Goal: Task Accomplishment & Management: Manage account settings

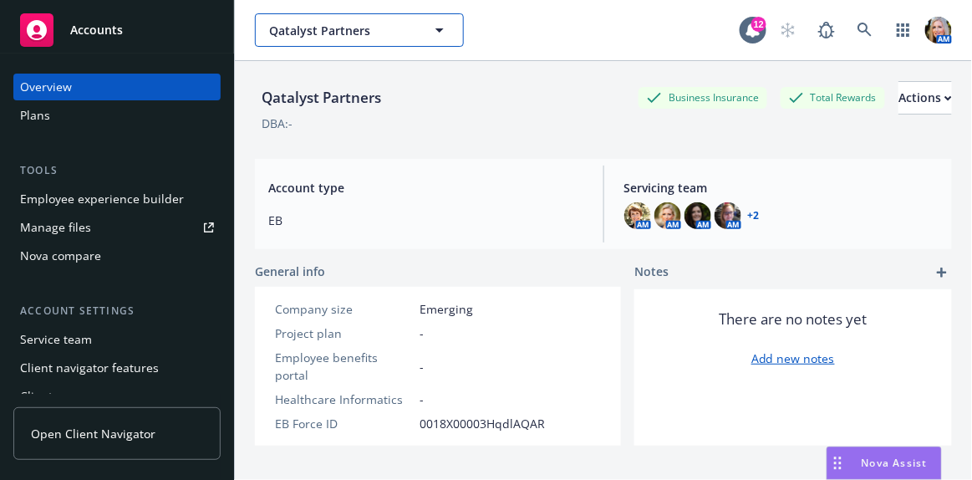
click at [391, 26] on span "Qatalyst Partners" at bounding box center [341, 31] width 145 height 18
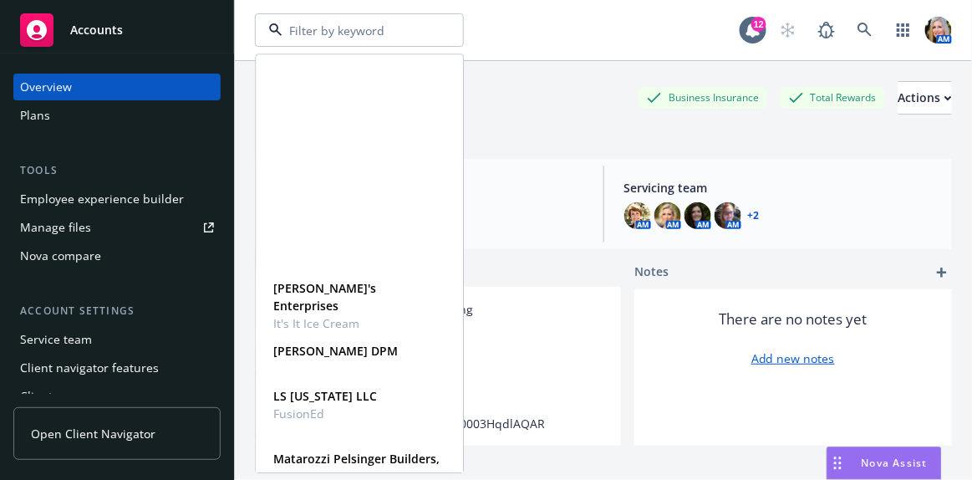
scroll to position [835, 0]
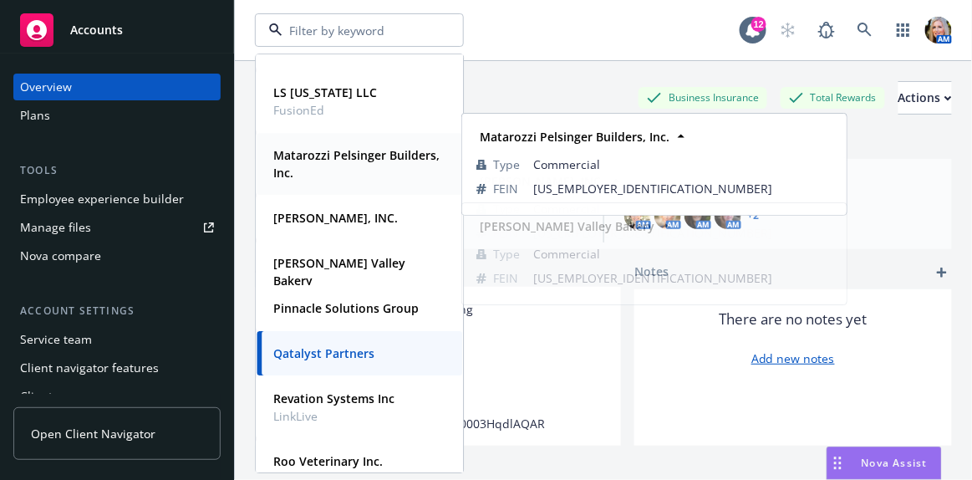
click at [325, 157] on strong "Matarozzi Pelsinger Builders, Inc." at bounding box center [356, 163] width 166 height 33
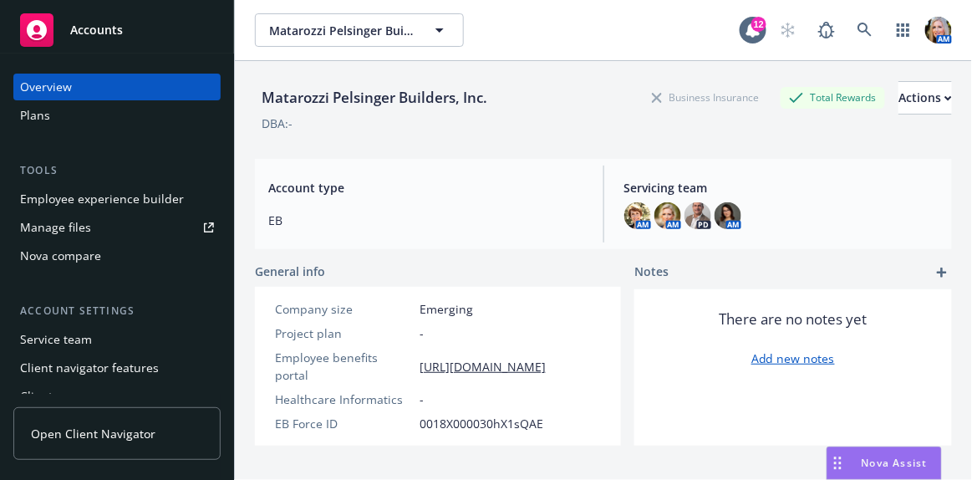
click at [108, 203] on div "Employee experience builder" at bounding box center [102, 199] width 164 height 27
click at [420, 28] on button "Matarozzi Pelsinger Builders, Inc." at bounding box center [359, 29] width 209 height 33
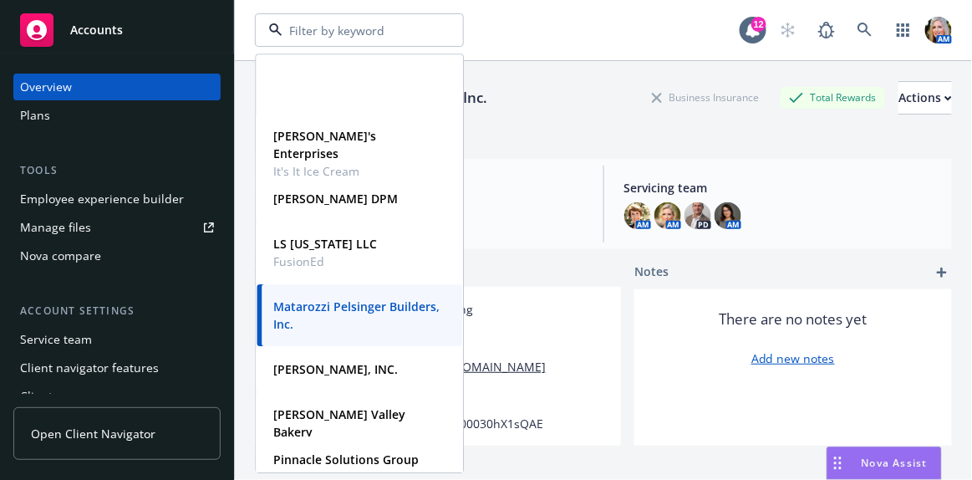
scroll to position [1063, 0]
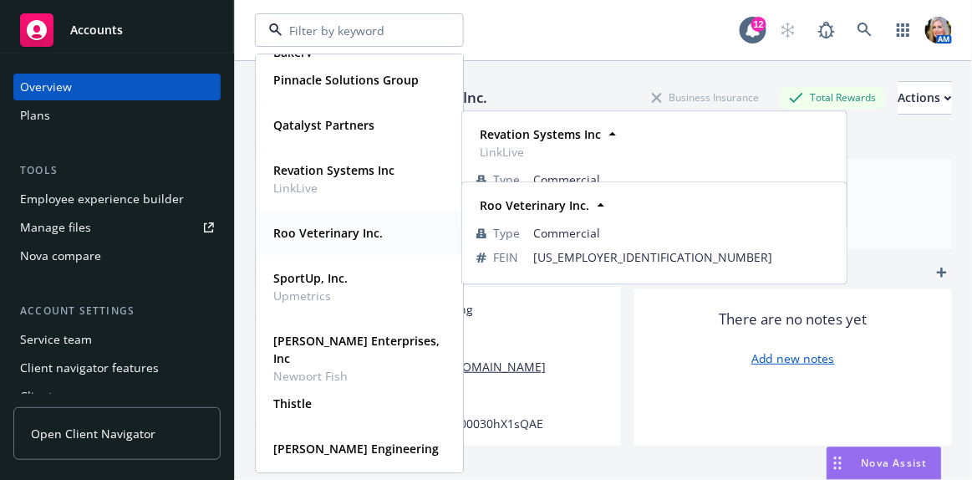
click at [321, 236] on strong "Roo Veterinary Inc." at bounding box center [327, 233] width 109 height 16
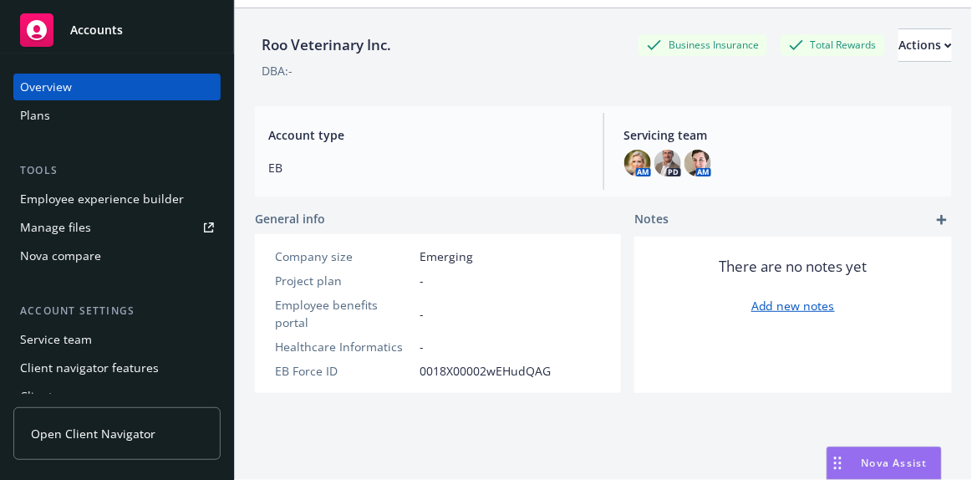
scroll to position [60, 0]
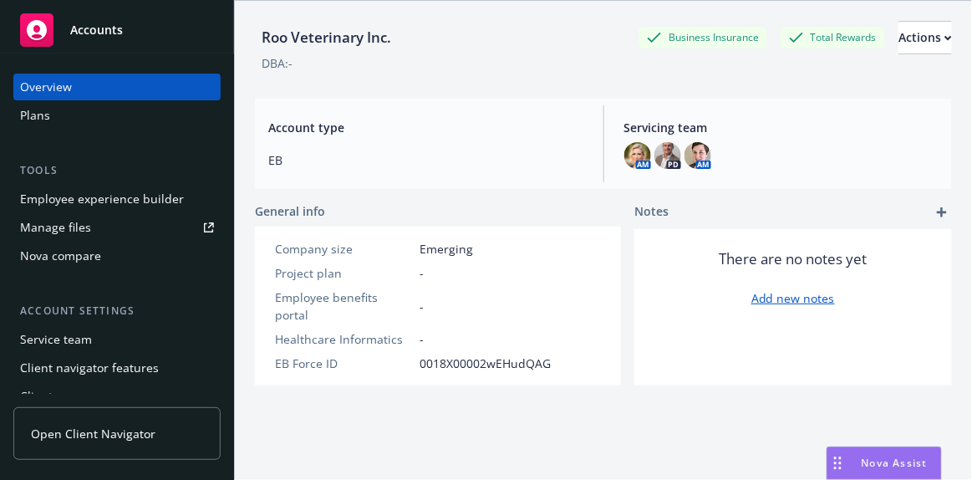
click at [107, 206] on div "Employee experience builder" at bounding box center [102, 199] width 164 height 27
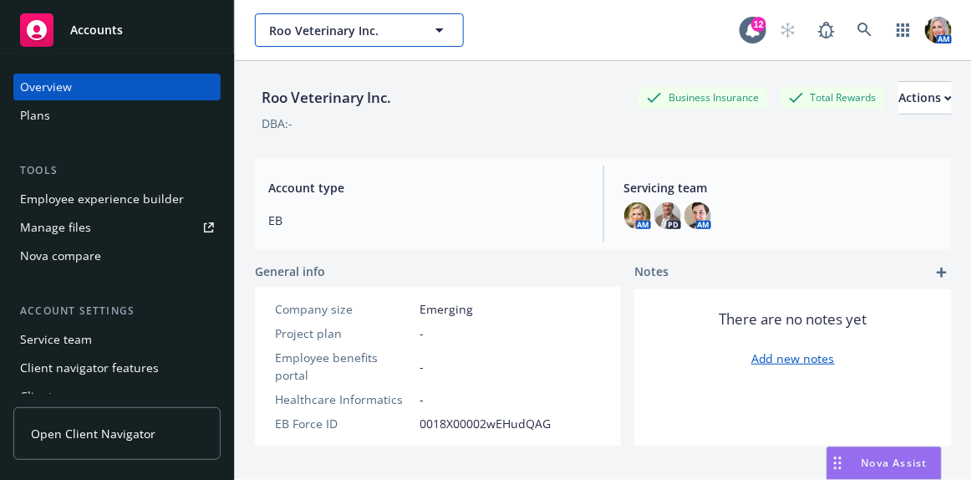
click at [396, 23] on span "Roo Veterinary Inc." at bounding box center [341, 31] width 145 height 18
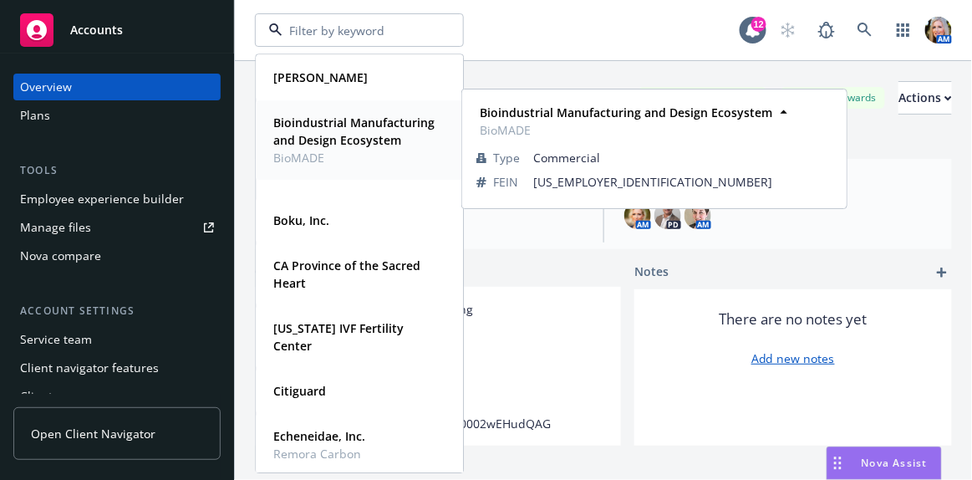
click at [314, 145] on strong "Bioindustrial Manufacturing and Design Ecosystem" at bounding box center [353, 130] width 161 height 33
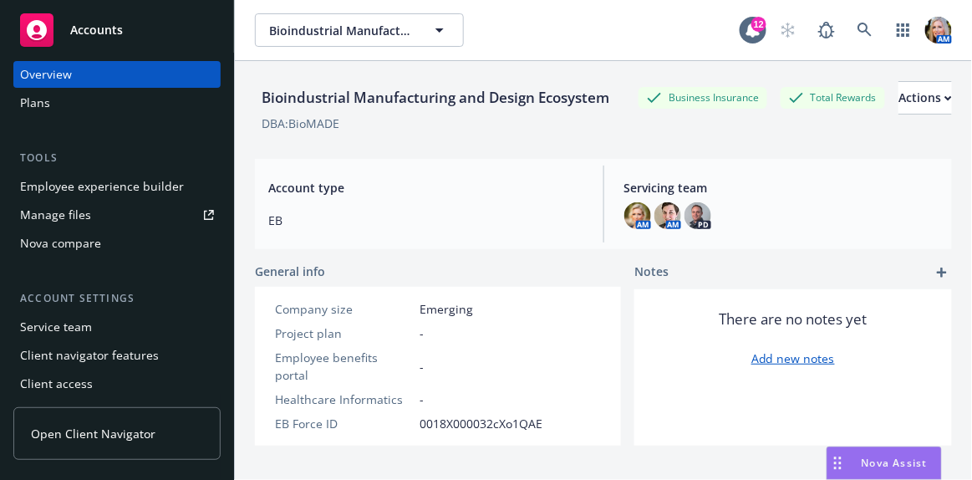
scroll to position [15, 0]
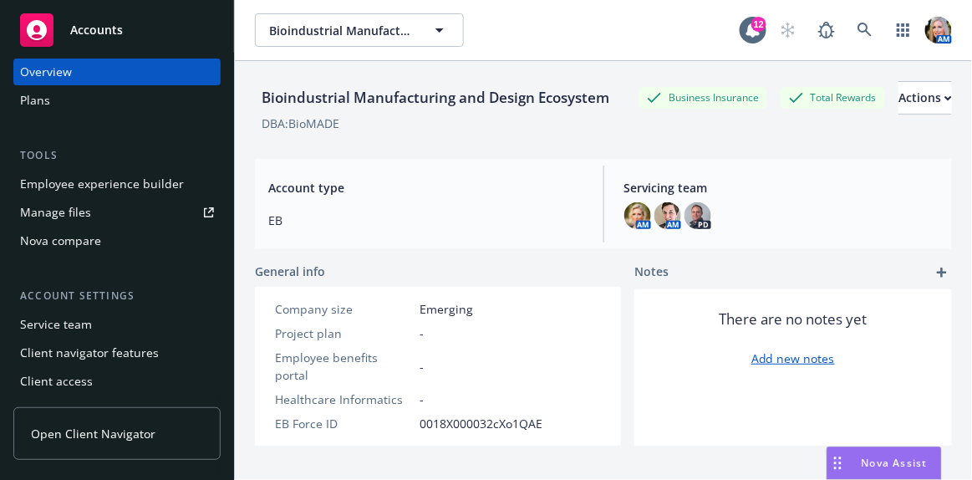
click at [91, 386] on div "Client access" at bounding box center [117, 381] width 194 height 27
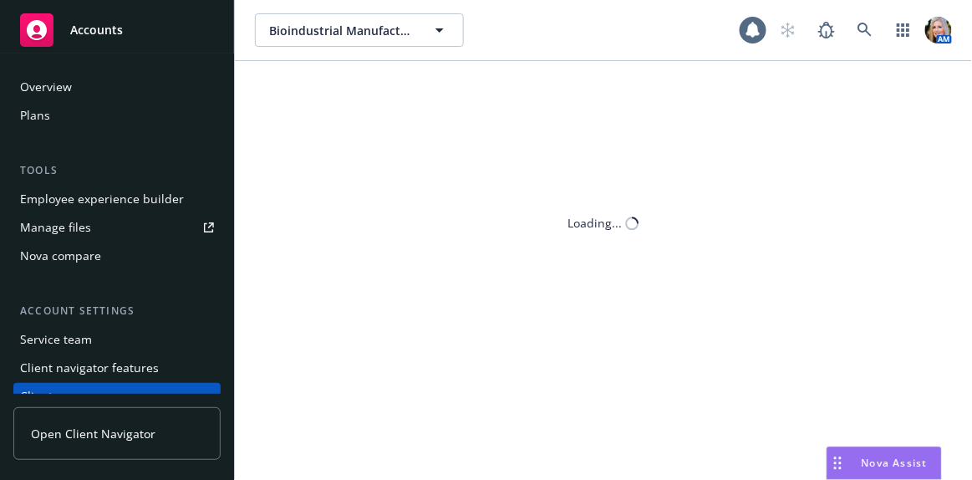
scroll to position [15, 0]
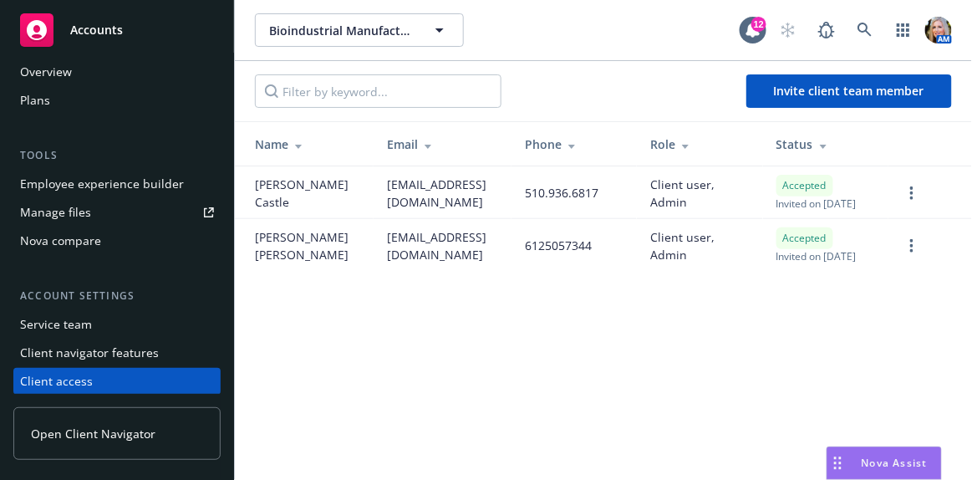
click at [82, 436] on span "Open Client Navigator" at bounding box center [93, 434] width 125 height 18
click at [404, 36] on span "Bioindustrial Manufacturing and Design Ecosystem" at bounding box center [341, 31] width 145 height 18
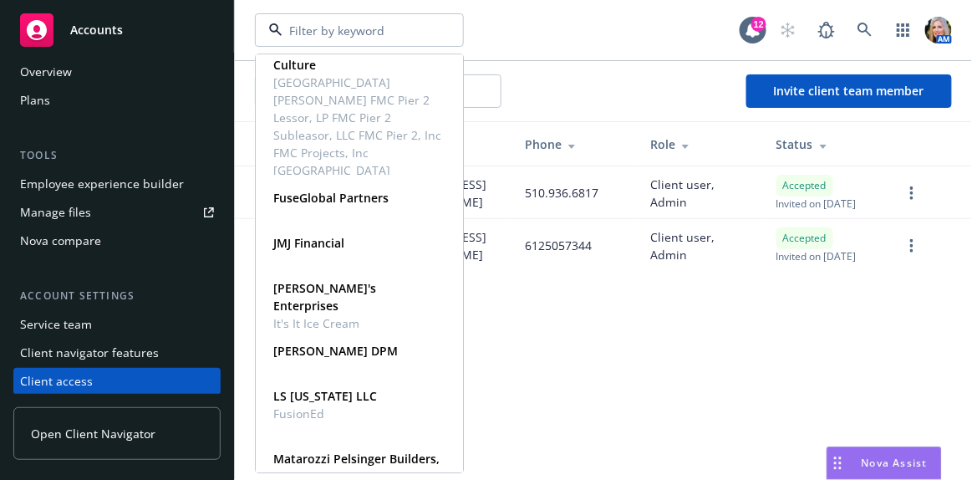
scroll to position [608, 0]
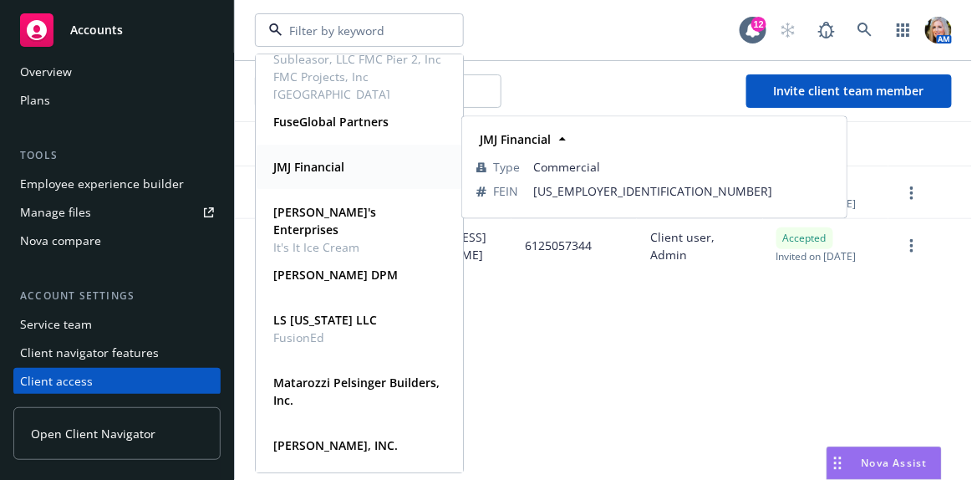
click at [321, 167] on strong "JMJ Financial" at bounding box center [308, 167] width 71 height 16
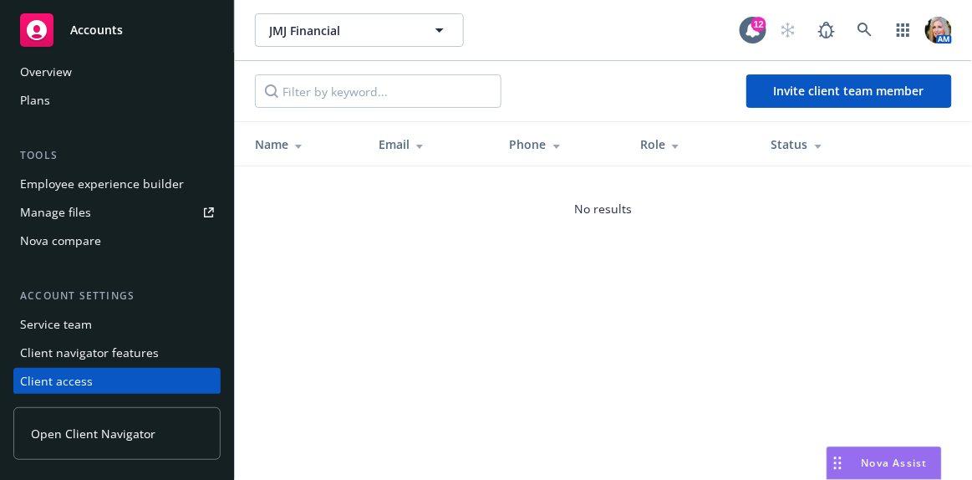
click at [118, 440] on span "Open Client Navigator" at bounding box center [93, 434] width 125 height 18
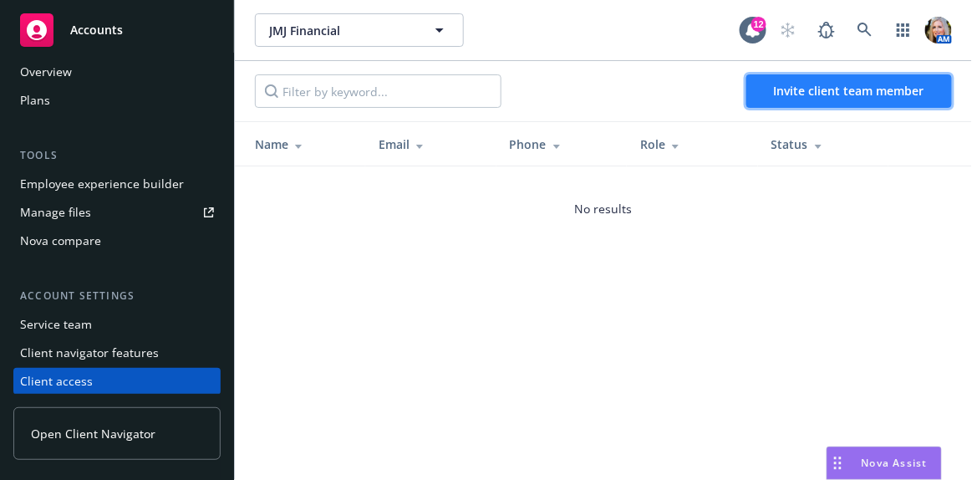
click at [807, 99] on button "Invite client team member" at bounding box center [849, 90] width 206 height 33
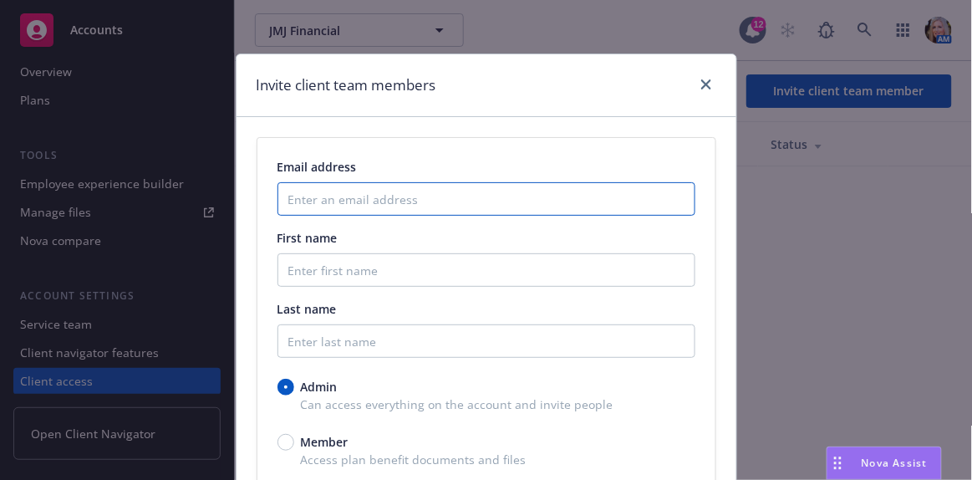
click at [339, 210] on input "Enter an email address" at bounding box center [486, 198] width 418 height 33
paste input "asano@jmj.me"
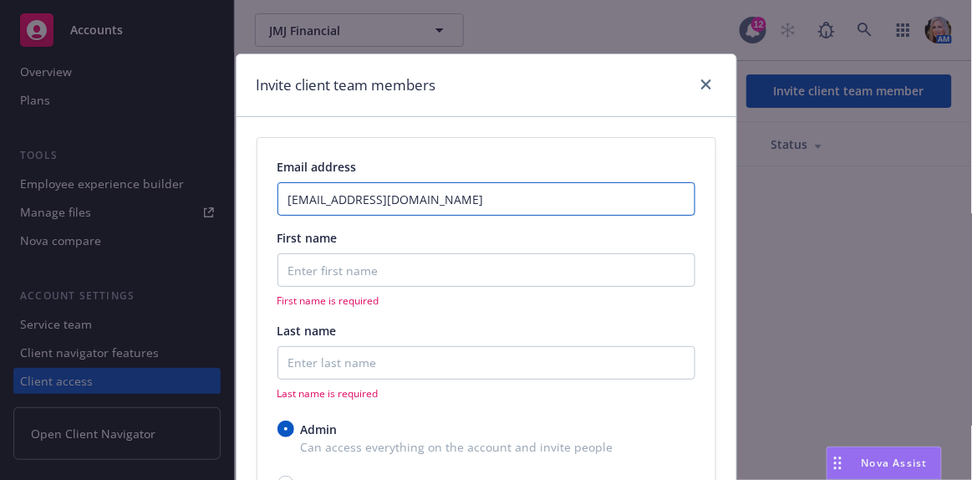
type input "asano@jmj.me"
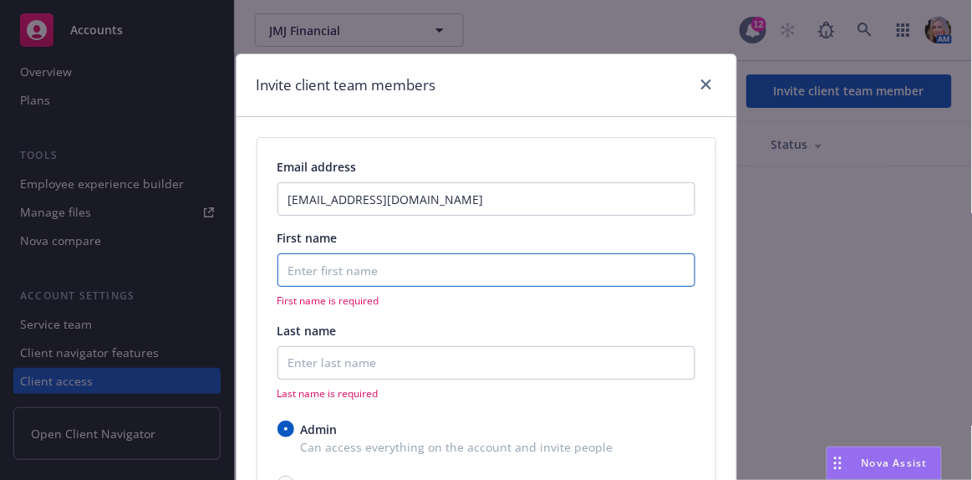
click at [330, 267] on input "First name" at bounding box center [486, 269] width 418 height 33
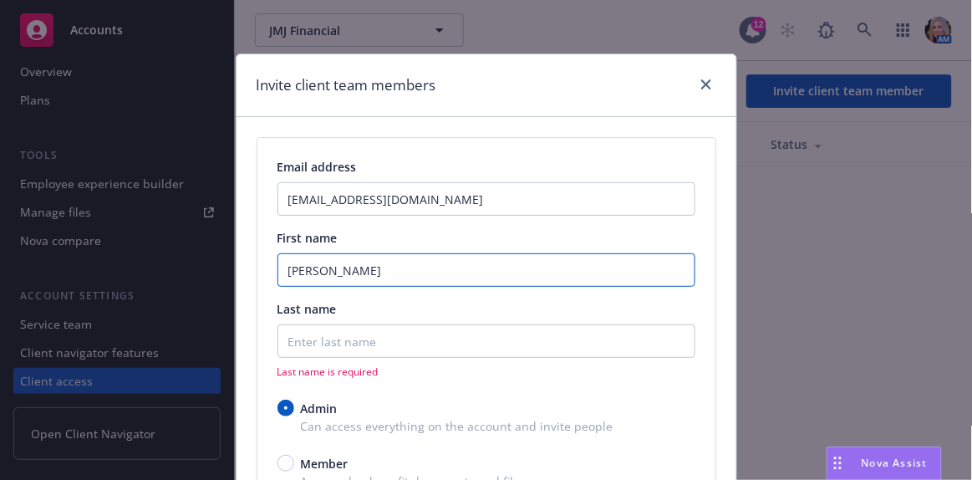
type input "Ashley"
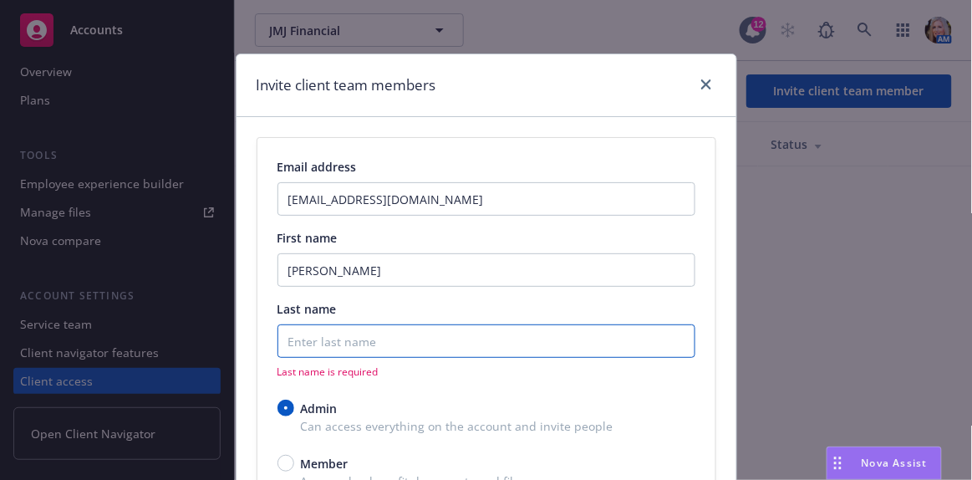
click at [303, 336] on input "Last name" at bounding box center [486, 340] width 418 height 33
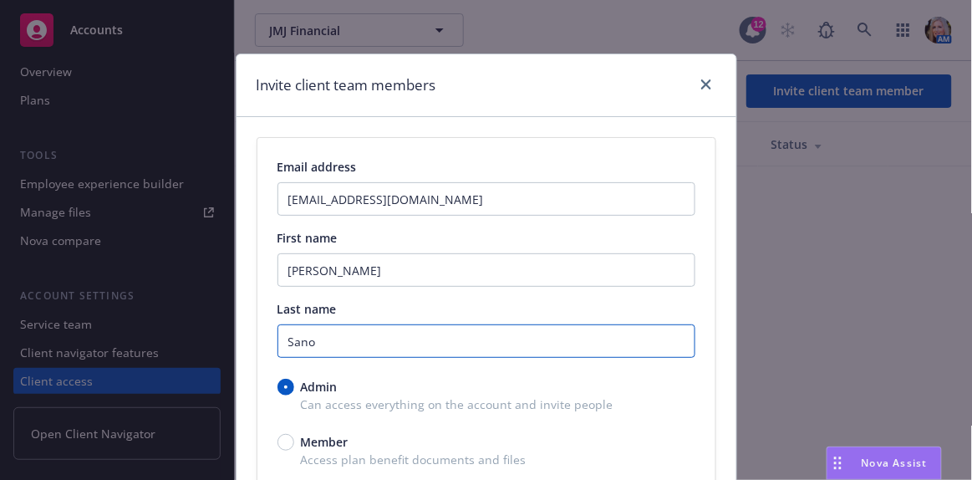
scroll to position [203, 0]
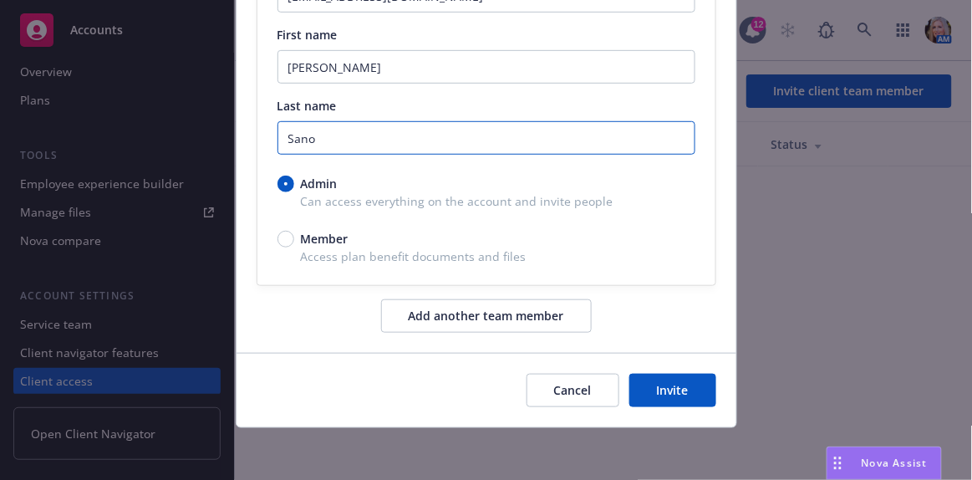
type input "Sano"
click at [687, 393] on button "Invite" at bounding box center [672, 390] width 87 height 33
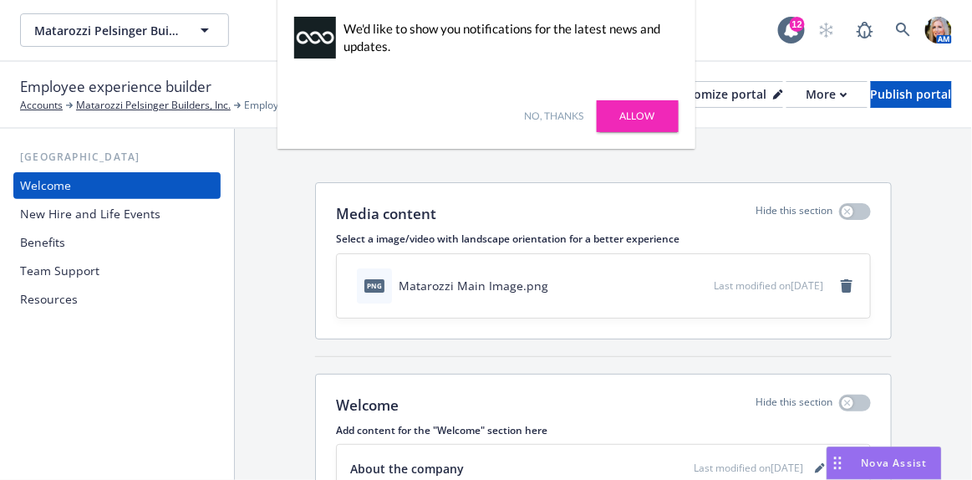
click at [646, 127] on link "Allow" at bounding box center [638, 116] width 82 height 32
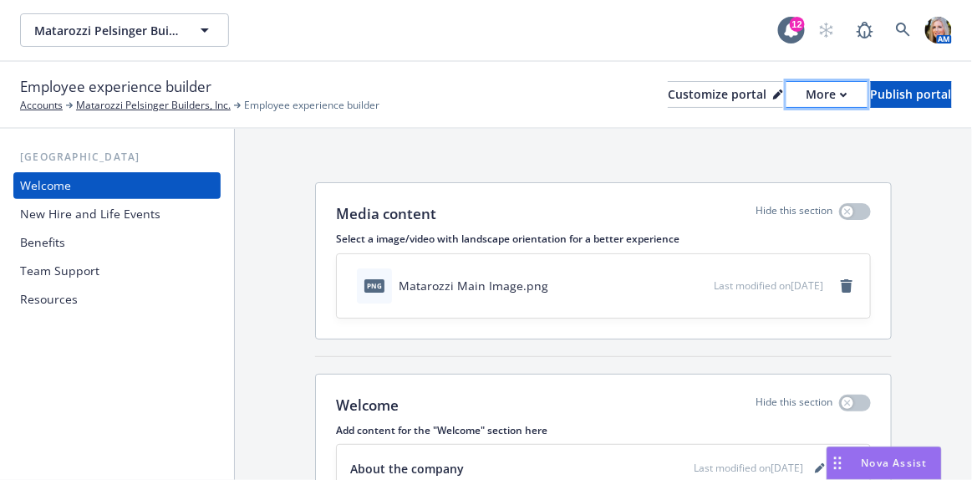
click at [806, 98] on div "More" at bounding box center [826, 94] width 41 height 25
click at [775, 127] on link "Copy preview link" at bounding box center [739, 131] width 152 height 33
click at [806, 94] on div "More" at bounding box center [826, 94] width 41 height 25
click at [780, 160] on link "Copy portal link" at bounding box center [739, 165] width 152 height 33
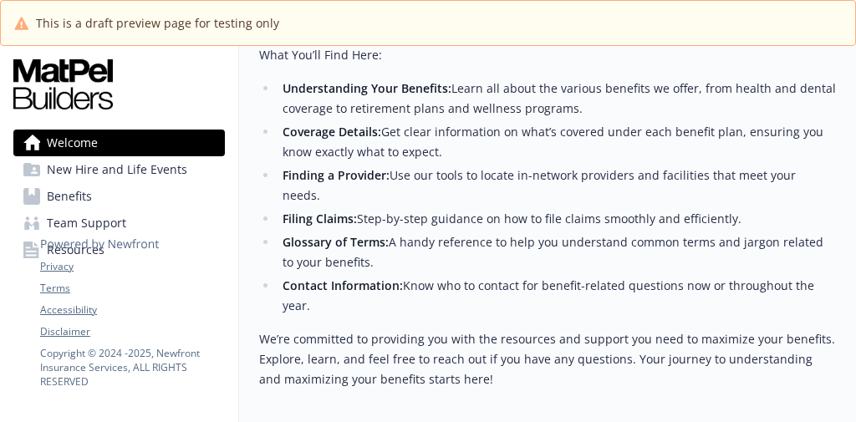
scroll to position [759, 0]
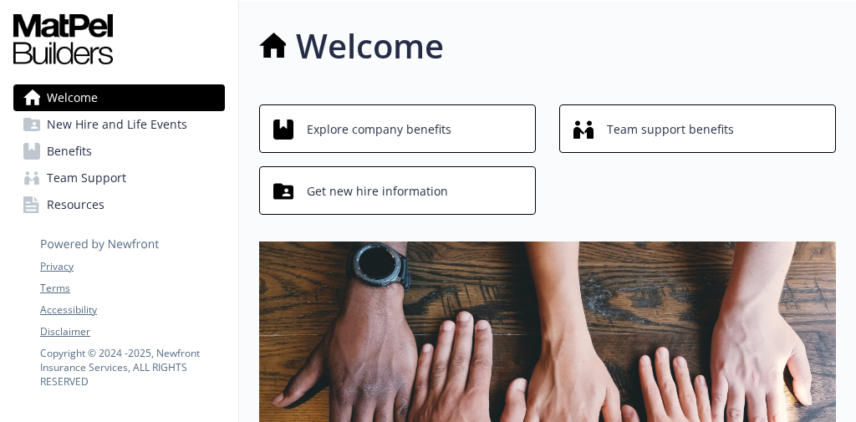
click at [131, 131] on span "New Hire and Life Events" at bounding box center [117, 124] width 140 height 27
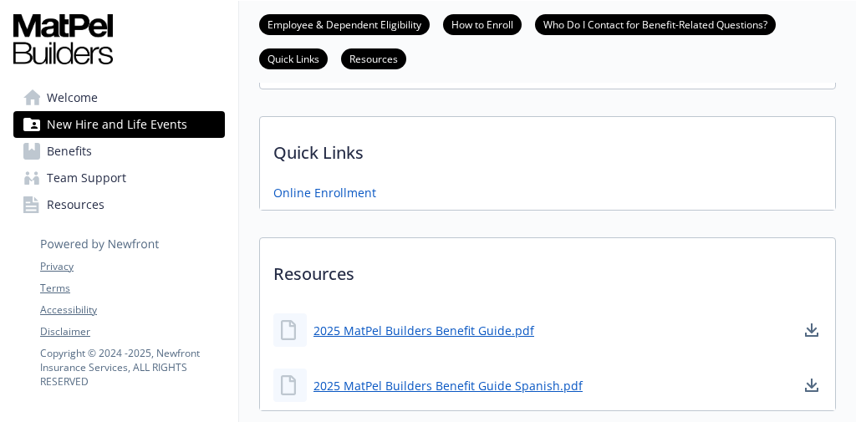
scroll to position [570, 0]
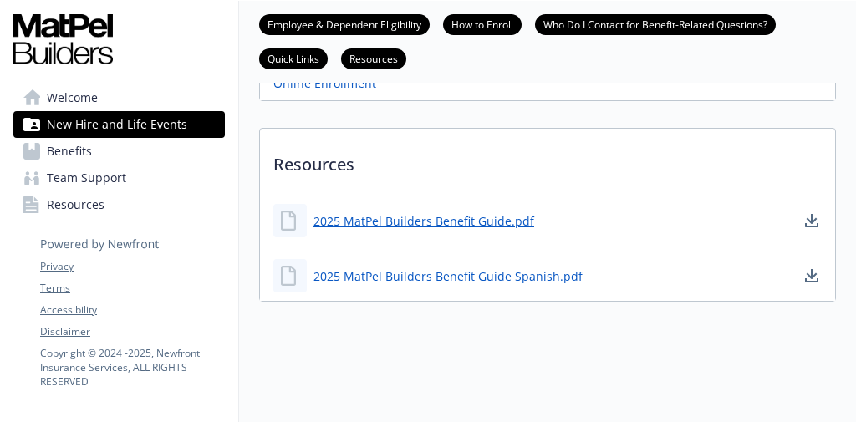
click at [88, 157] on span "Benefits" at bounding box center [69, 151] width 45 height 27
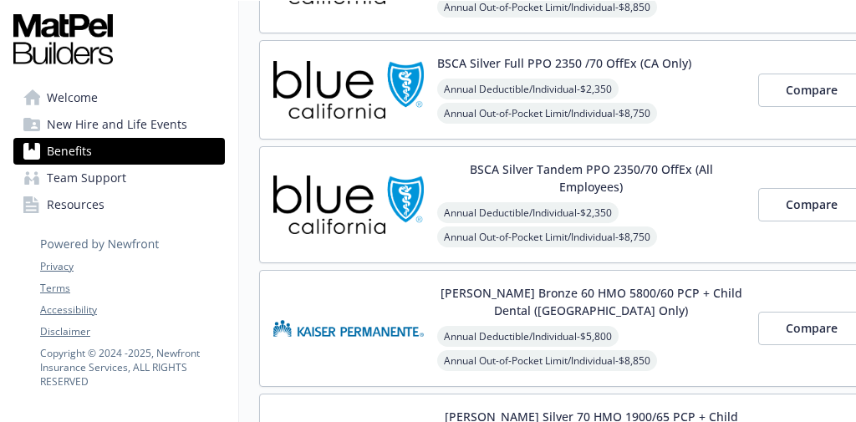
scroll to position [401, 0]
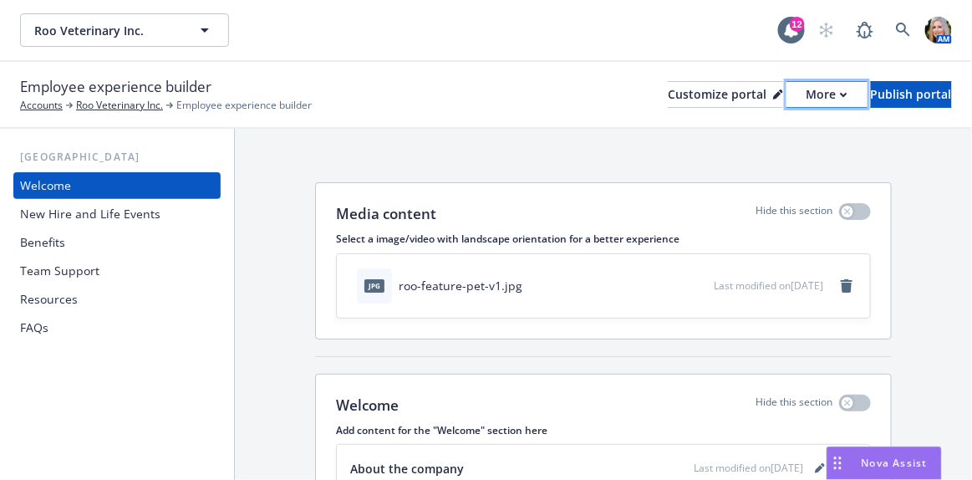
click at [796, 90] on button "More" at bounding box center [826, 94] width 81 height 27
click at [740, 174] on div "Copy preview link Copy portal link" at bounding box center [739, 148] width 152 height 67
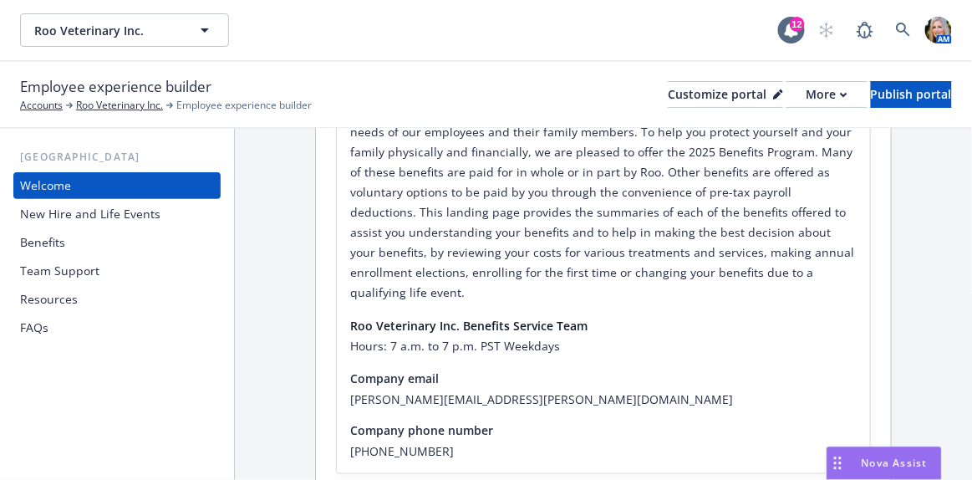
scroll to position [431, 0]
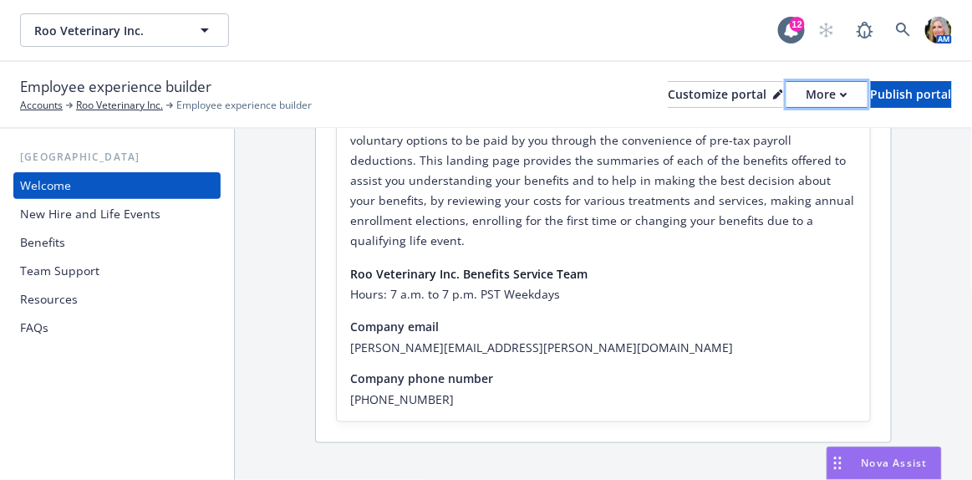
click at [806, 93] on button "More" at bounding box center [826, 94] width 81 height 27
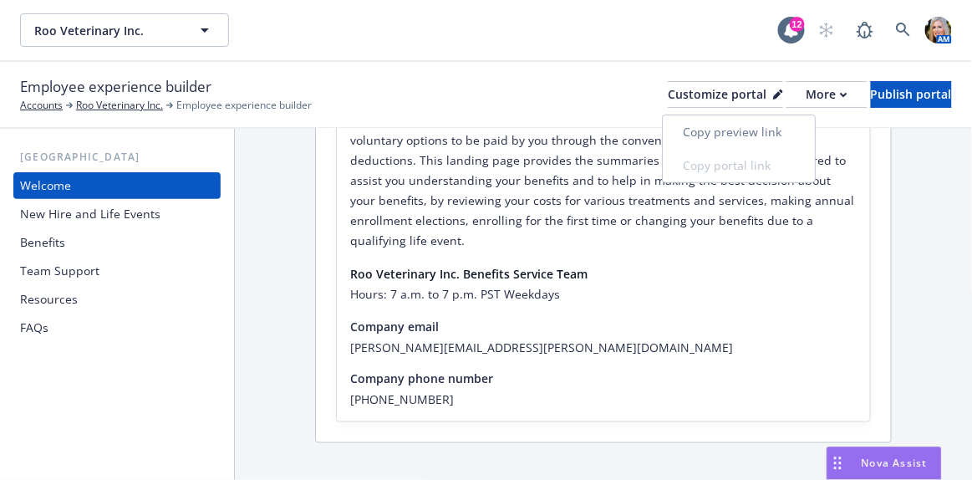
click at [765, 130] on link "Copy preview link" at bounding box center [739, 131] width 152 height 33
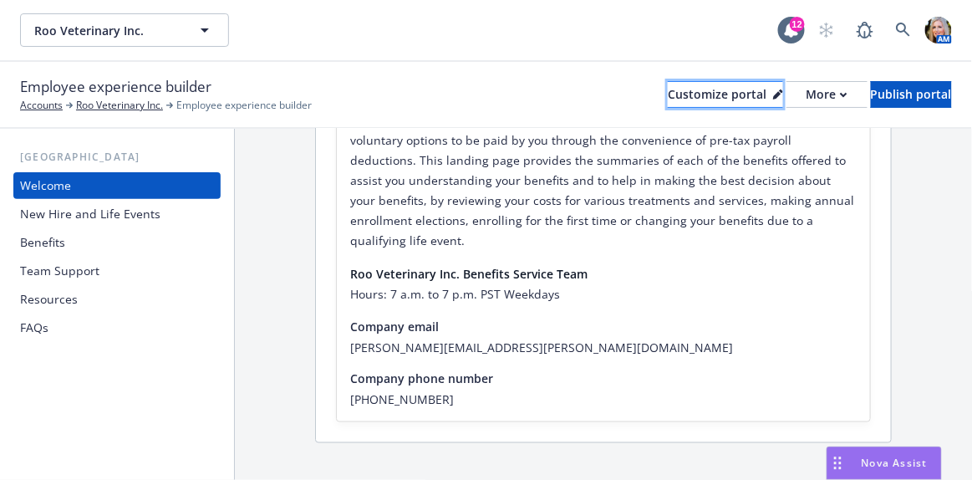
click at [773, 93] on icon at bounding box center [777, 95] width 8 height 8
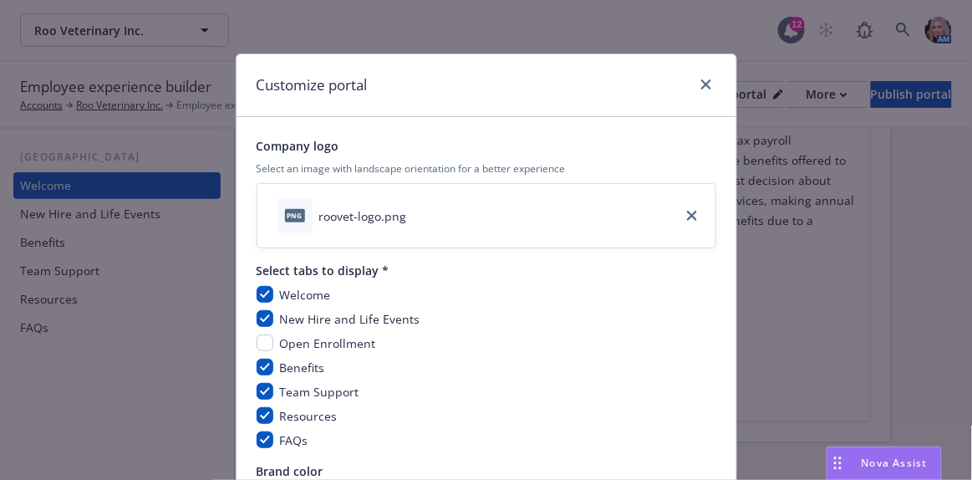
scroll to position [232, 0]
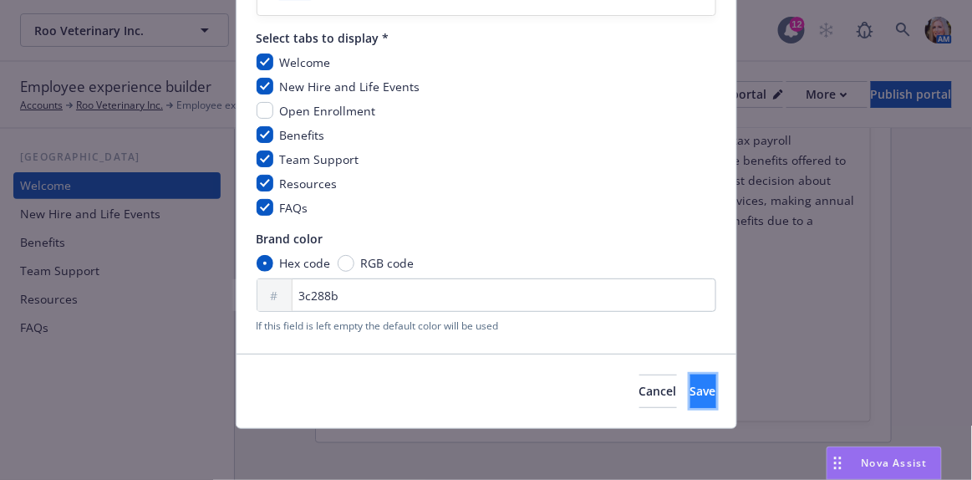
click at [690, 396] on button "Save" at bounding box center [703, 390] width 26 height 33
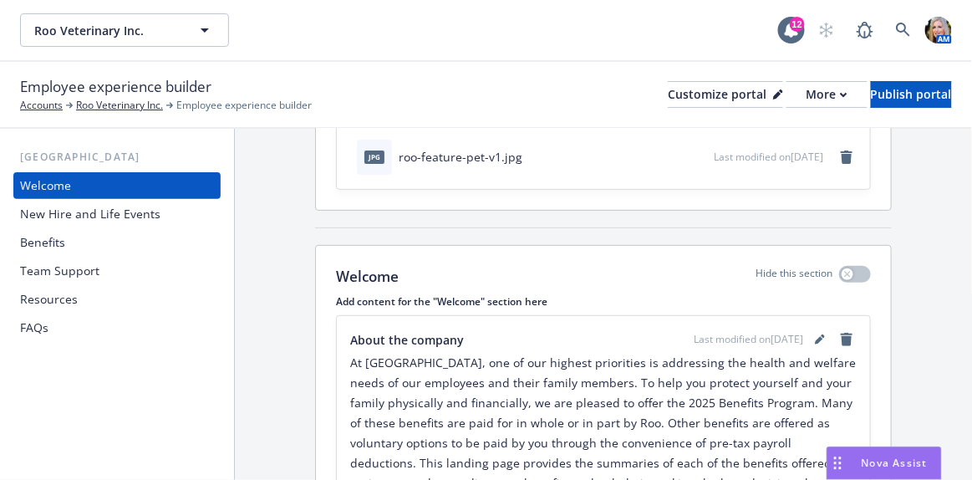
scroll to position [203, 0]
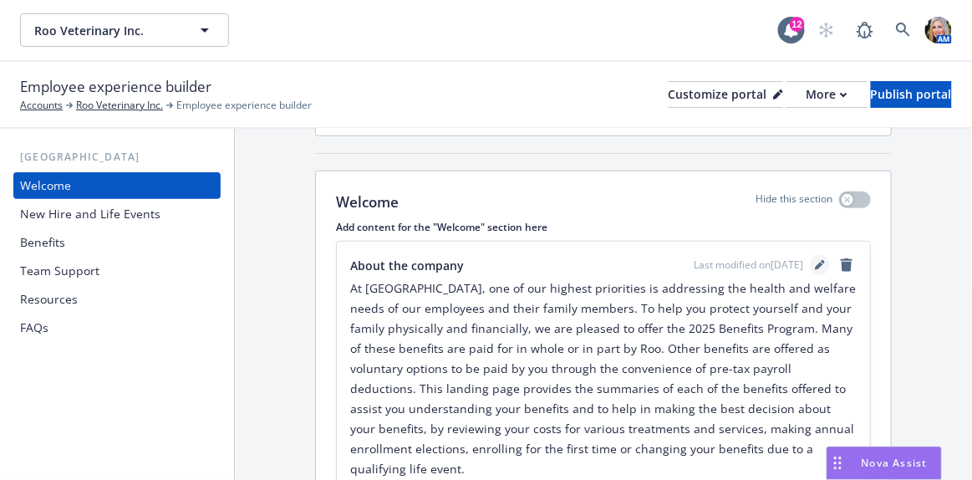
click at [815, 262] on icon "editPencil" at bounding box center [820, 265] width 10 height 10
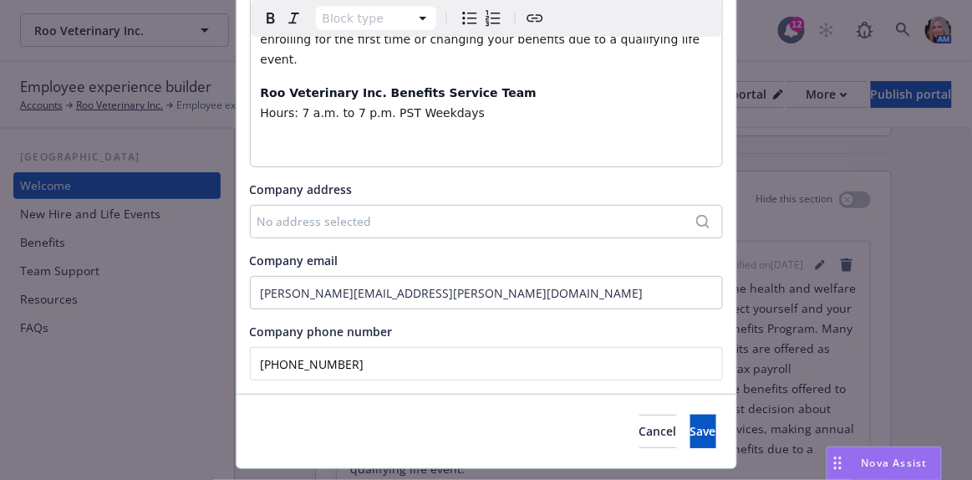
scroll to position [222, 0]
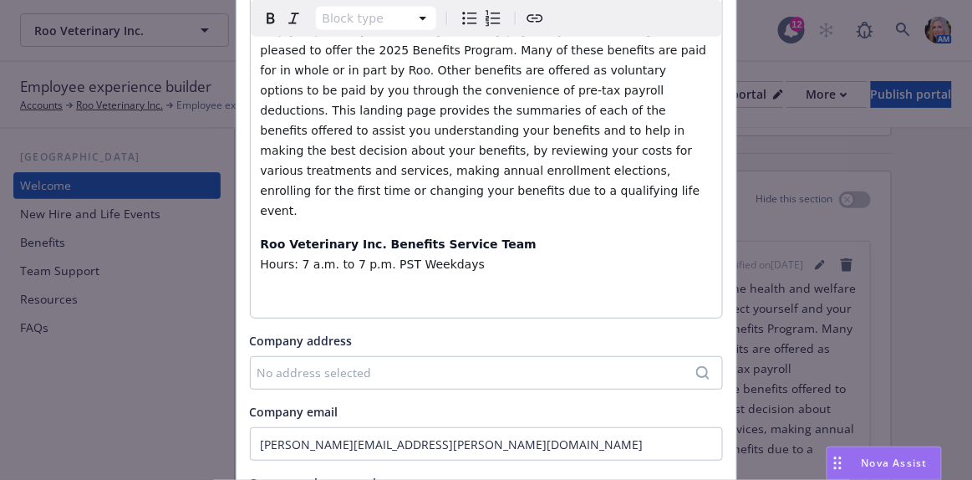
select select "h6"
click at [452, 254] on h6 "Hours: 7 a.m. to 7 p.m. PST Weekdays" at bounding box center [486, 264] width 451 height 20
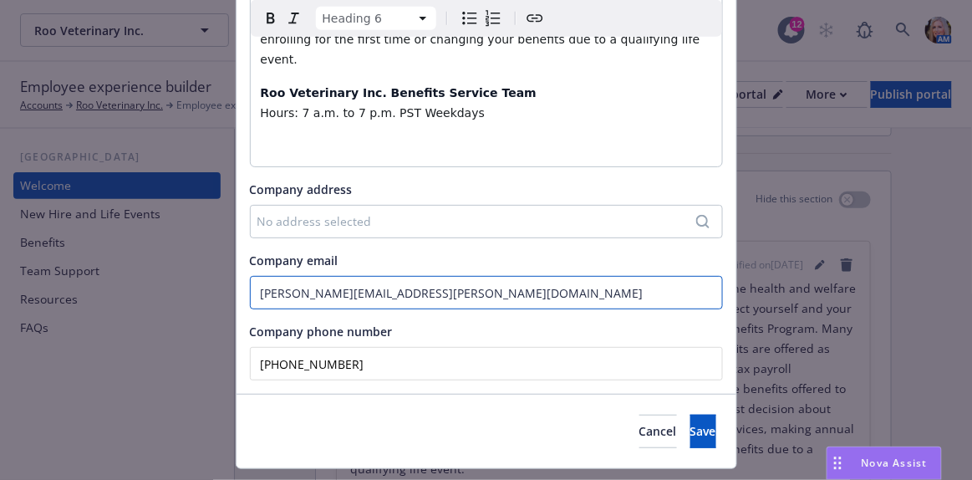
drag, startPoint x: 450, startPoint y: 252, endPoint x: 206, endPoint y: 263, distance: 245.1
click at [206, 263] on div "Update content for the "Welcome" section About the company Heading 6 Paragraph …" at bounding box center [486, 240] width 972 height 480
paste input "Julia Oshinskie <julia.oshinskie@roo.vet>"
drag, startPoint x: 342, startPoint y: 253, endPoint x: 250, endPoint y: 252, distance: 91.9
click at [250, 276] on input "Julia Oshinskie <julia.oshinskie@roo.vet>" at bounding box center [486, 292] width 473 height 33
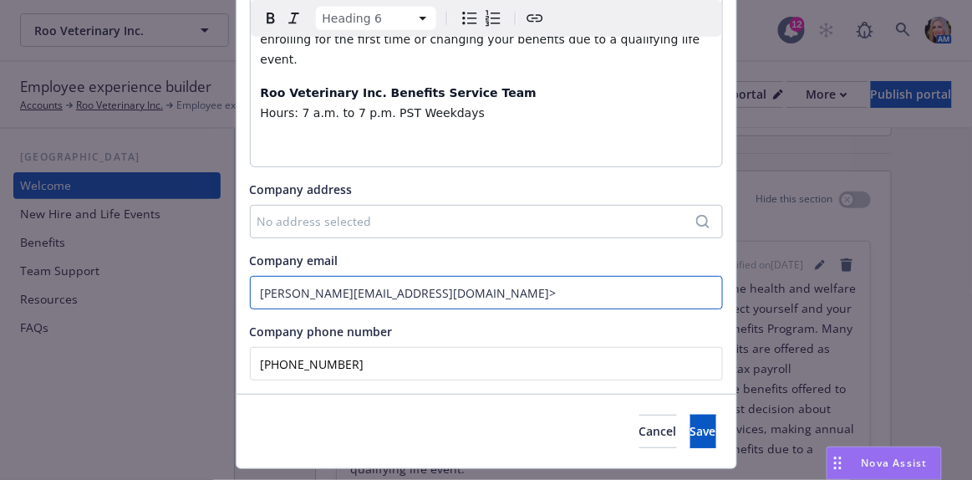
click at [389, 276] on input "julia.oshinskie@roo.vet>" at bounding box center [486, 292] width 473 height 33
type input "julia.oshinskie@roo.vet"
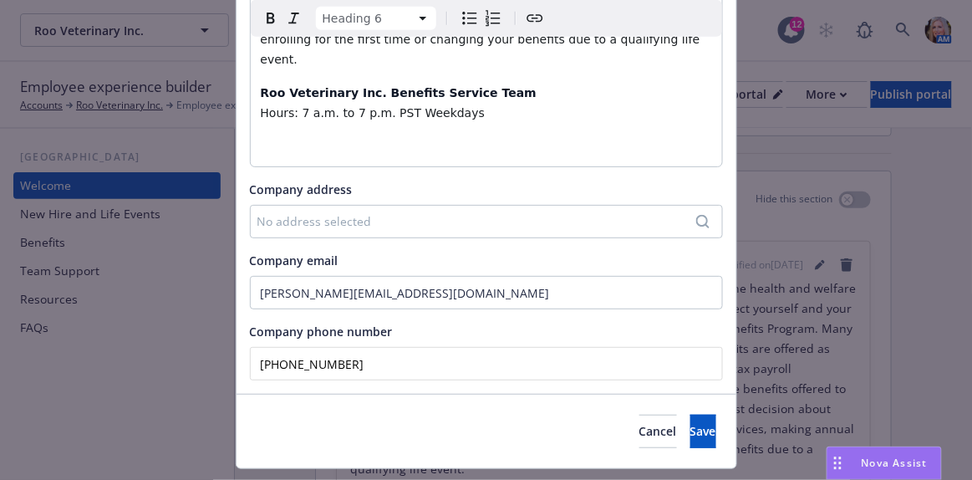
drag, startPoint x: 358, startPoint y: 329, endPoint x: 208, endPoint y: 318, distance: 150.8
click at [208, 318] on div "Update content for the "Welcome" section About the company Heading 6 Paragraph …" at bounding box center [486, 240] width 972 height 480
paste input "833) ___-____"
drag, startPoint x: 333, startPoint y: 324, endPoint x: 240, endPoint y: 324, distance: 92.8
click at [240, 324] on div "About the company Heading 6 Paragraph Heading 1 Heading 2 Heading 3 Heading 4 H…" at bounding box center [486, 68] width 500 height 650
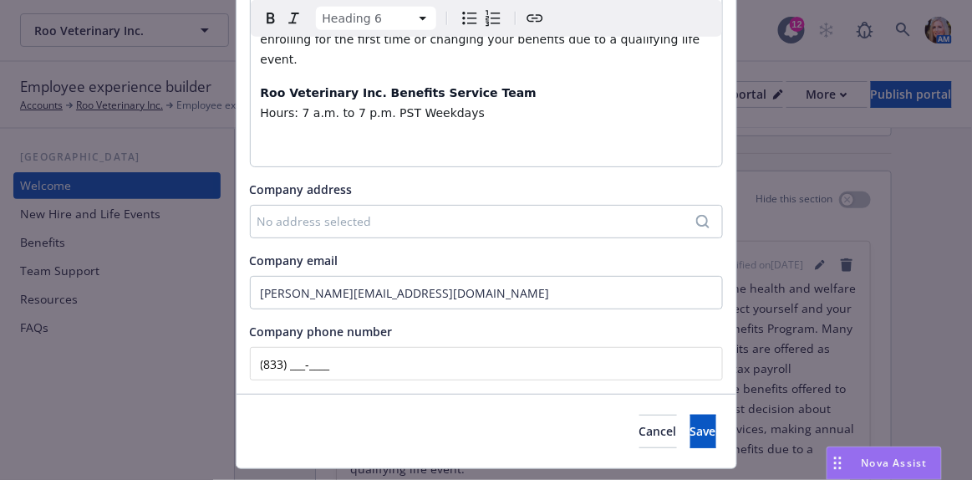
click at [344, 347] on input "(833) ___-____" at bounding box center [486, 363] width 473 height 33
click at [287, 347] on input "(833) ___-____" at bounding box center [486, 363] width 473 height 33
click at [285, 347] on input "(833) ___-____" at bounding box center [486, 363] width 473 height 33
paste input "tel"
type input "(833) ___-____"
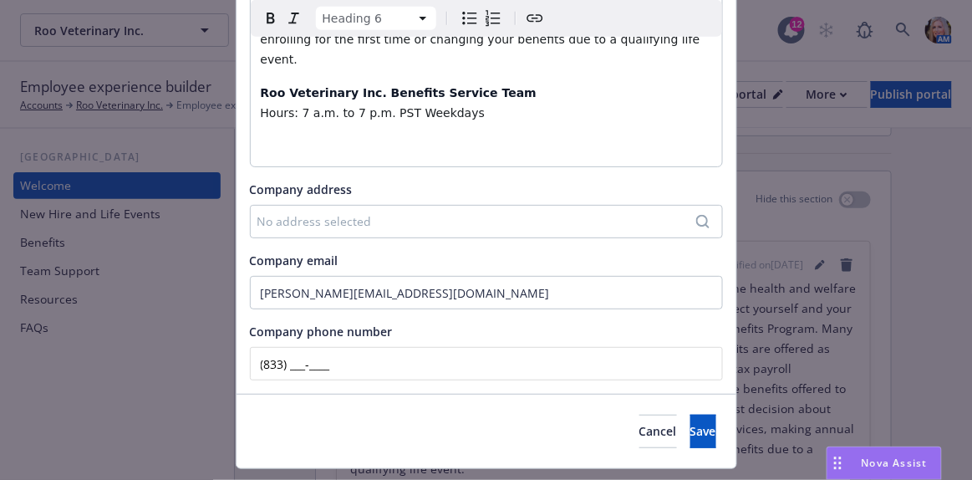
click at [347, 347] on input "(833) ___-____" at bounding box center [486, 363] width 473 height 33
drag, startPoint x: 347, startPoint y: 321, endPoint x: 236, endPoint y: 334, distance: 111.9
click at [236, 334] on div "About the company Heading 6 Paragraph Heading 1 Heading 2 Heading 3 Heading 4 H…" at bounding box center [486, 68] width 500 height 650
click at [690, 423] on span "Save" at bounding box center [703, 431] width 26 height 16
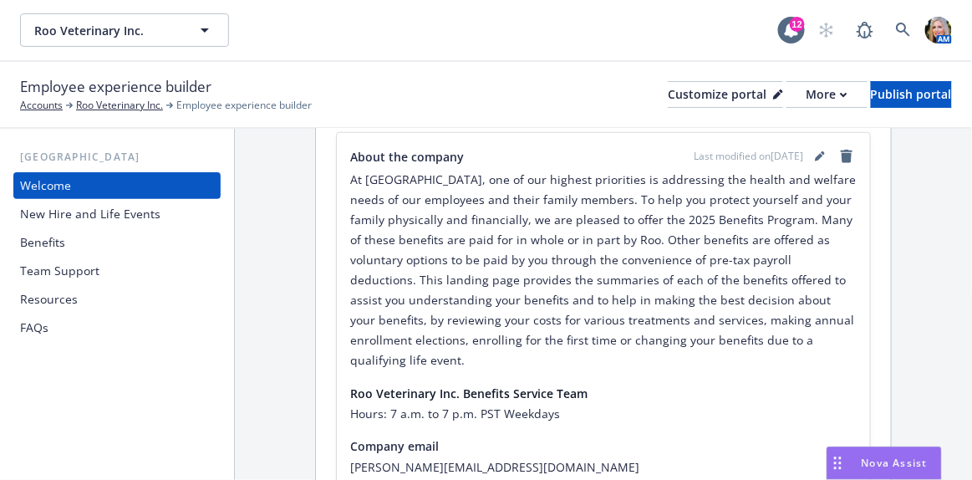
scroll to position [379, 0]
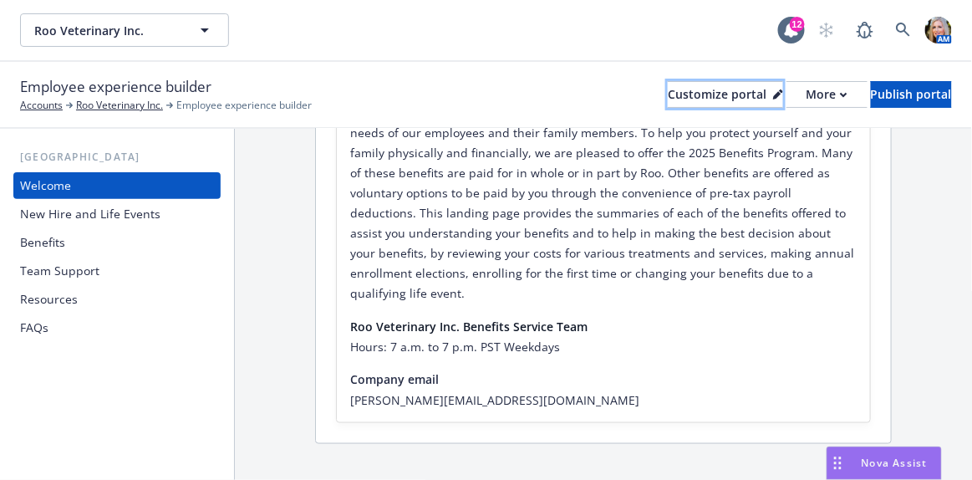
drag, startPoint x: 704, startPoint y: 92, endPoint x: 700, endPoint y: 286, distance: 193.9
click at [700, 265] on div "Employee experience builder Accounts Roo Veterinary Inc. Employee experience bu…" at bounding box center [486, 271] width 972 height 418
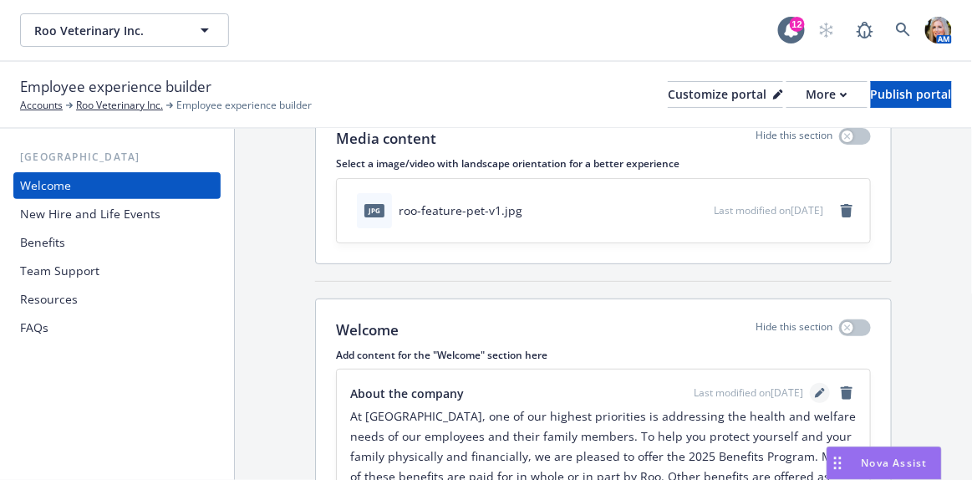
click at [815, 391] on icon "editPencil" at bounding box center [819, 394] width 8 height 8
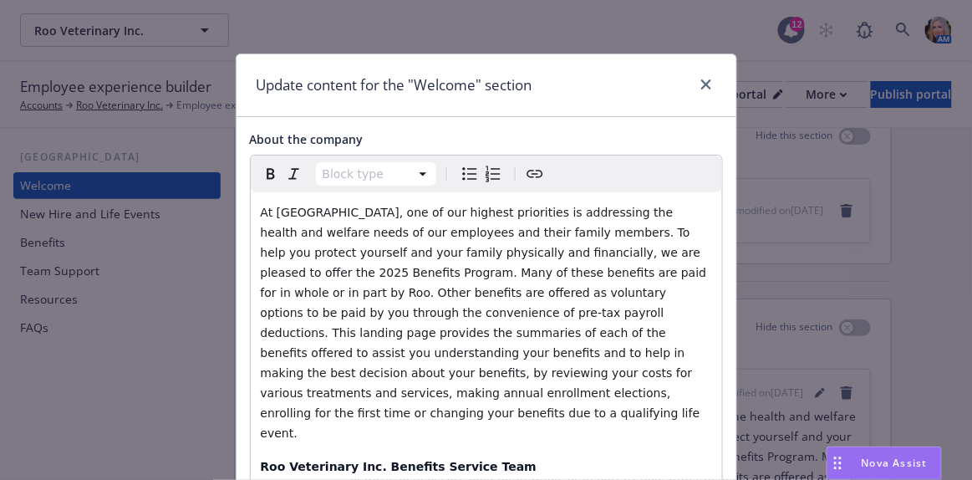
scroll to position [227, 0]
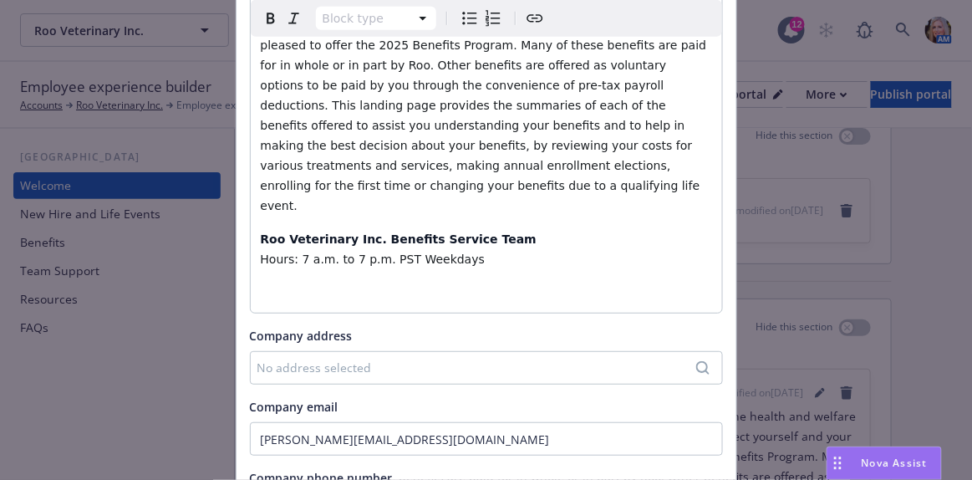
select select "h6"
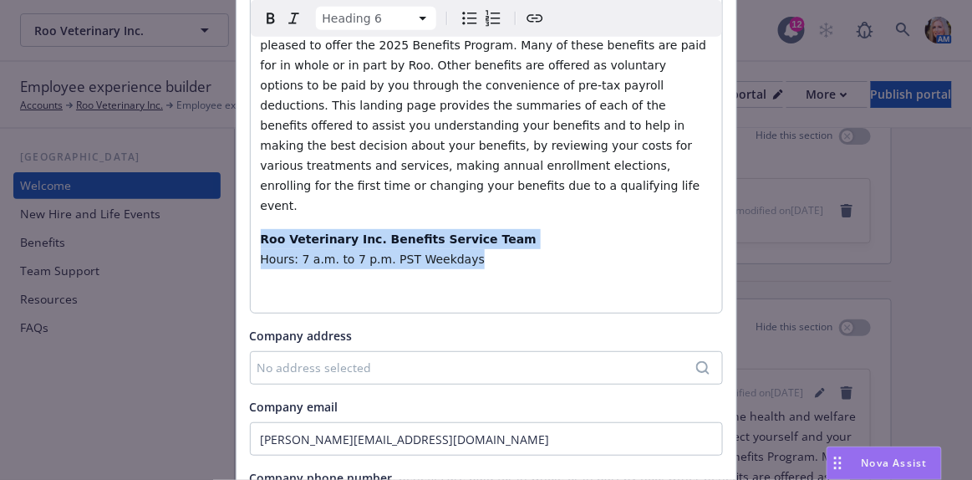
drag, startPoint x: 481, startPoint y: 222, endPoint x: 252, endPoint y: 202, distance: 229.8
click at [252, 202] on div "At Roo, one of our highest priorities is addressing the health and welfare need…" at bounding box center [486, 139] width 471 height 348
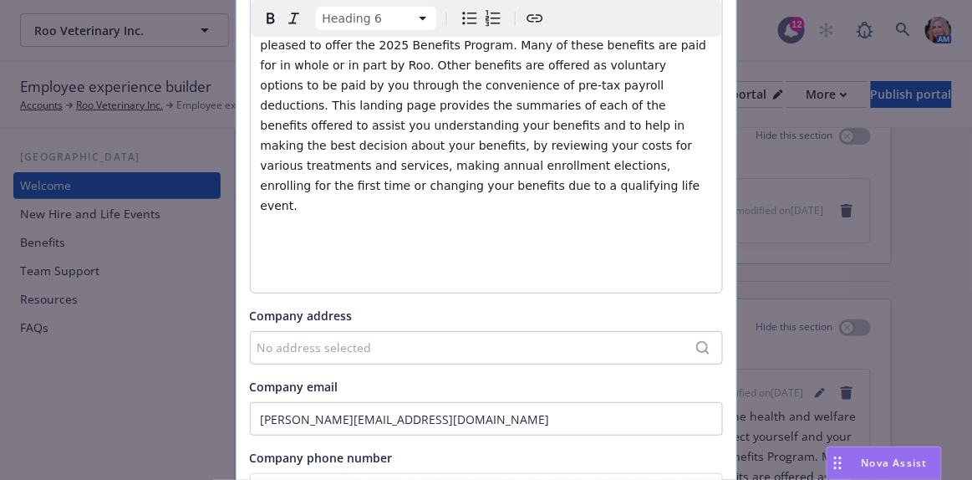
scroll to position [353, 0]
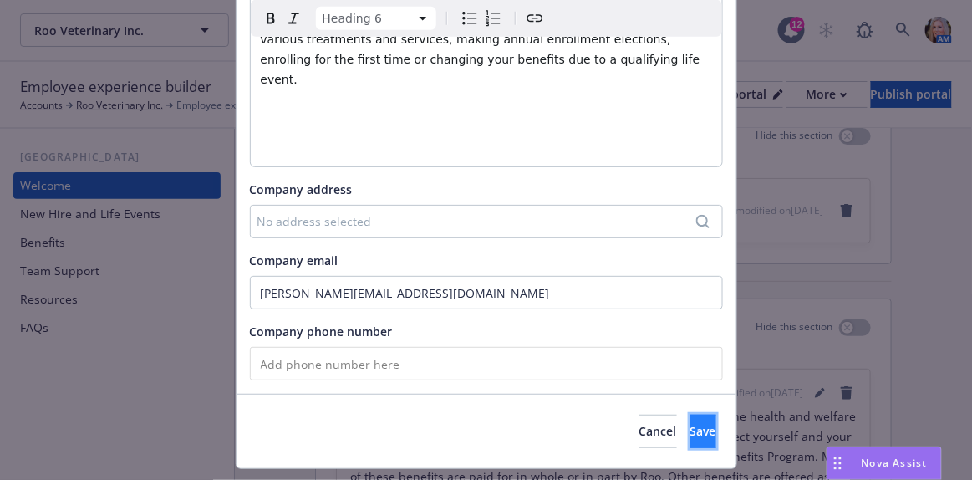
click at [690, 414] on button "Save" at bounding box center [703, 430] width 26 height 33
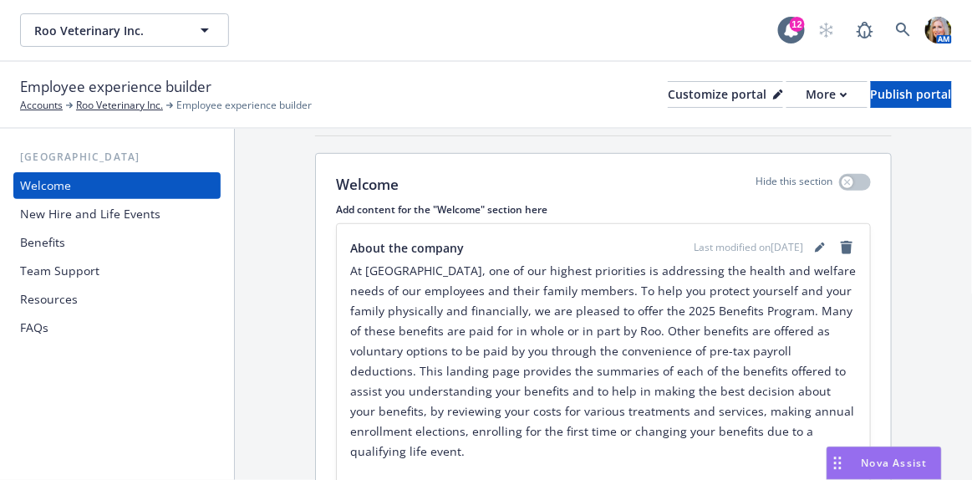
scroll to position [0, 0]
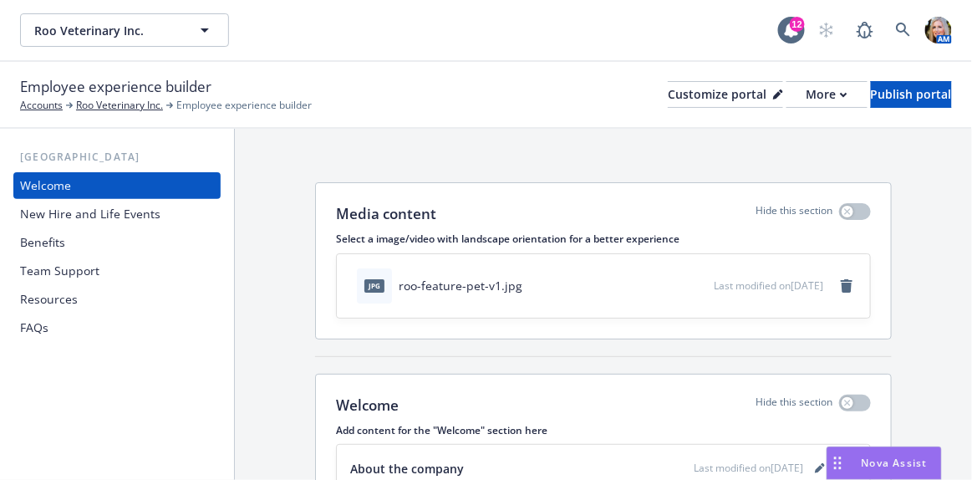
click at [77, 252] on div "Benefits" at bounding box center [117, 242] width 194 height 27
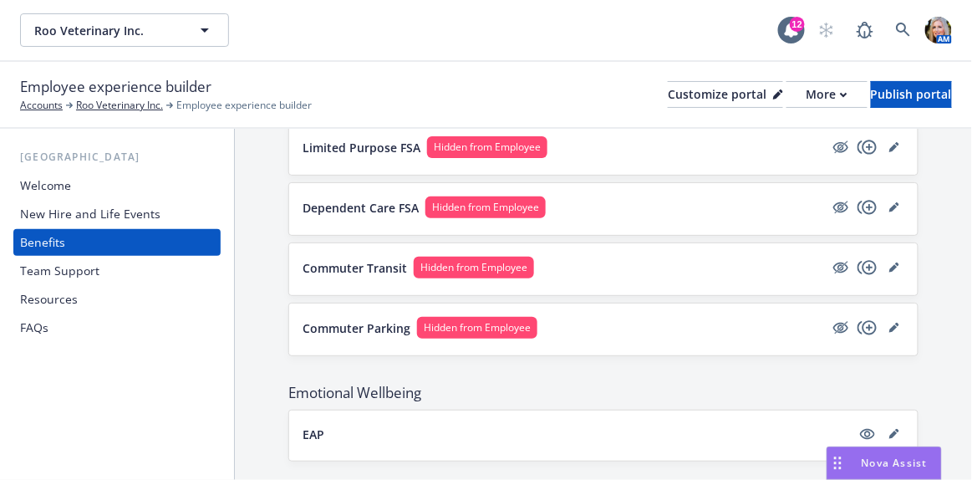
scroll to position [1238, 0]
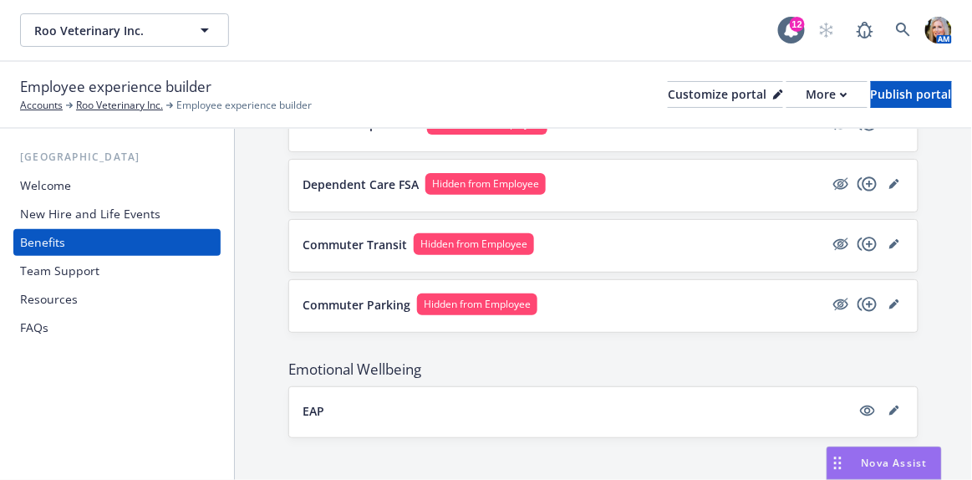
click at [85, 272] on div "Team Support" at bounding box center [59, 270] width 79 height 27
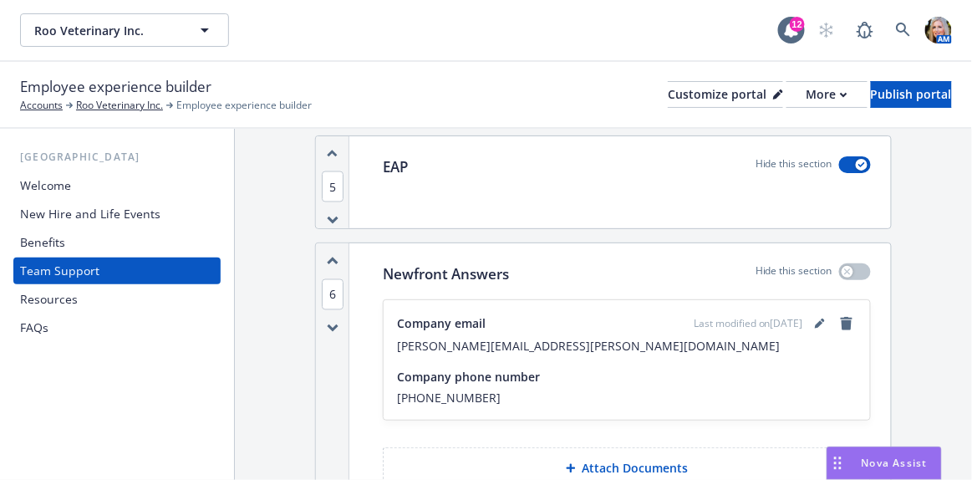
scroll to position [684, 0]
click at [844, 267] on icon "button" at bounding box center [847, 270] width 6 height 6
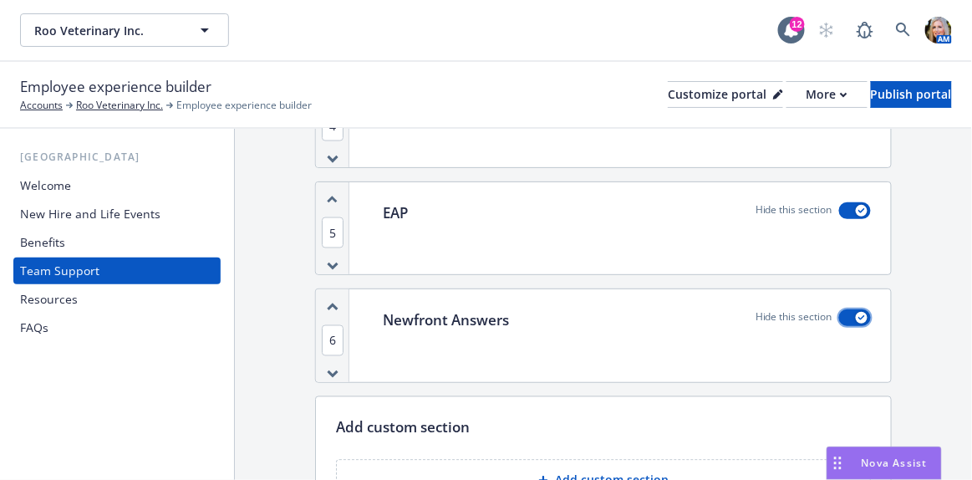
scroll to position [586, 0]
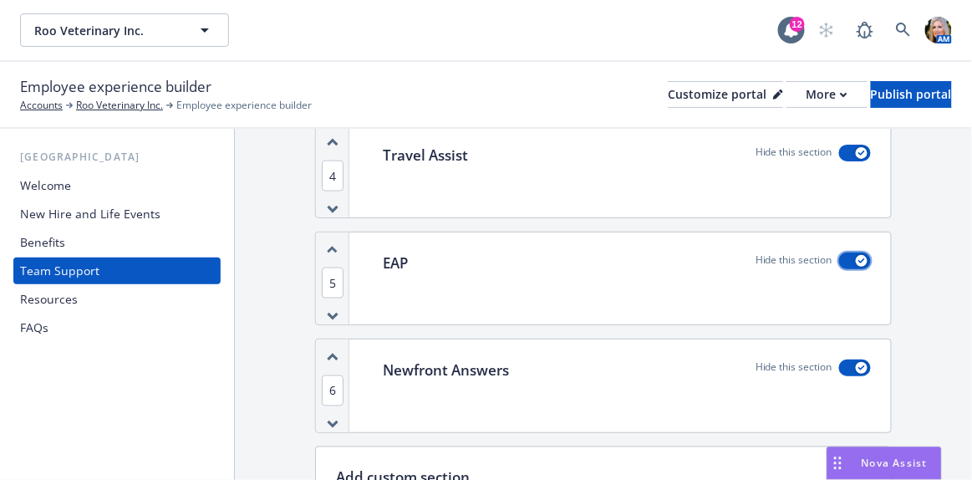
click at [858, 258] on icon "button" at bounding box center [861, 260] width 7 height 5
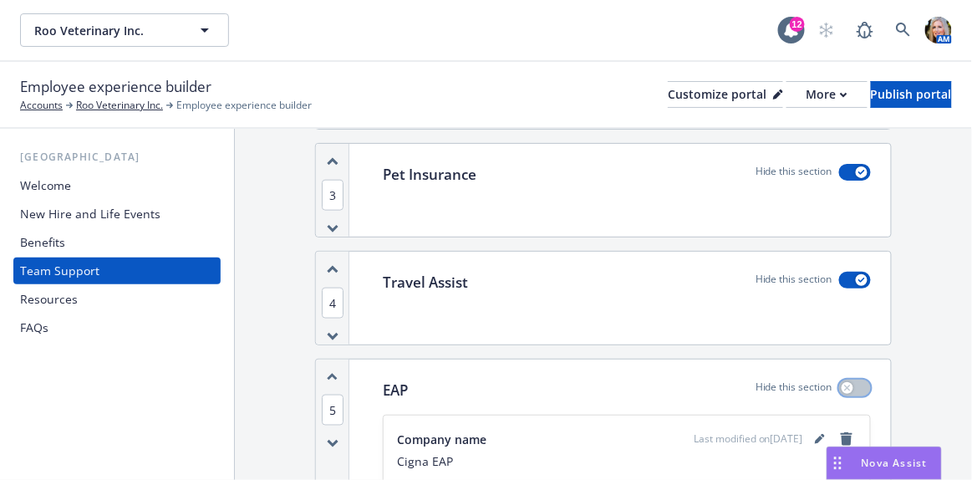
scroll to position [434, 0]
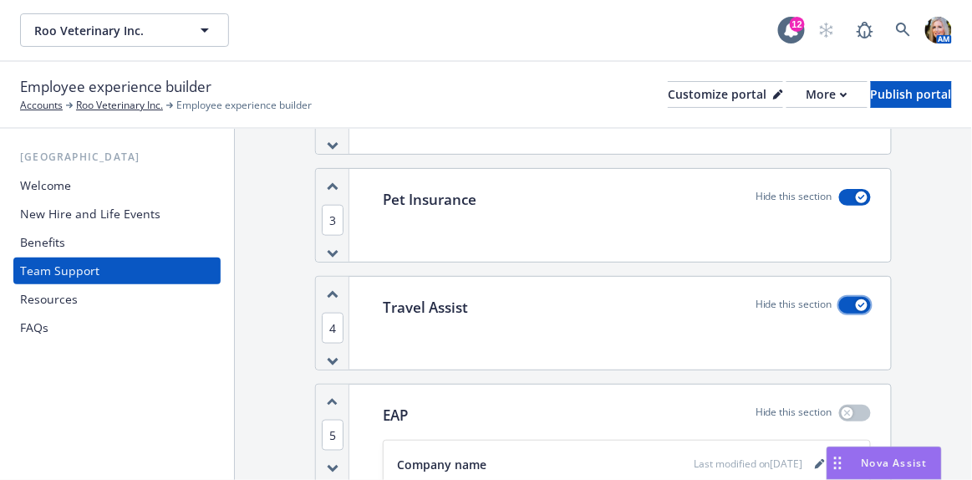
click at [858, 303] on icon "button" at bounding box center [861, 305] width 7 height 5
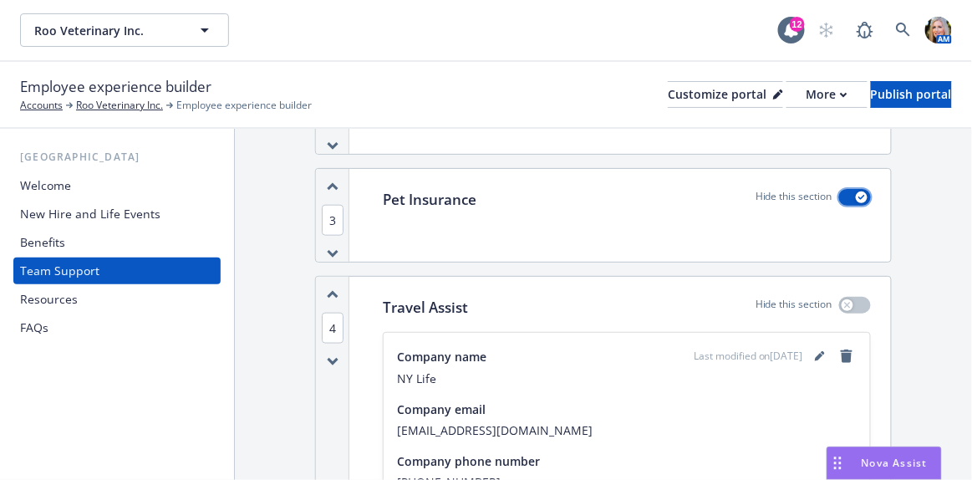
click at [856, 195] on div "button" at bounding box center [862, 197] width 12 height 12
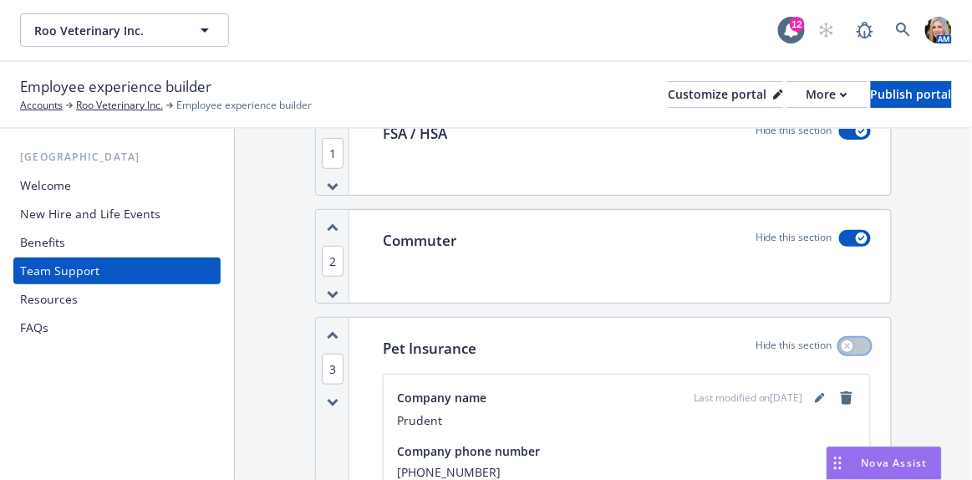
scroll to position [282, 0]
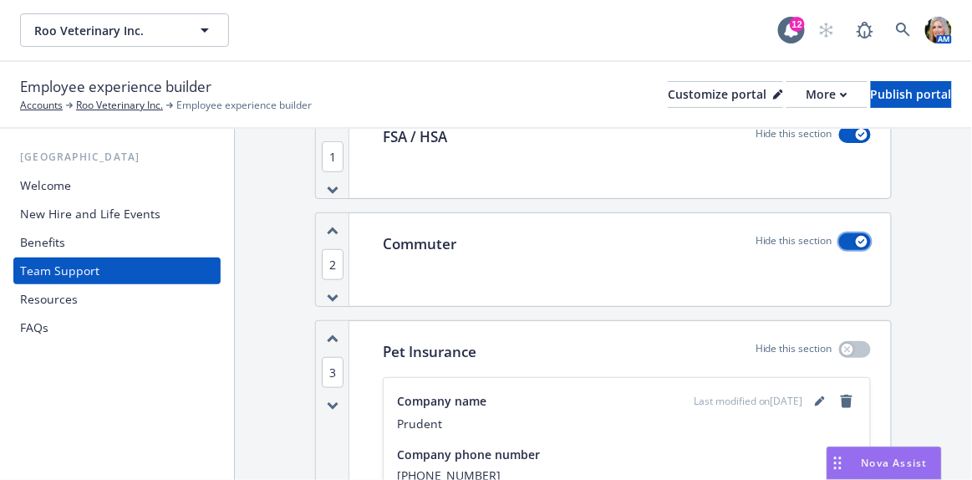
click at [856, 234] on button "button" at bounding box center [855, 241] width 32 height 17
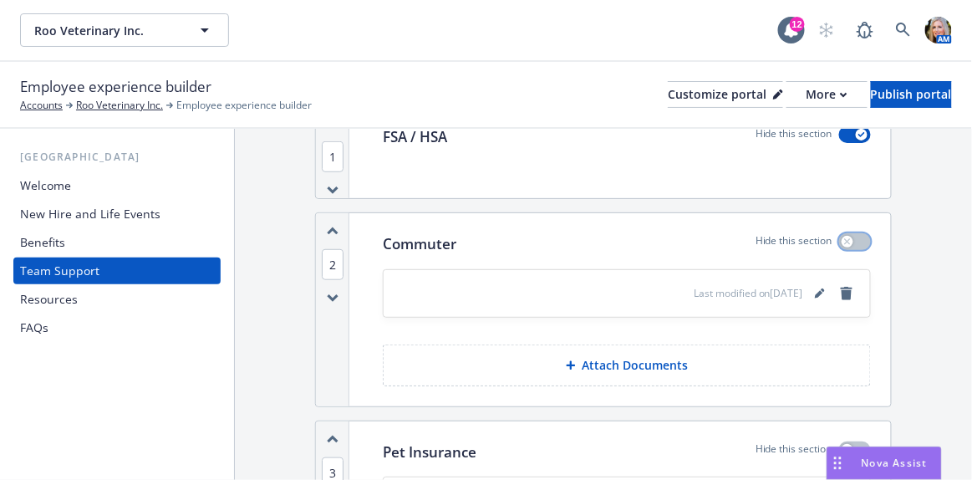
scroll to position [53, 0]
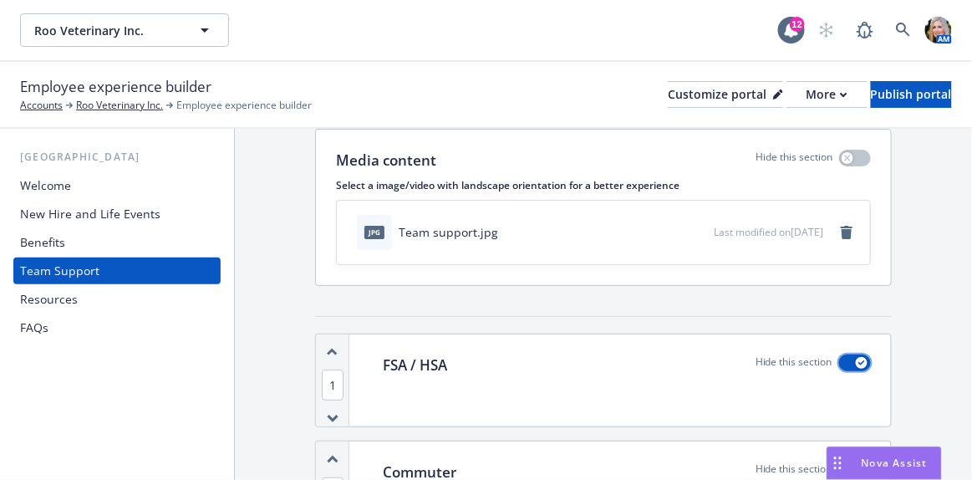
click at [856, 357] on div "button" at bounding box center [862, 363] width 12 height 12
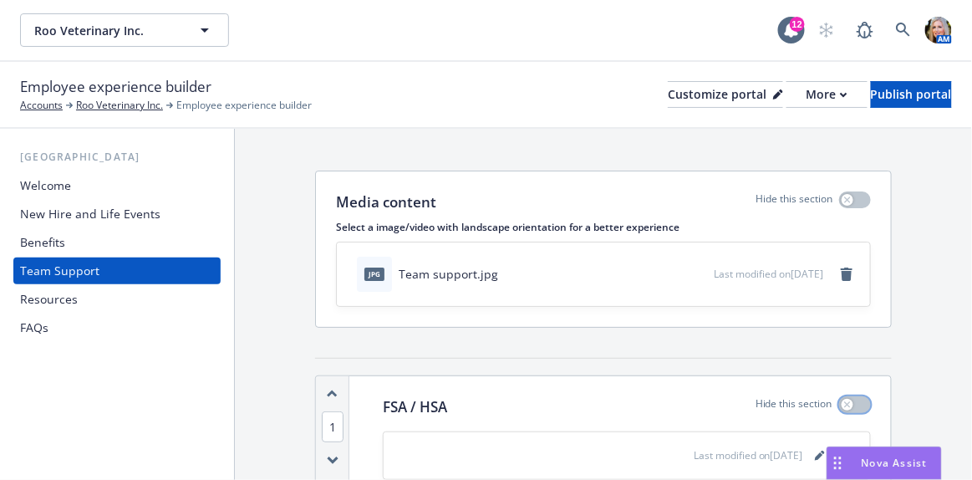
scroll to position [0, 0]
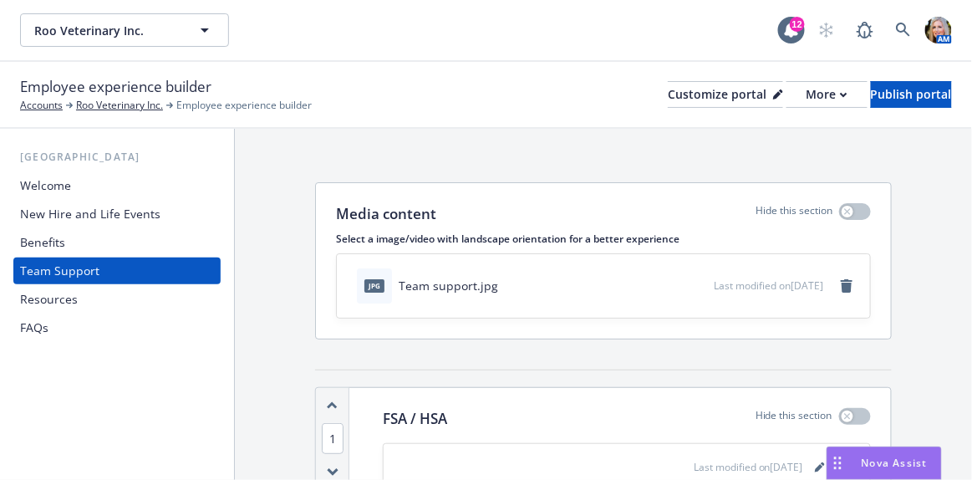
click at [69, 297] on div "Resources" at bounding box center [49, 299] width 58 height 27
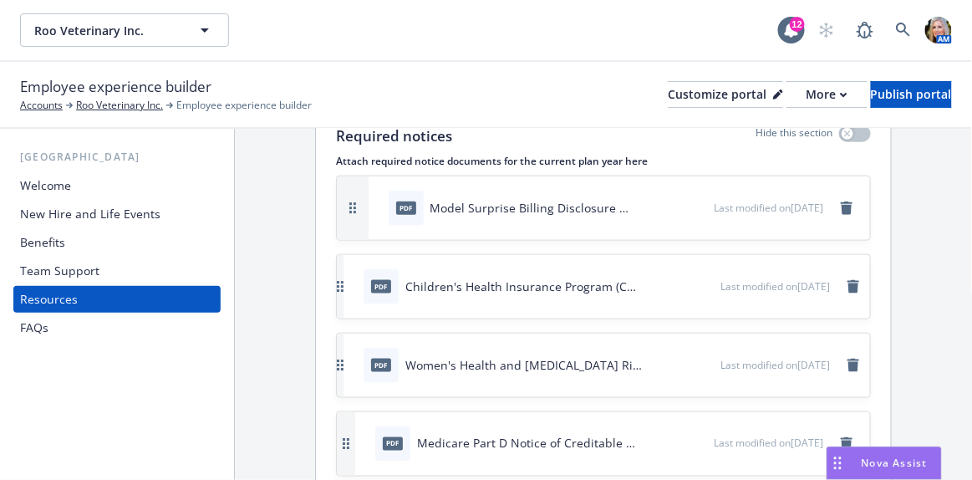
scroll to position [760, 0]
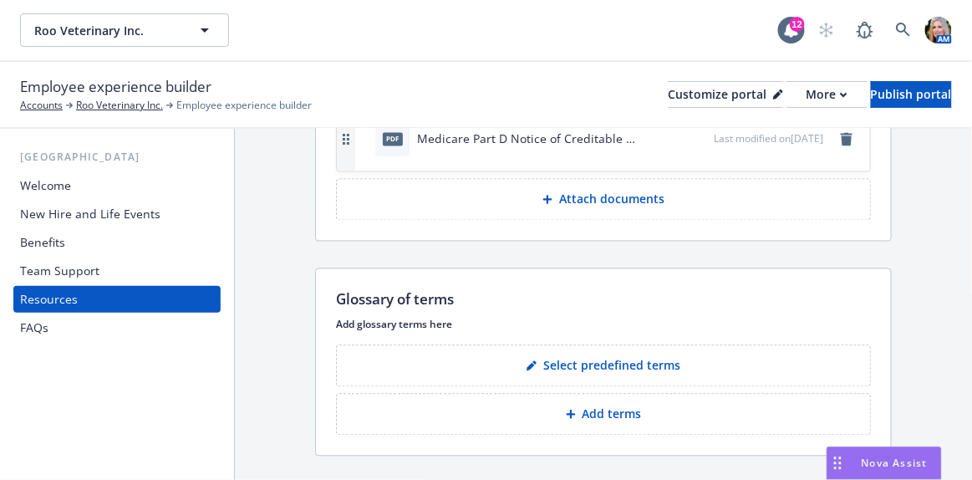
click at [588, 362] on p "Select predefined terms" at bounding box center [611, 366] width 137 height 17
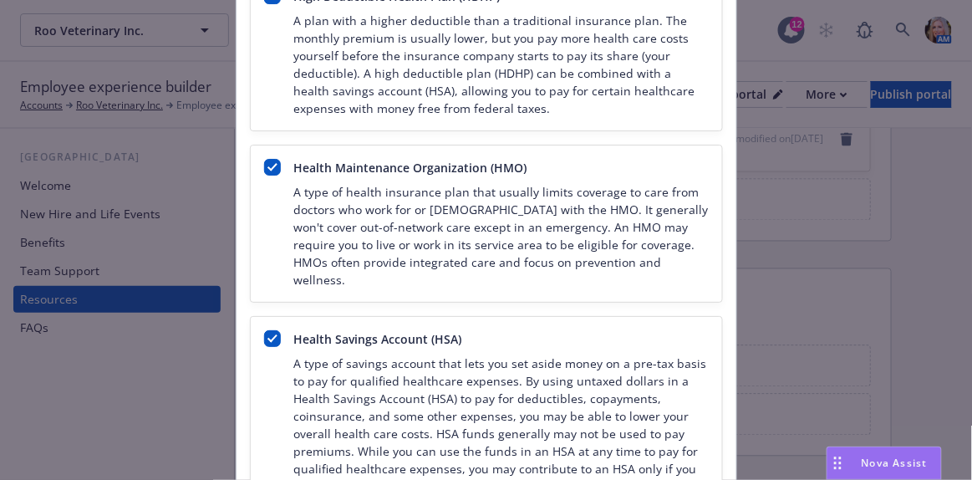
scroll to position [1519, 0]
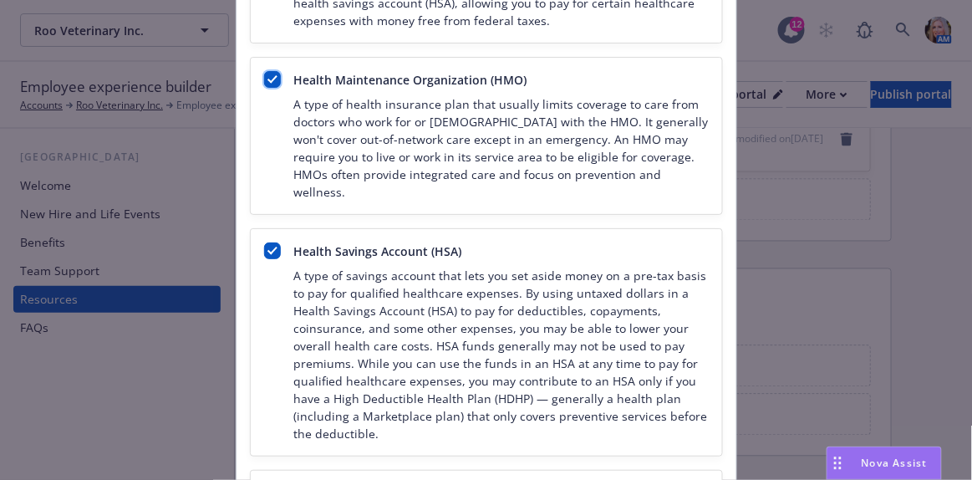
click at [264, 71] on input "checkbox" at bounding box center [272, 79] width 17 height 17
checkbox input "false"
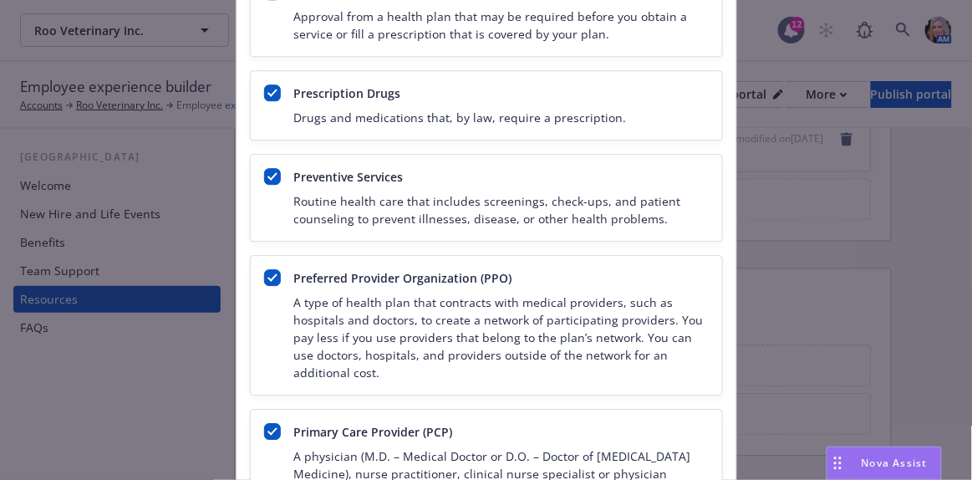
scroll to position [2734, 0]
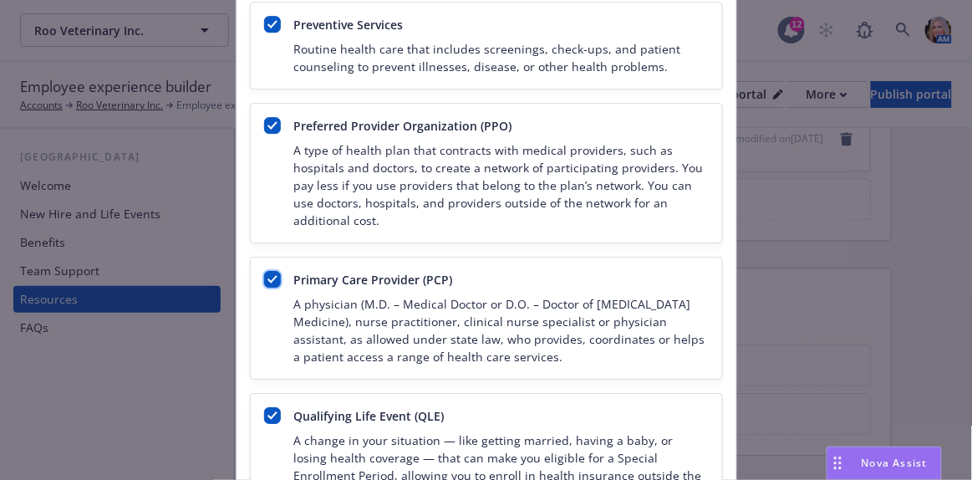
click at [270, 271] on input "checkbox" at bounding box center [272, 279] width 17 height 17
checkbox input "false"
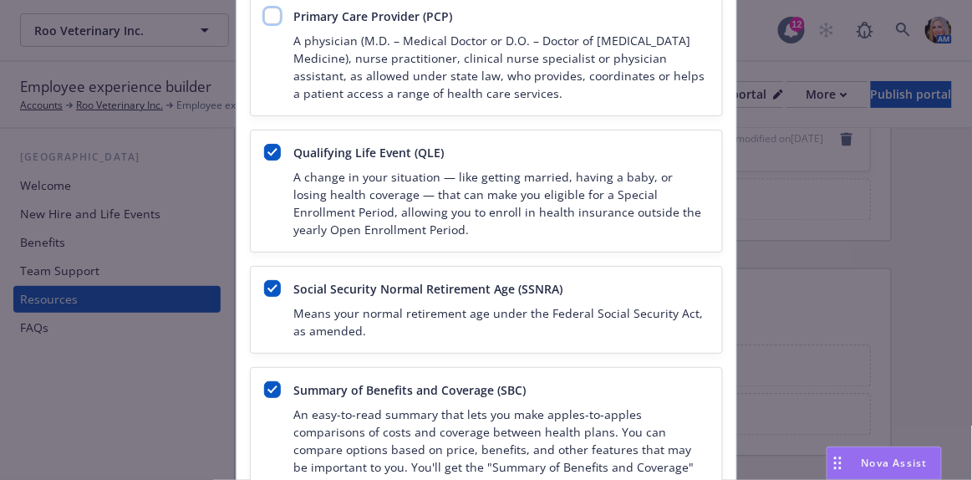
scroll to position [3038, 0]
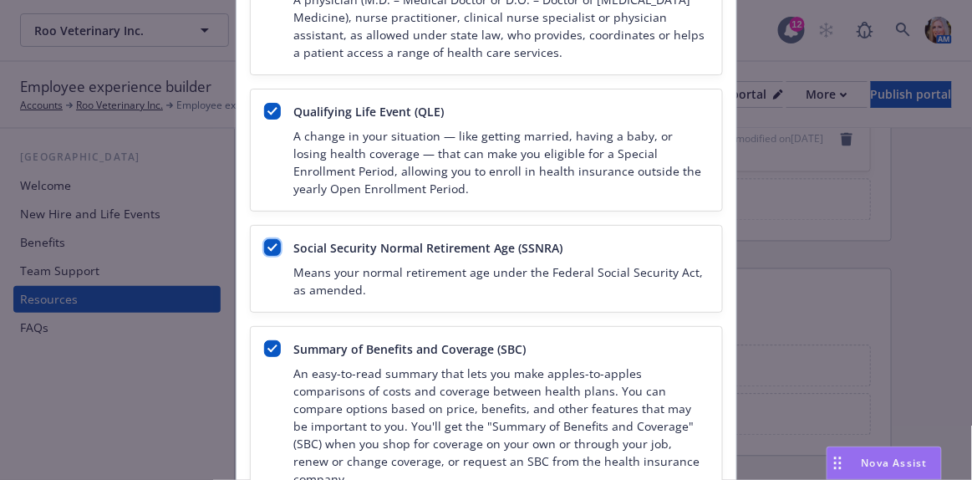
click at [271, 239] on input "checkbox" at bounding box center [272, 247] width 17 height 17
checkbox input "false"
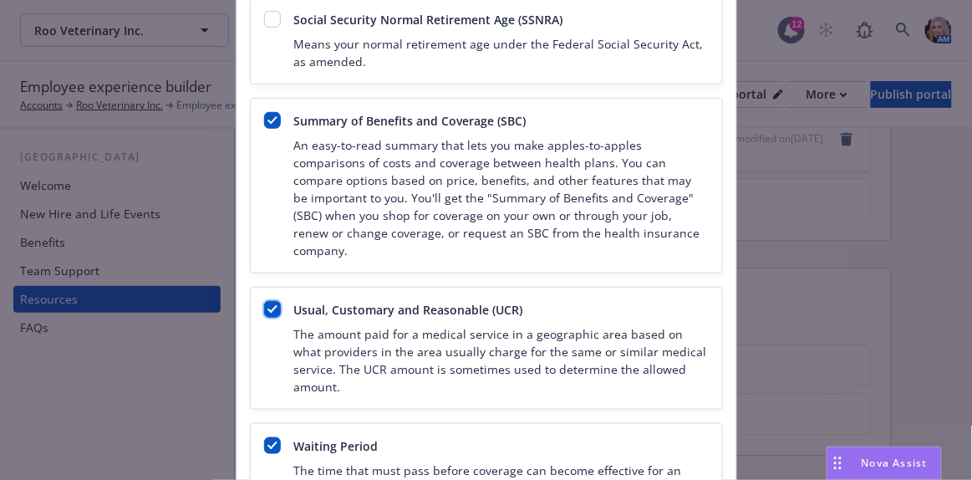
click at [271, 301] on input "checkbox" at bounding box center [272, 309] width 17 height 17
checkbox input "false"
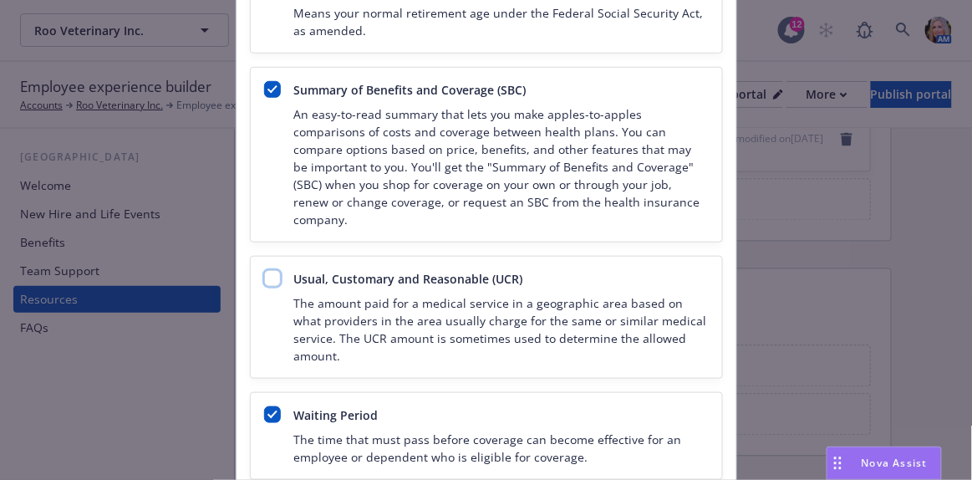
scroll to position [3314, 0]
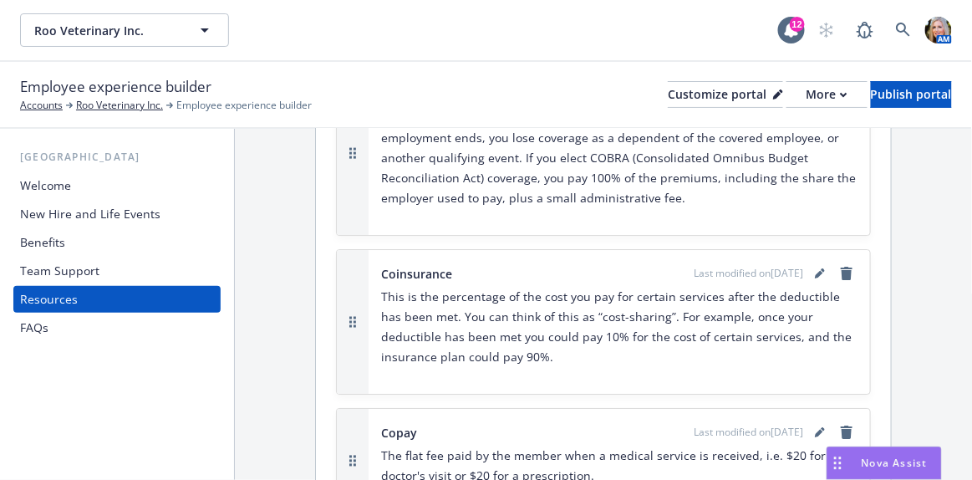
scroll to position [1367, 0]
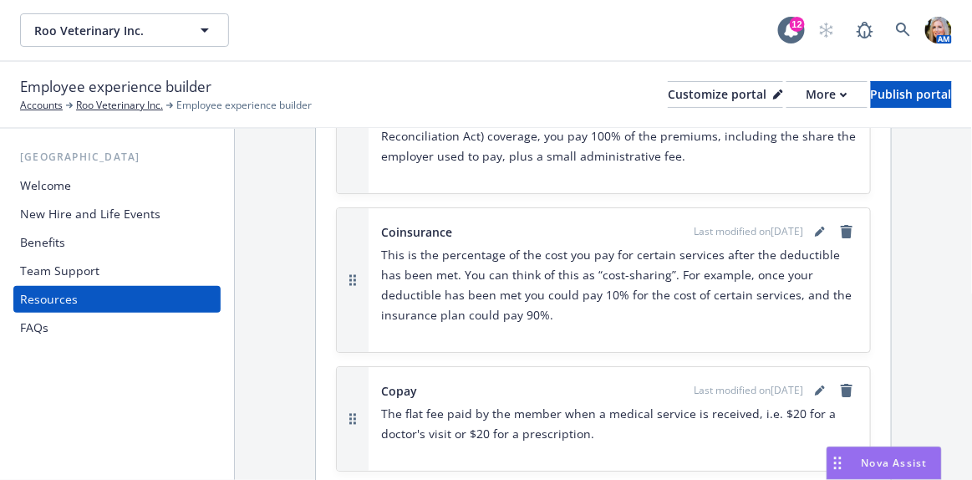
click at [72, 334] on div "FAQs" at bounding box center [117, 327] width 194 height 27
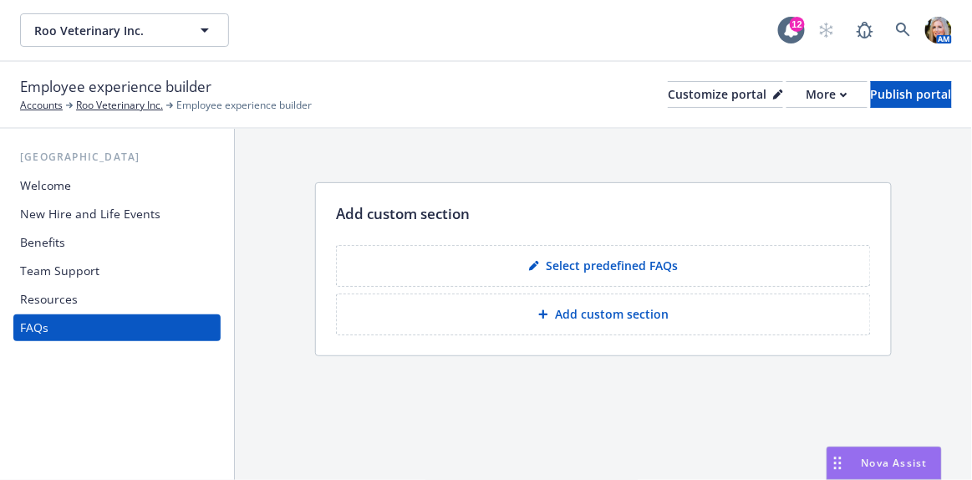
click at [572, 263] on p "Select predefined FAQs" at bounding box center [612, 265] width 132 height 17
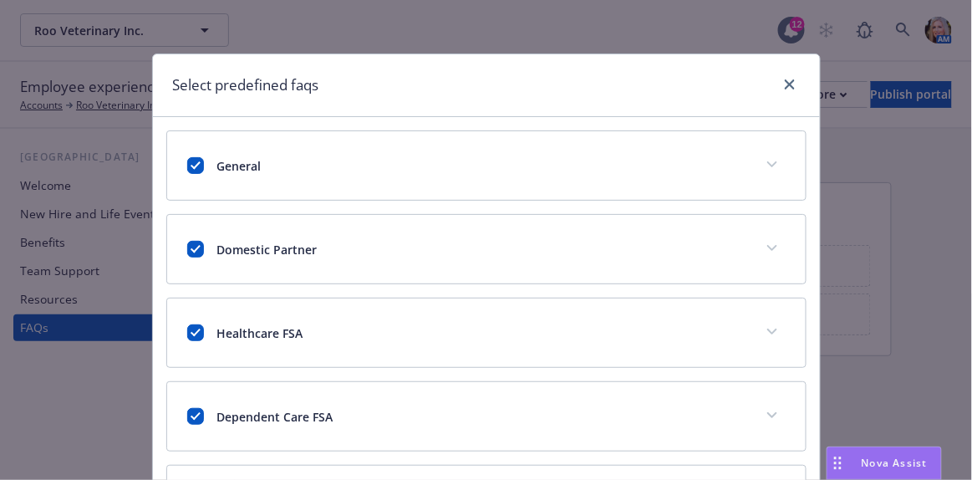
click at [473, 189] on div "General" at bounding box center [486, 165] width 638 height 69
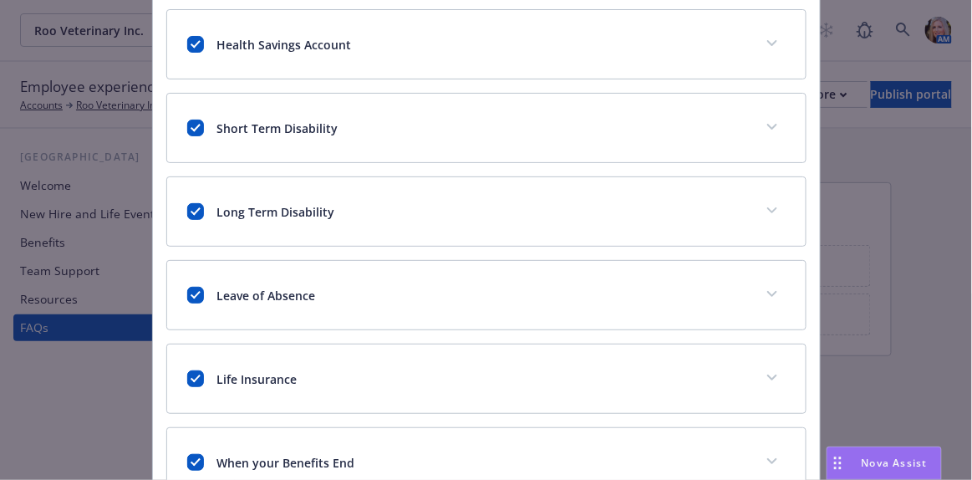
scroll to position [531, 0]
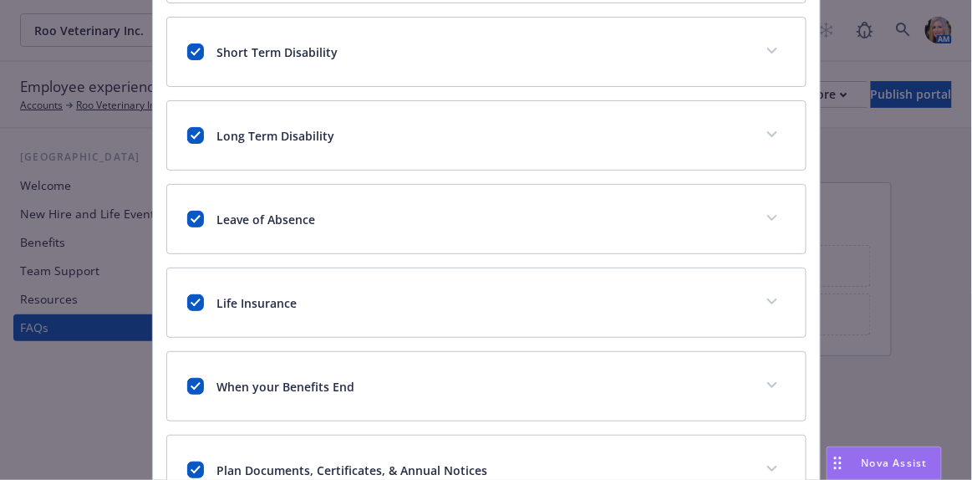
click at [190, 283] on div "Life Insurance" at bounding box center [486, 302] width 638 height 69
click at [187, 211] on input "checkbox" at bounding box center [195, 219] width 17 height 17
checkbox input "false"
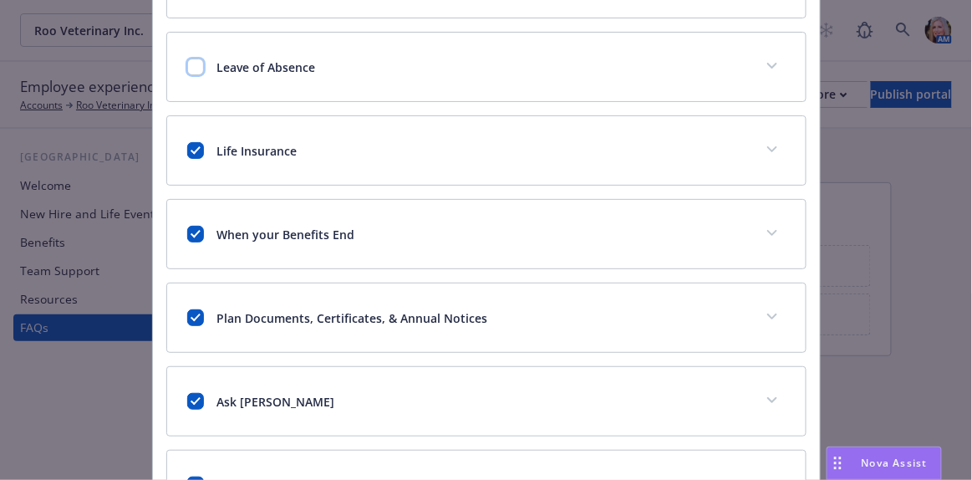
scroll to position [835, 0]
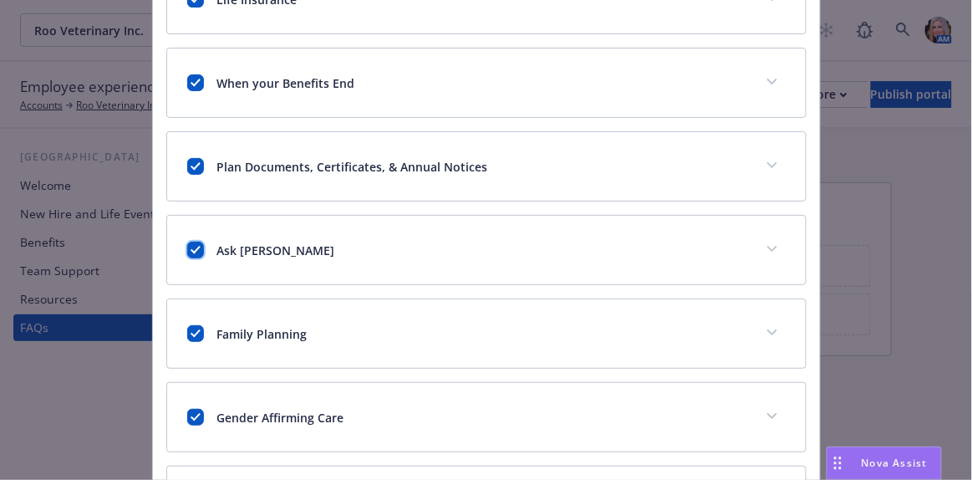
click at [187, 242] on input "checkbox" at bounding box center [195, 250] width 17 height 17
checkbox input "false"
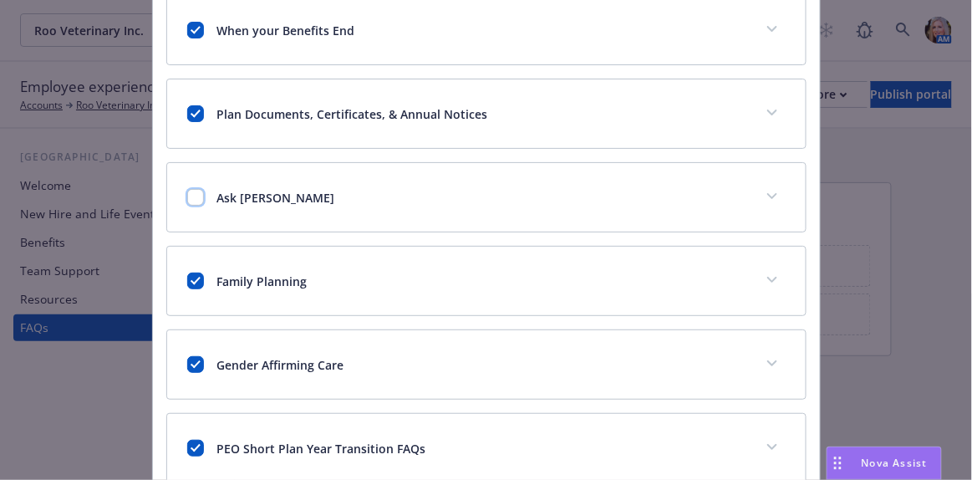
scroll to position [911, 0]
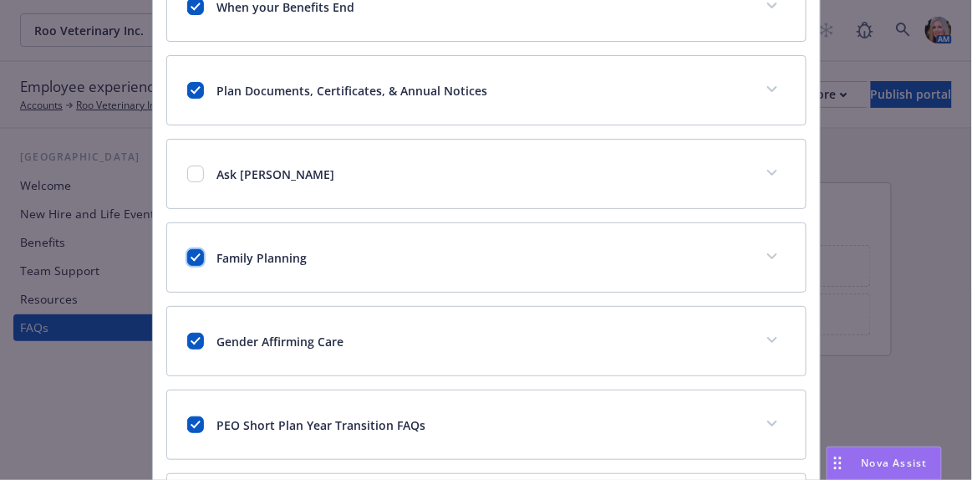
click at [191, 252] on input "checkbox" at bounding box center [195, 257] width 17 height 17
checkbox input "false"
click at [187, 333] on input "checkbox" at bounding box center [195, 341] width 17 height 17
checkbox input "false"
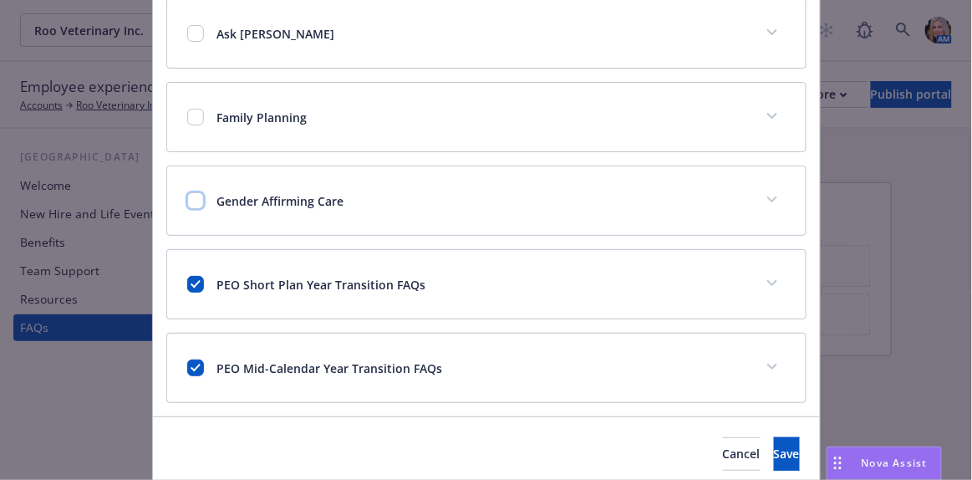
scroll to position [1104, 0]
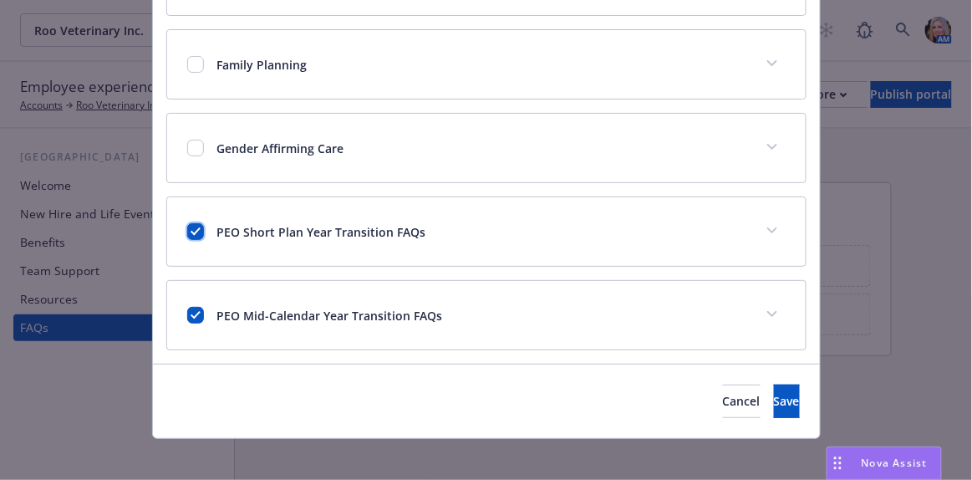
click at [192, 223] on input "checkbox" at bounding box center [195, 231] width 17 height 17
checkbox input "false"
click at [187, 307] on input "checkbox" at bounding box center [195, 315] width 17 height 17
checkbox input "false"
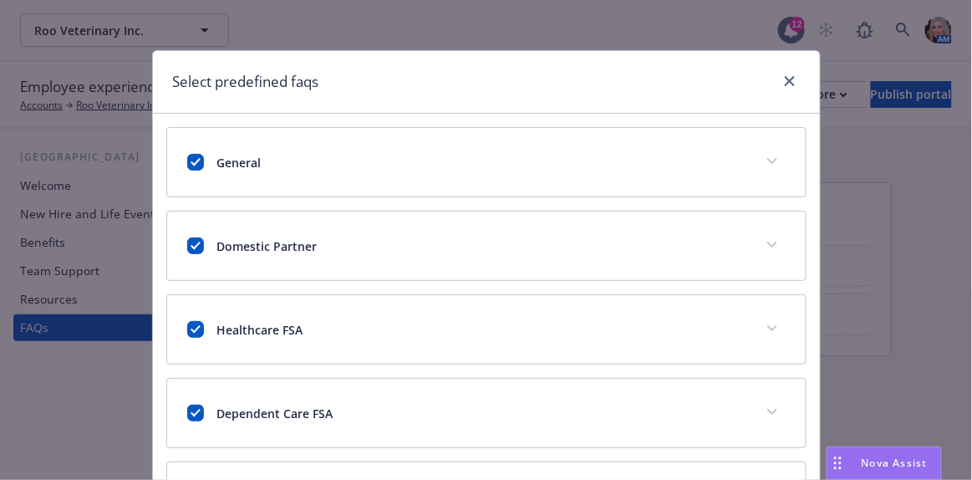
scroll to position [0, 0]
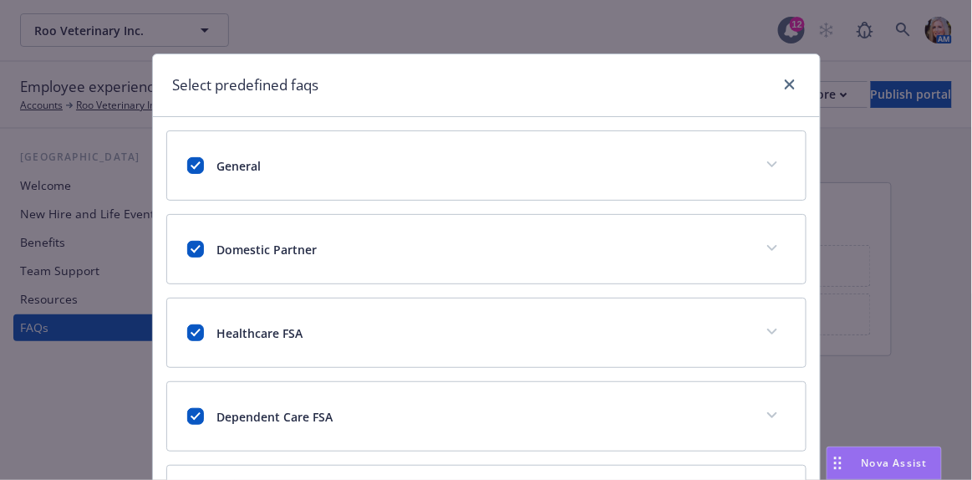
click at [765, 166] on button "expand content" at bounding box center [772, 164] width 27 height 27
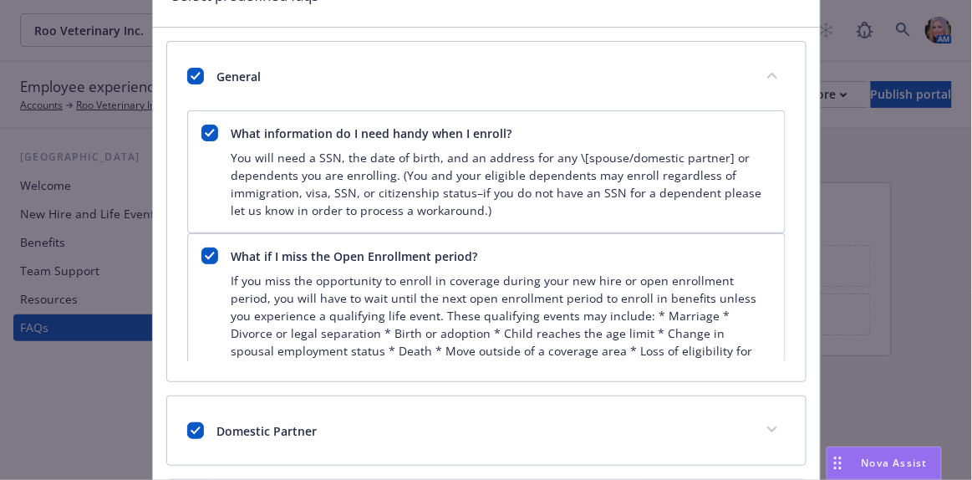
scroll to position [151, 0]
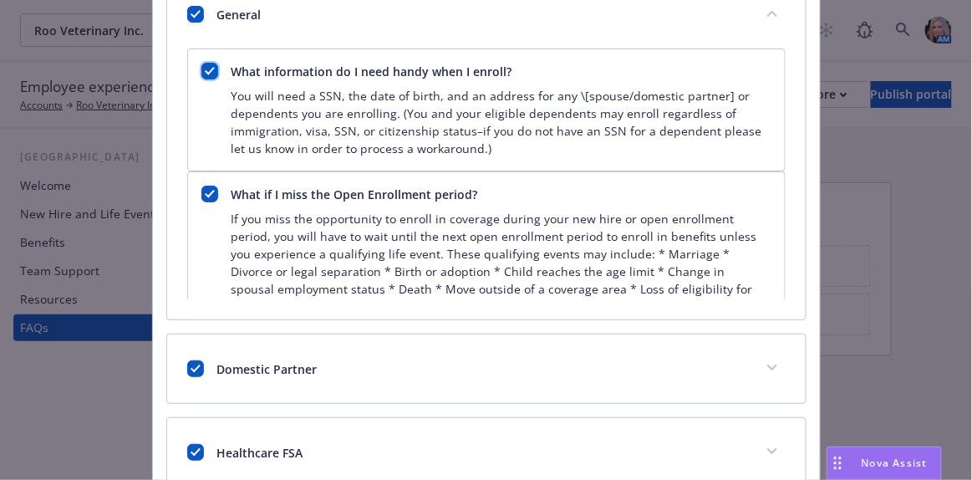
click at [201, 71] on input "checkbox" at bounding box center [209, 71] width 17 height 17
checkbox input "false"
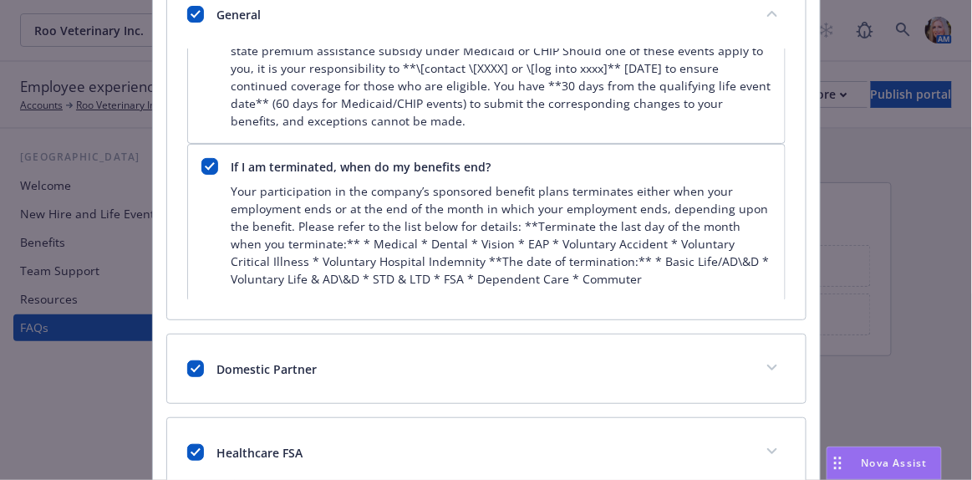
scroll to position [303, 0]
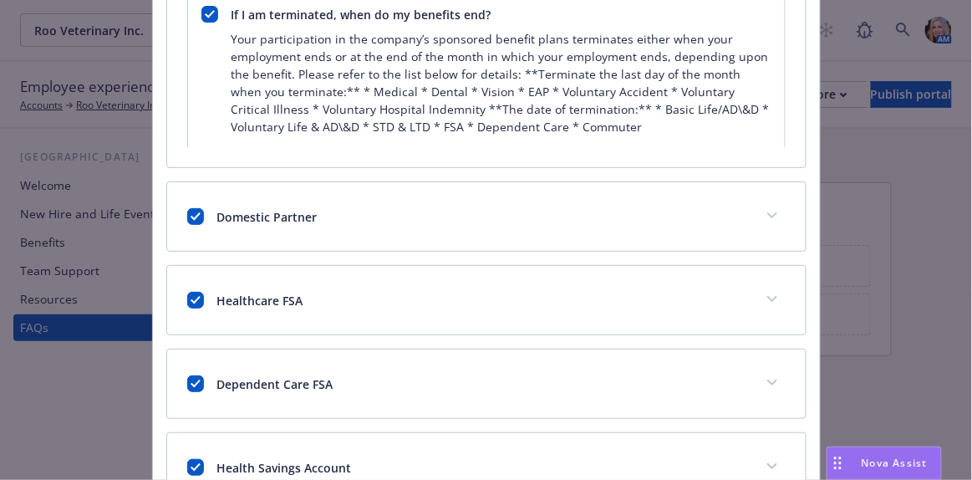
click at [751, 225] on div "Domestic Partner" at bounding box center [486, 216] width 638 height 69
click at [770, 212] on icon "expand content" at bounding box center [772, 215] width 10 height 7
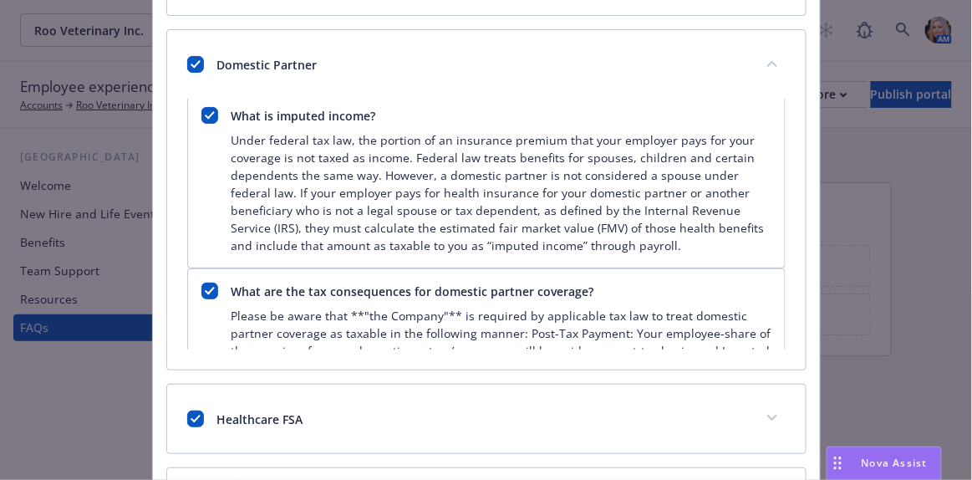
scroll to position [75, 0]
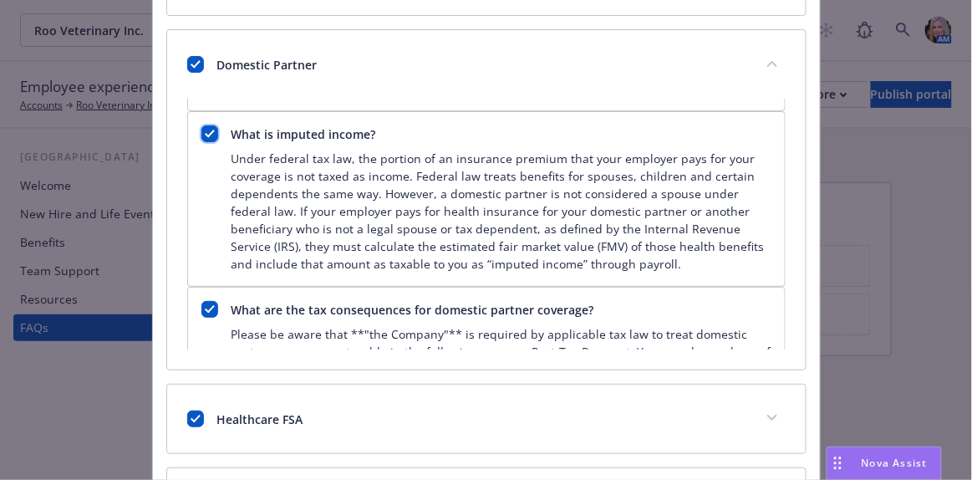
click at [203, 126] on input "checkbox" at bounding box center [209, 133] width 17 height 17
checkbox input "false"
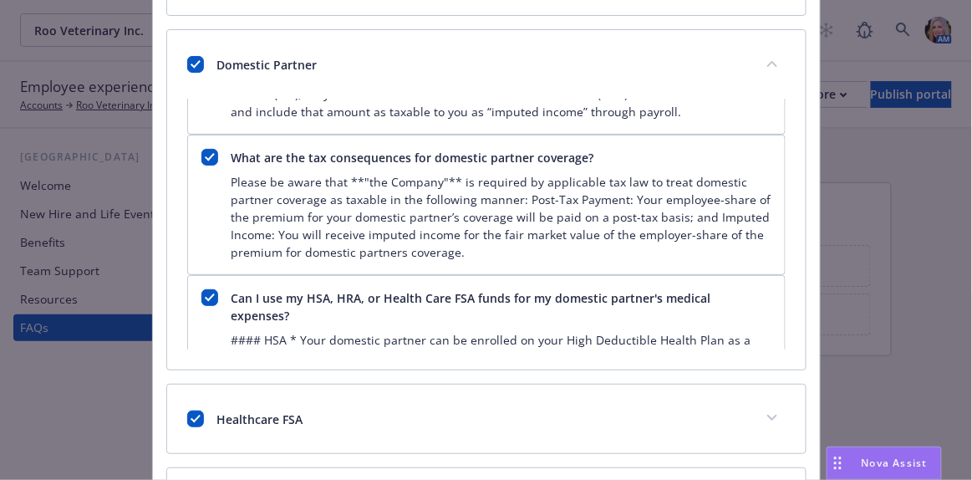
scroll to position [379, 0]
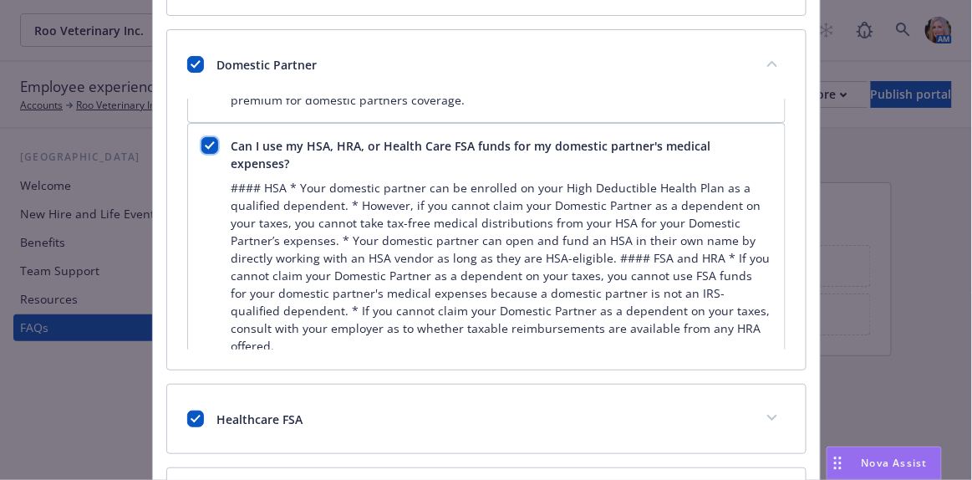
click at [201, 139] on input "checkbox" at bounding box center [209, 145] width 17 height 17
checkbox input "false"
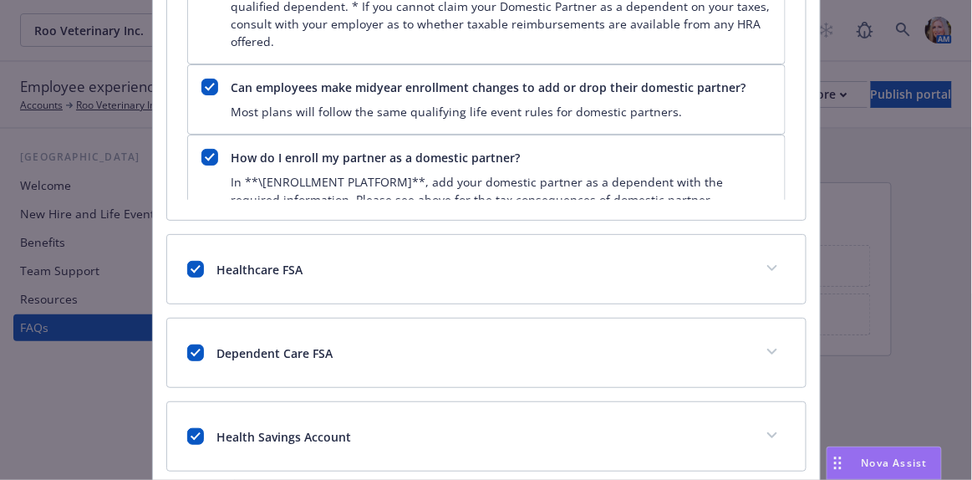
scroll to position [608, 0]
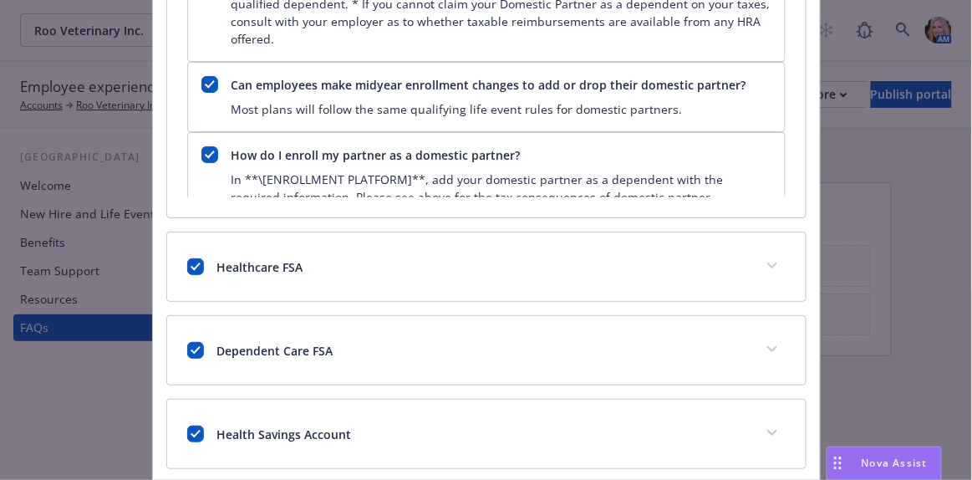
click at [378, 258] on div "Healthcare FSA" at bounding box center [466, 267] width 558 height 18
click at [686, 260] on div "Healthcare FSA" at bounding box center [466, 267] width 558 height 18
click at [762, 258] on button "expand content" at bounding box center [772, 265] width 27 height 27
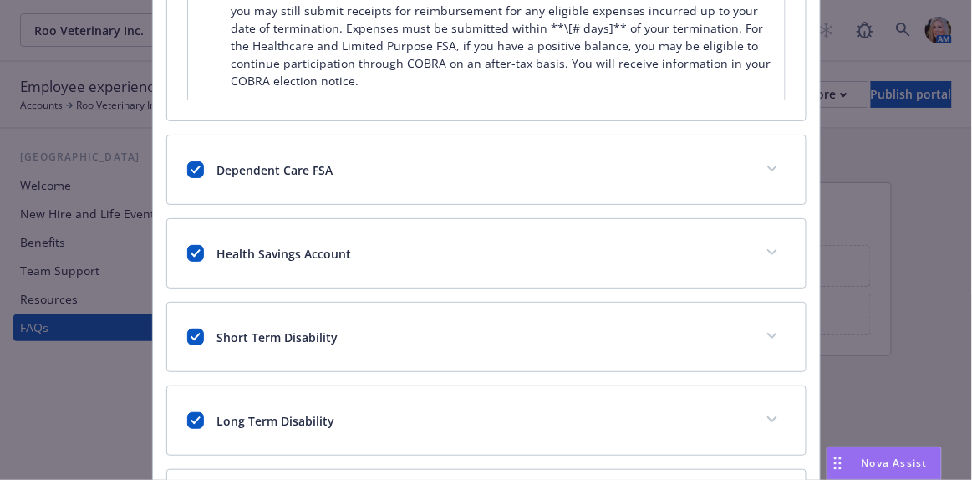
scroll to position [1063, 0]
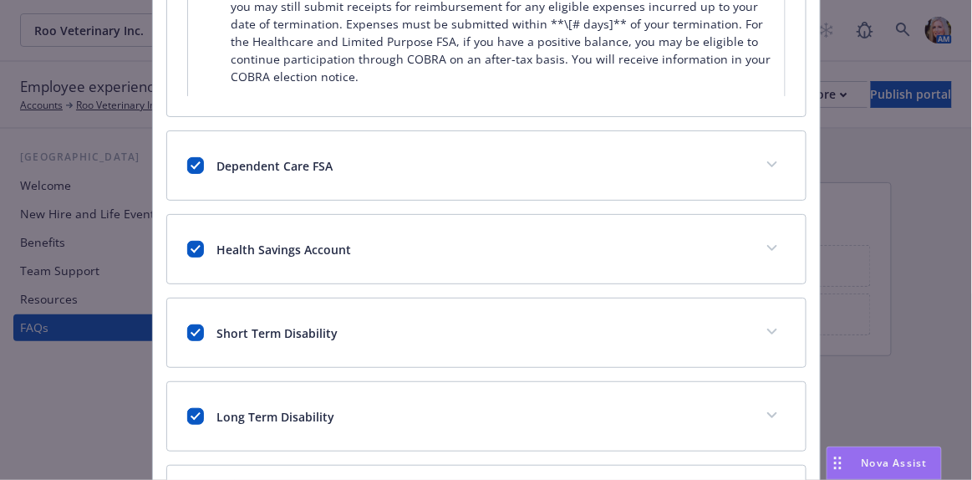
click at [745, 157] on div "Dependent Care FSA" at bounding box center [486, 165] width 638 height 69
click at [759, 156] on button "expand content" at bounding box center [772, 164] width 27 height 27
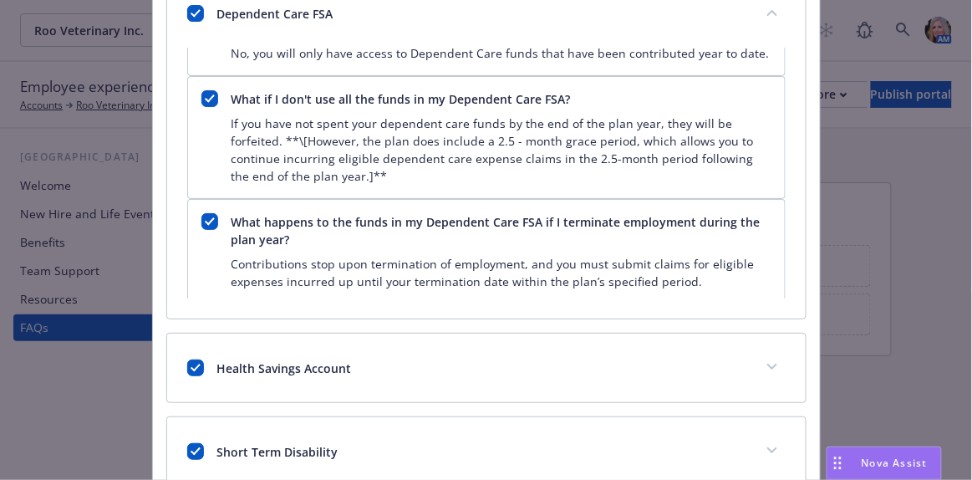
scroll to position [1367, 0]
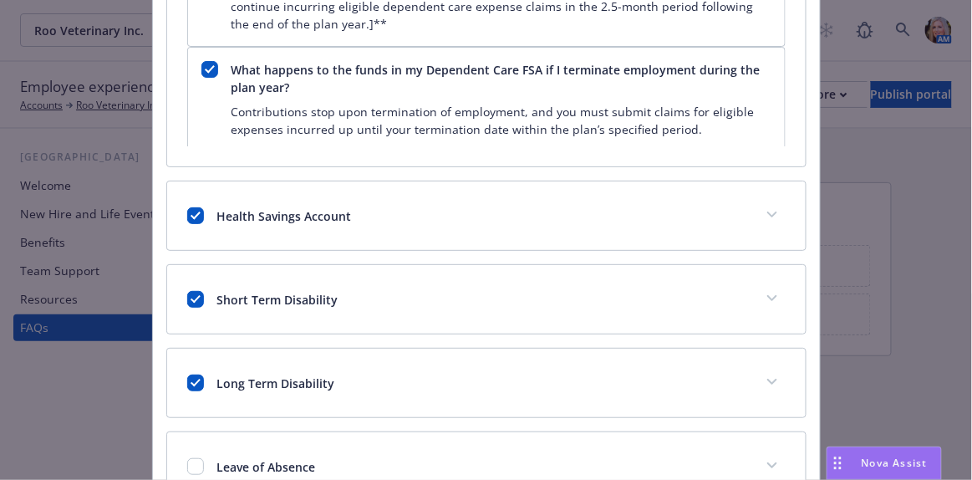
click at [752, 210] on div "Health Savings Account" at bounding box center [486, 215] width 638 height 69
click at [767, 211] on icon "expand content" at bounding box center [772, 214] width 10 height 7
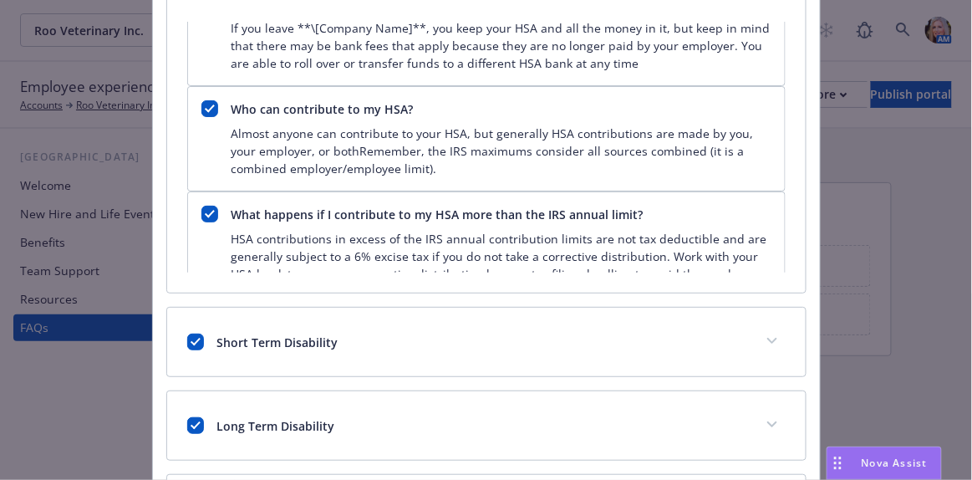
scroll to position [2658, 0]
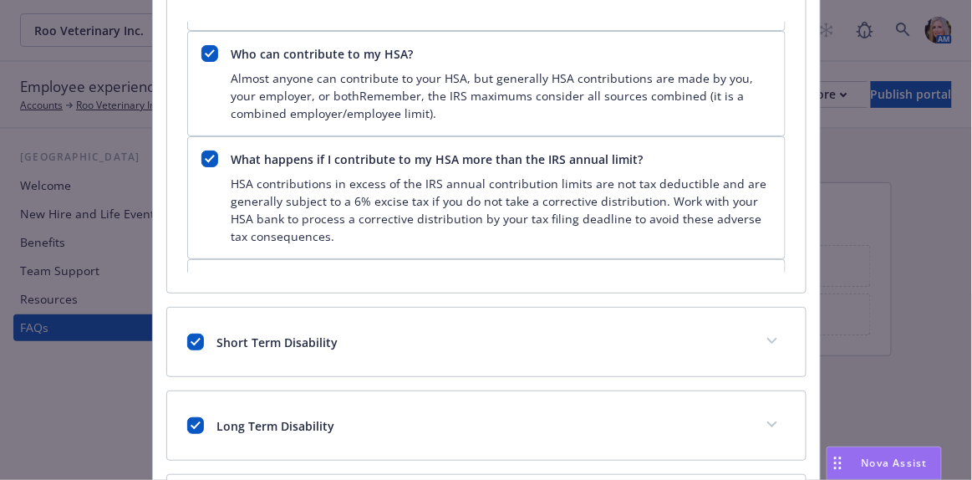
click at [765, 333] on button "expand content" at bounding box center [772, 341] width 27 height 27
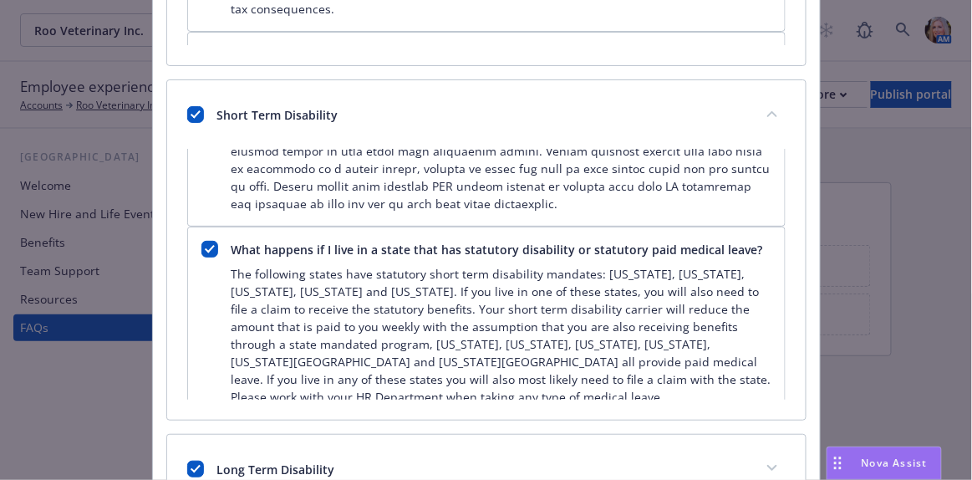
scroll to position [2051, 0]
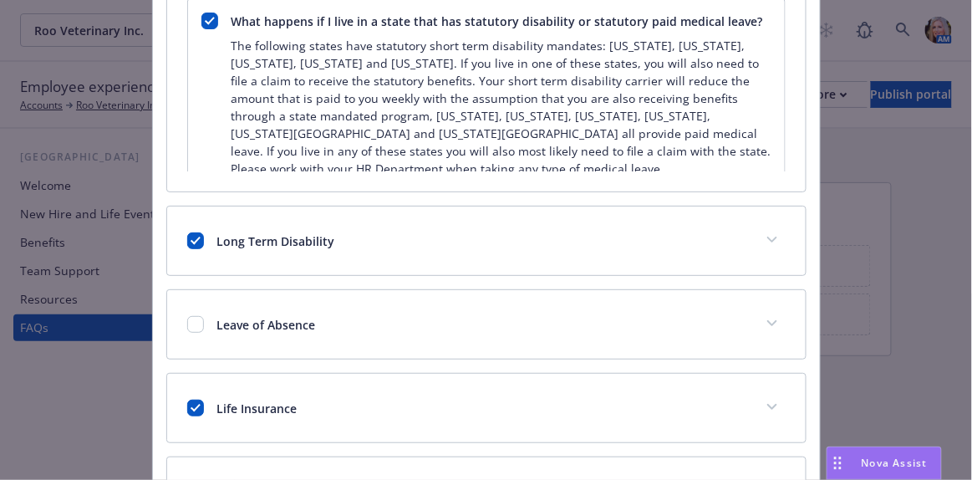
click at [767, 236] on icon "expand content" at bounding box center [772, 239] width 10 height 7
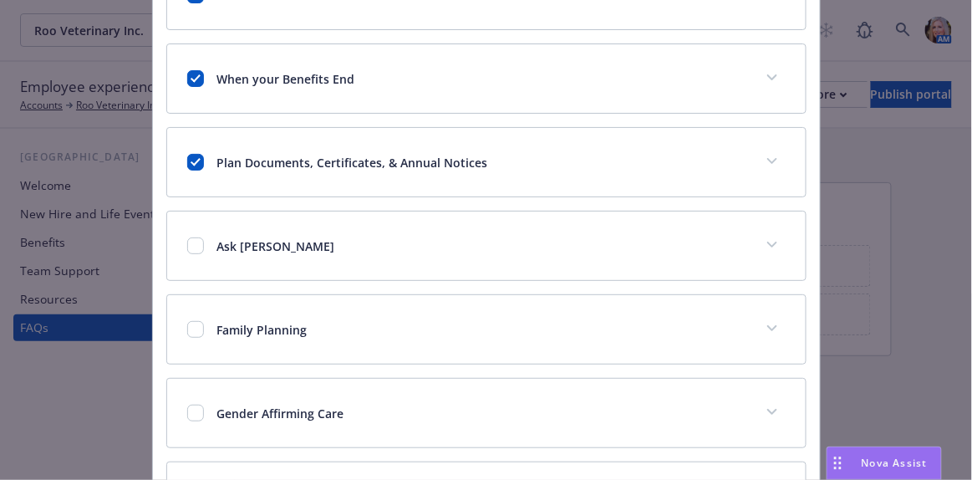
scroll to position [2999, 0]
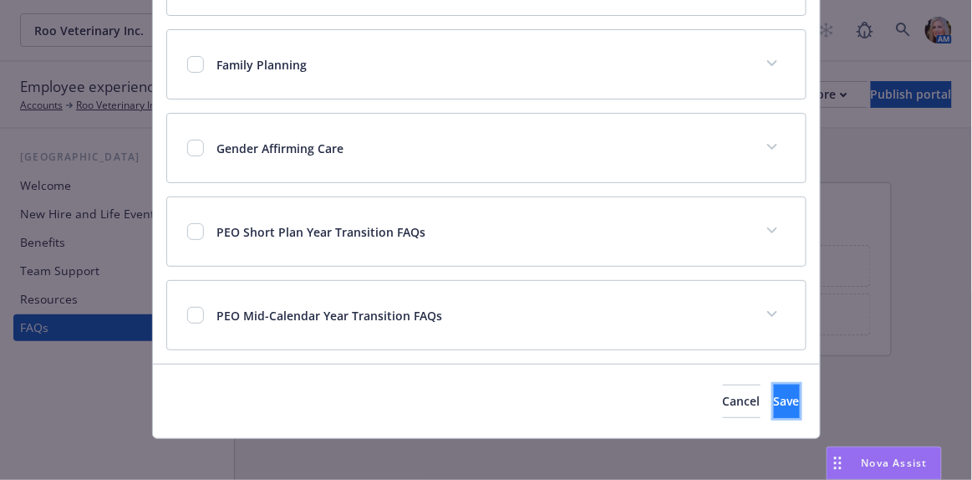
click at [774, 393] on span "Save" at bounding box center [787, 401] width 26 height 16
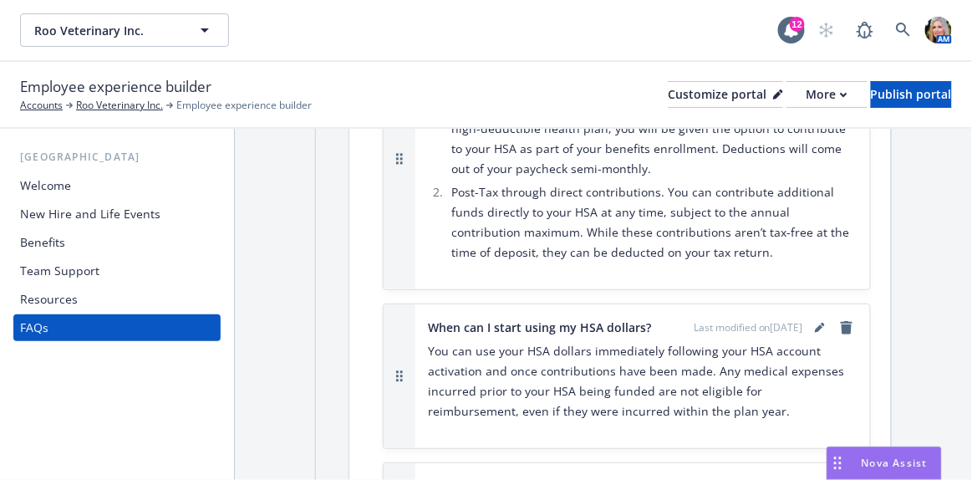
scroll to position [7065, 0]
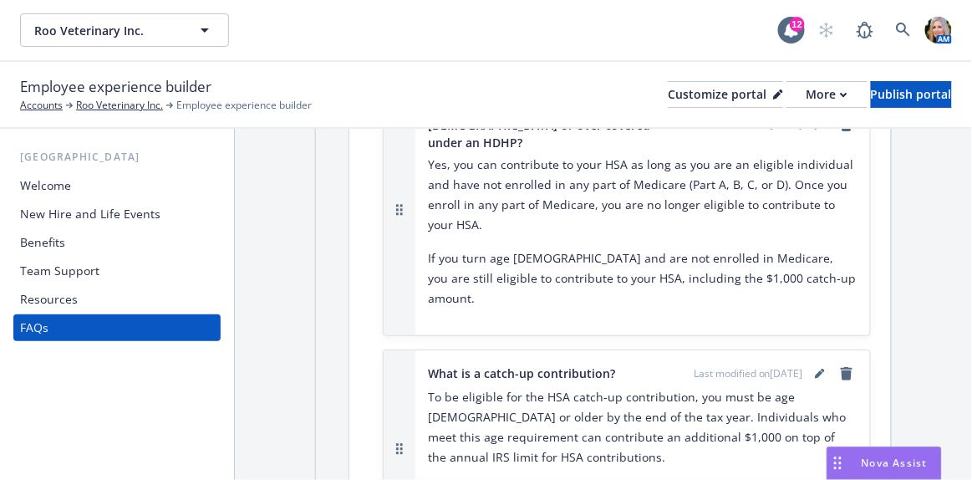
click at [70, 303] on div "Resources" at bounding box center [49, 299] width 58 height 27
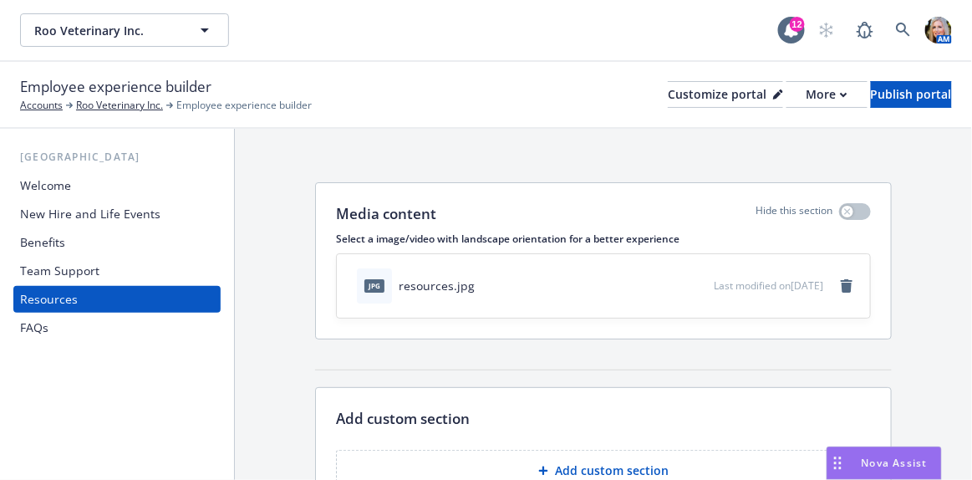
click at [55, 172] on div "Welcome" at bounding box center [45, 185] width 51 height 27
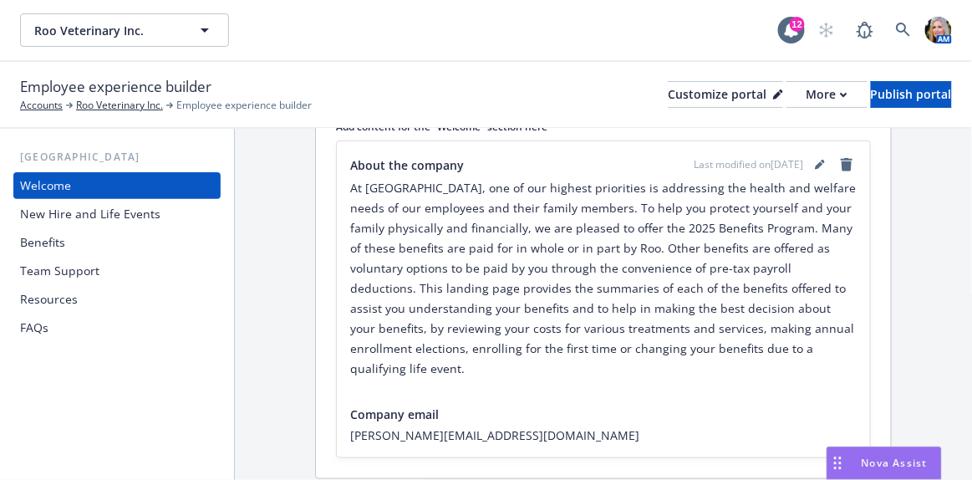
scroll to position [339, 0]
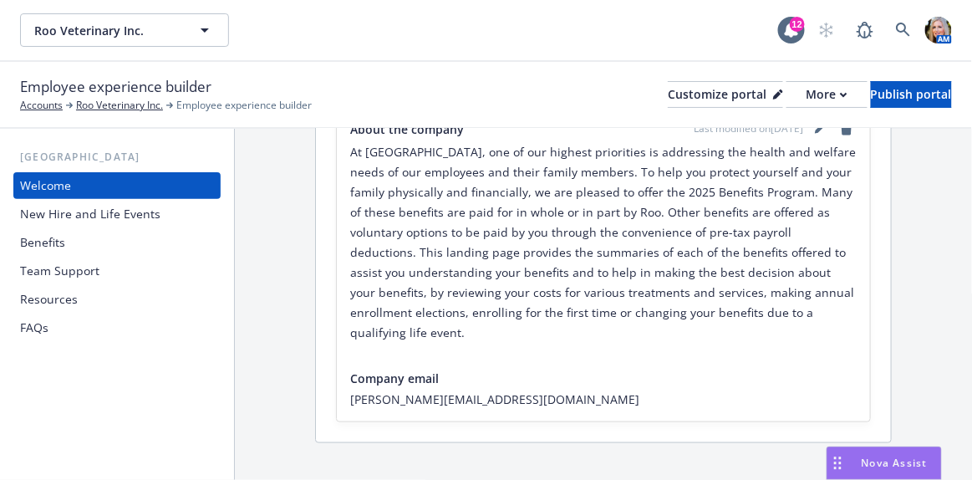
drag, startPoint x: 70, startPoint y: 136, endPoint x: 75, endPoint y: 45, distance: 91.2
click at [70, 135] on div "USA Welcome New Hire and Life Events Benefits Team Support Resources FAQs" at bounding box center [117, 304] width 234 height 351
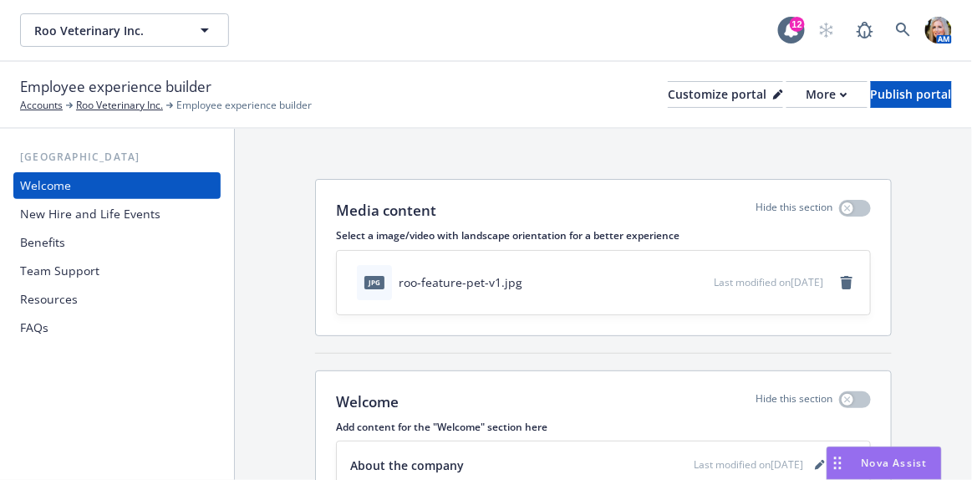
scroll to position [0, 0]
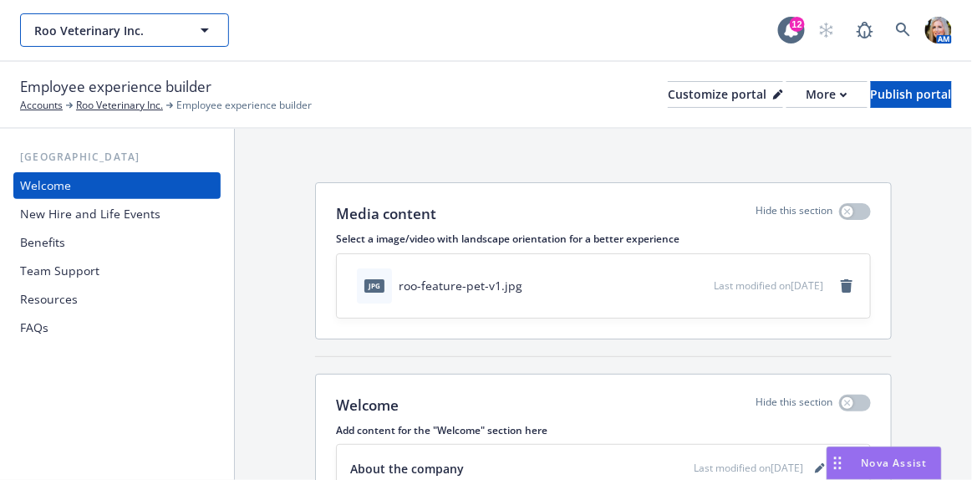
click at [195, 25] on icon "button" at bounding box center [205, 30] width 20 height 20
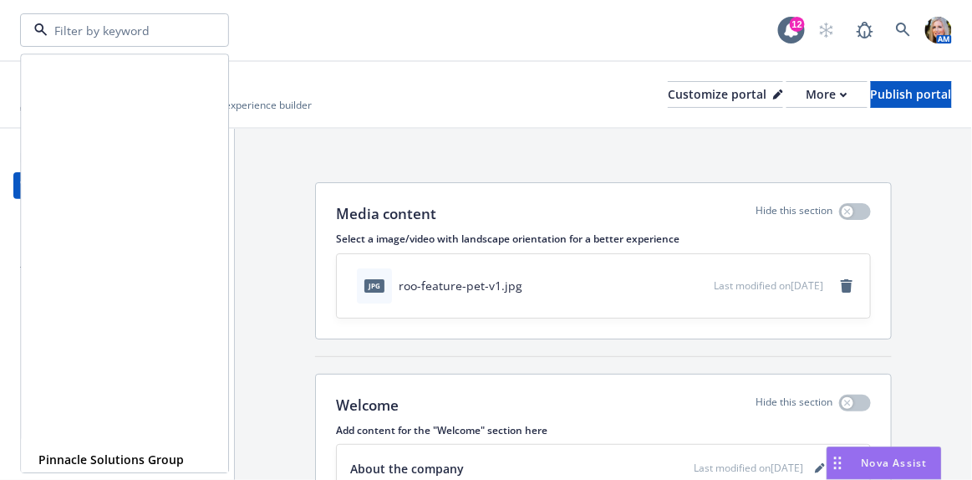
scroll to position [1139, 0]
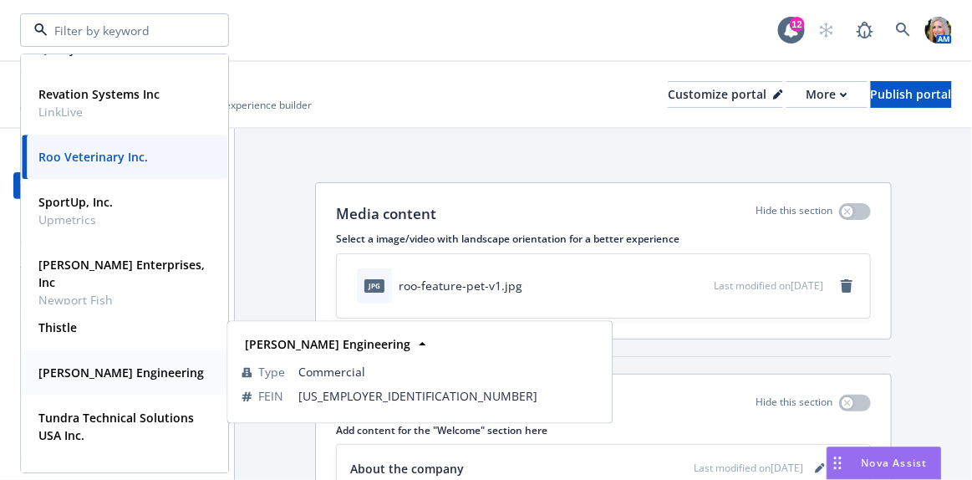
click at [89, 377] on strong "Trayer Engineering" at bounding box center [120, 372] width 165 height 16
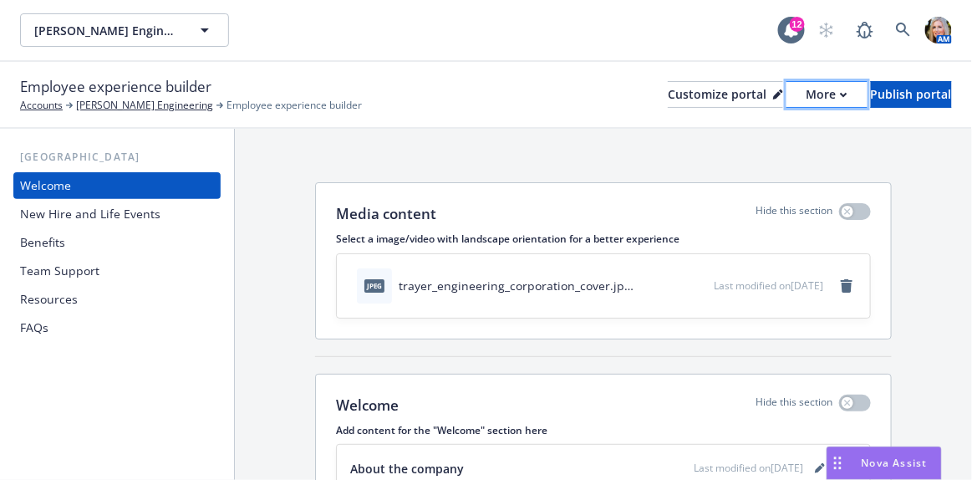
click at [840, 92] on icon "button" at bounding box center [844, 95] width 8 height 6
click at [770, 134] on link "Copy preview link" at bounding box center [739, 131] width 152 height 33
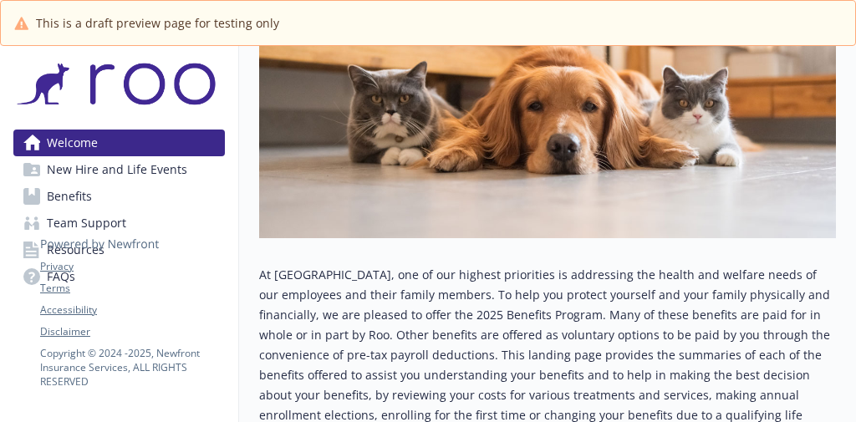
scroll to position [517, 0]
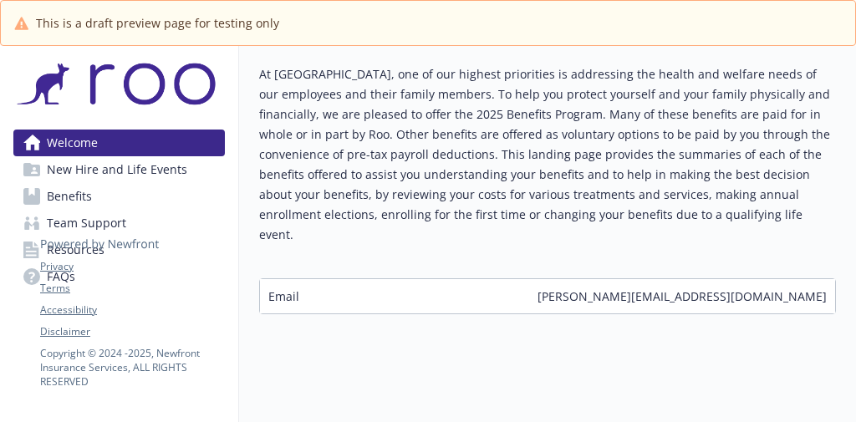
click at [95, 169] on span "New Hire and Life Events" at bounding box center [117, 169] width 140 height 27
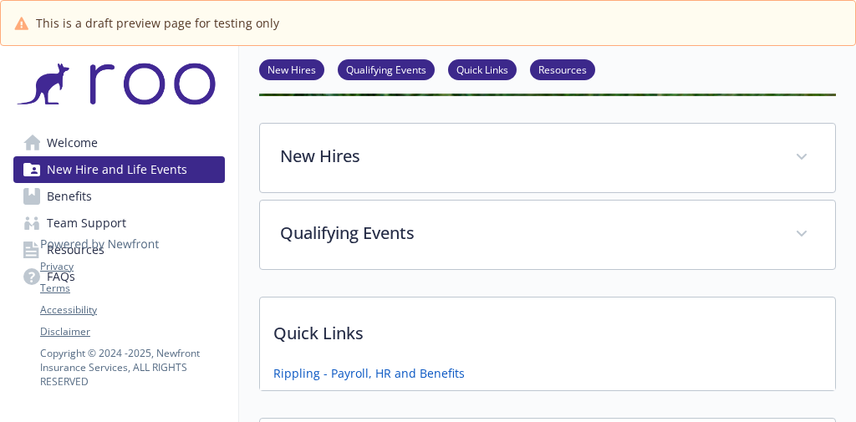
scroll to position [517, 0]
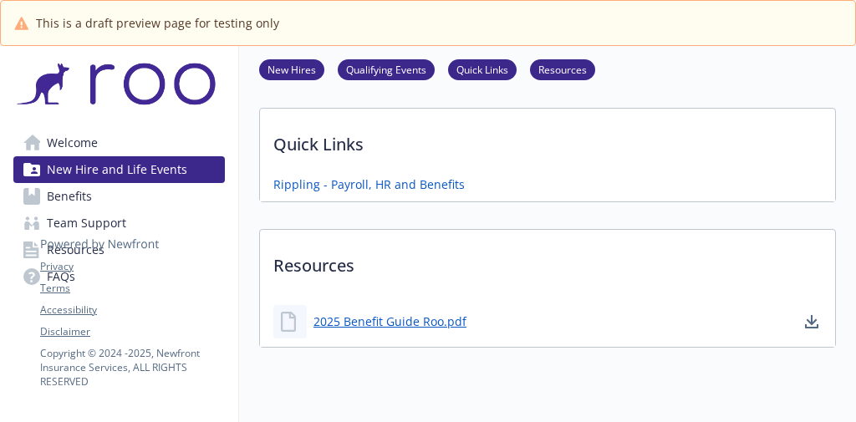
click at [74, 195] on span "Benefits" at bounding box center [69, 196] width 45 height 27
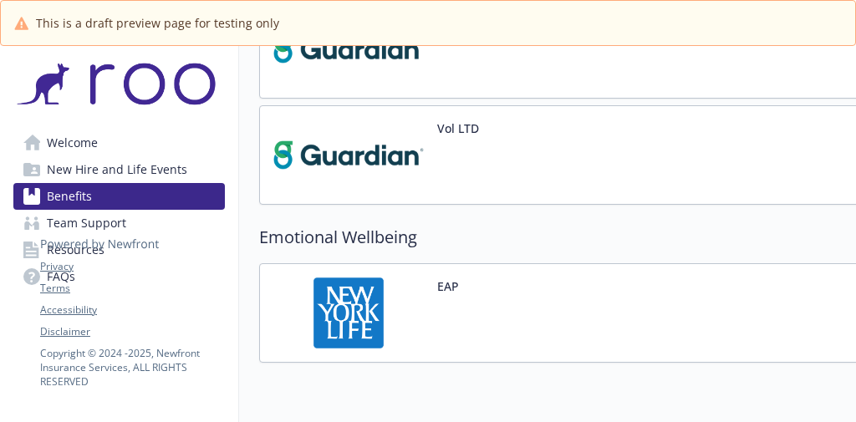
scroll to position [1264, 0]
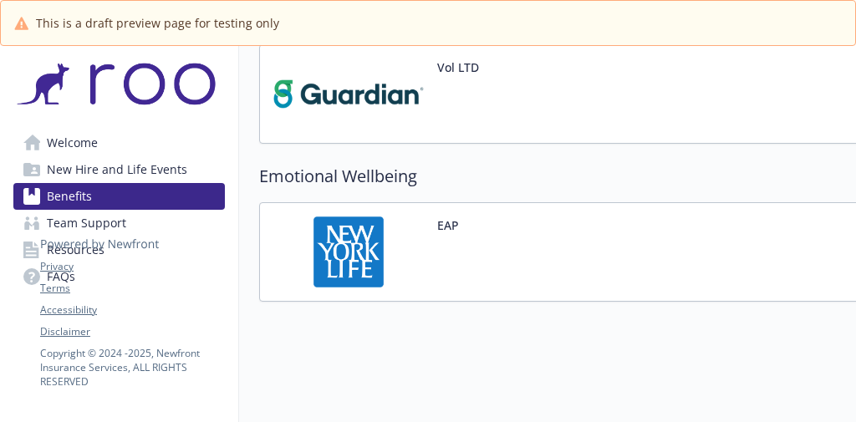
click at [90, 231] on icon at bounding box center [99, 232] width 119 height 42
click at [89, 226] on icon at bounding box center [99, 232] width 119 height 42
click at [79, 226] on icon at bounding box center [99, 232] width 119 height 42
click at [95, 225] on icon at bounding box center [99, 232] width 119 height 42
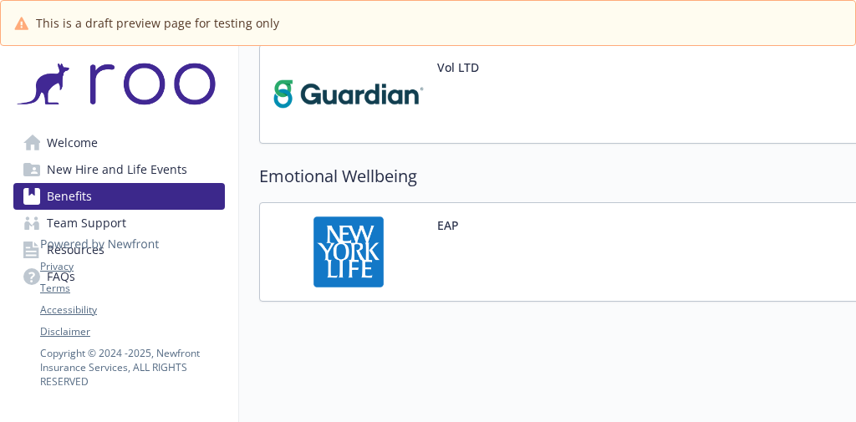
click at [74, 220] on icon at bounding box center [99, 232] width 119 height 42
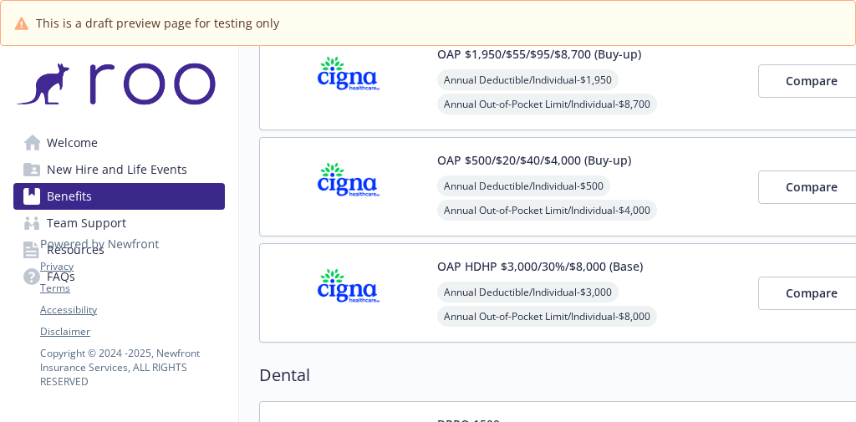
scroll to position [0, 0]
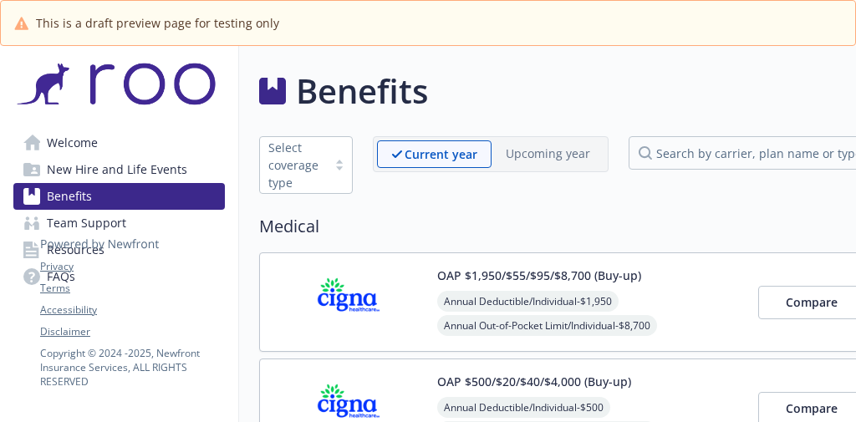
click at [120, 220] on icon at bounding box center [99, 232] width 119 height 42
click at [116, 220] on icon at bounding box center [99, 232] width 119 height 42
click at [82, 221] on icon at bounding box center [99, 232] width 119 height 42
click at [71, 220] on icon at bounding box center [99, 232] width 119 height 42
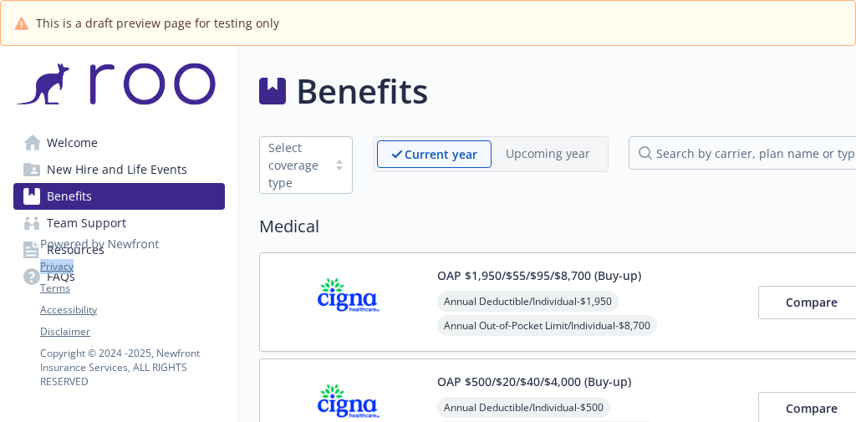
click at [71, 220] on icon at bounding box center [99, 232] width 119 height 42
click at [63, 218] on icon at bounding box center [99, 232] width 119 height 42
click at [62, 222] on icon at bounding box center [99, 232] width 119 height 42
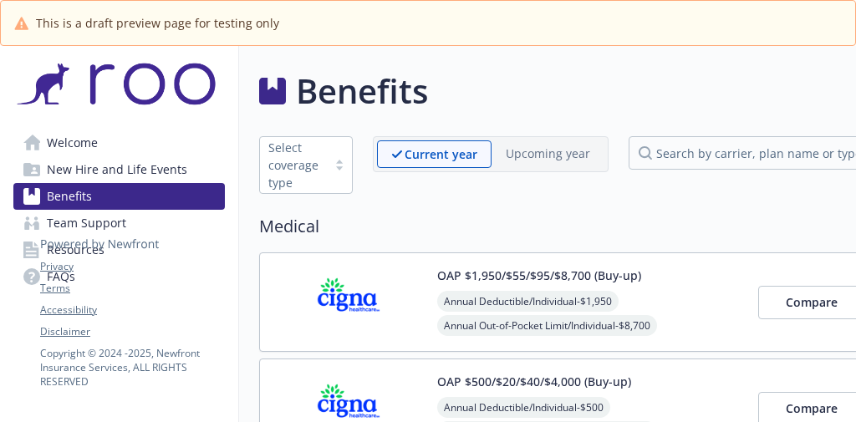
scroll to position [201, 0]
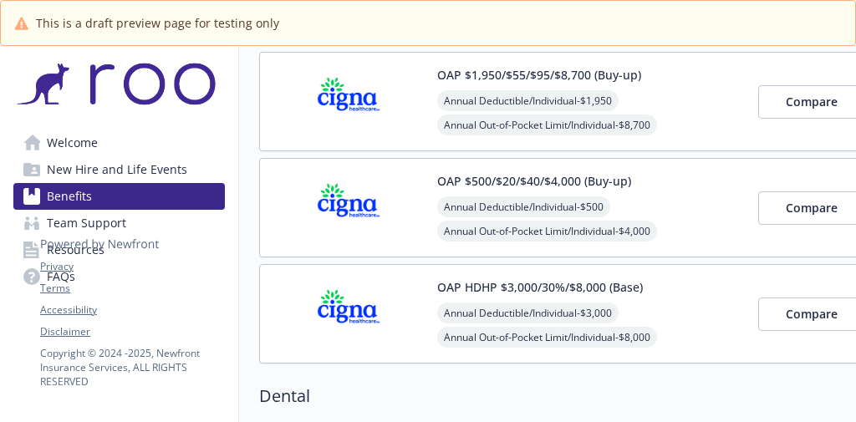
click at [60, 242] on icon at bounding box center [99, 232] width 119 height 42
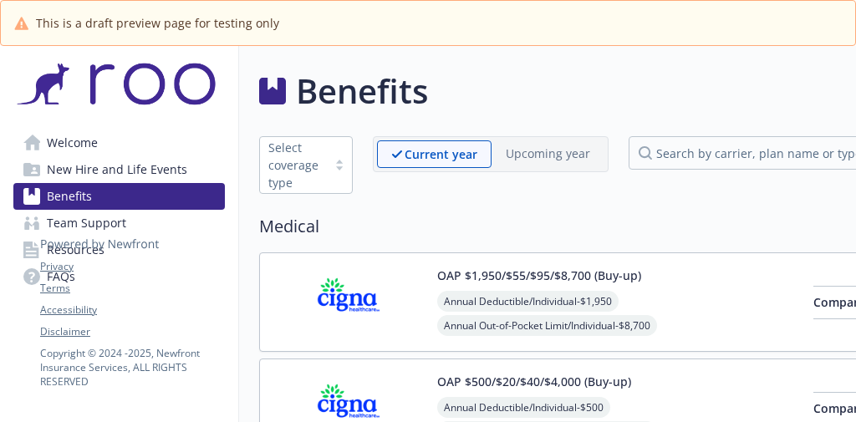
click at [74, 226] on icon at bounding box center [99, 232] width 119 height 42
click at [84, 223] on icon at bounding box center [99, 232] width 119 height 42
click at [112, 246] on icon at bounding box center [99, 232] width 119 height 42
click at [61, 253] on div "Privacy Terms Accessibility Disclaimer Copyright © [DATE] - [DATE] , Newfront I…" at bounding box center [132, 300] width 184 height 178
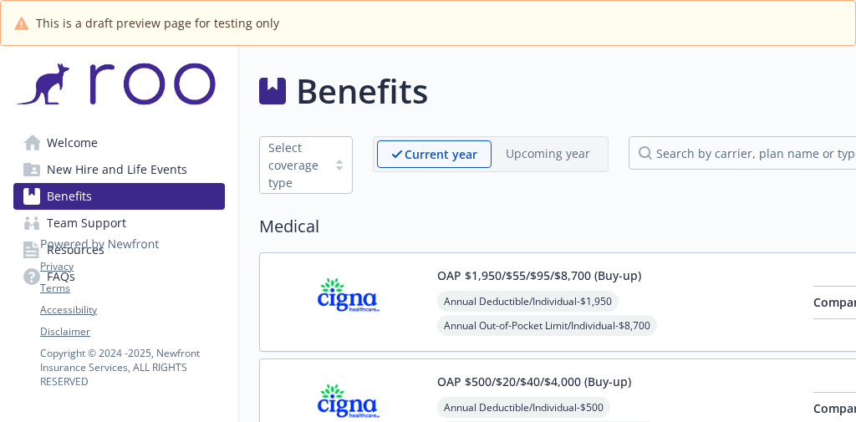
click at [58, 273] on div "Privacy Terms Accessibility Disclaimer" at bounding box center [132, 299] width 184 height 80
click at [58, 275] on div "Privacy Terms Accessibility Disclaimer" at bounding box center [132, 299] width 184 height 80
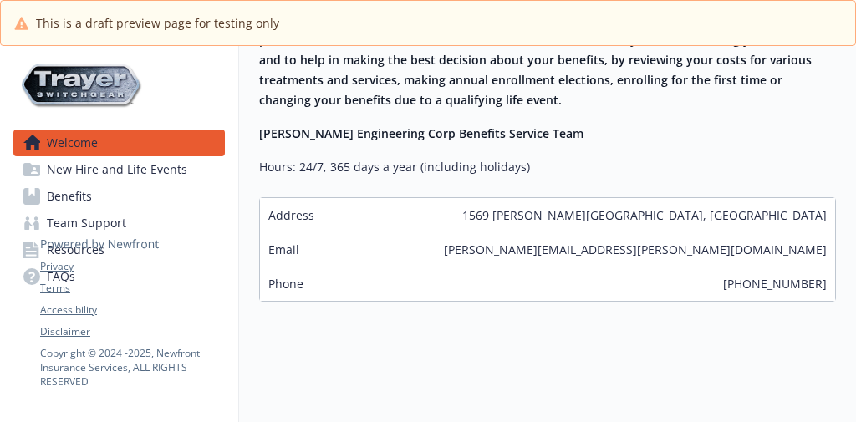
scroll to position [682, 0]
click at [125, 178] on span "New Hire and Life Events" at bounding box center [117, 169] width 140 height 27
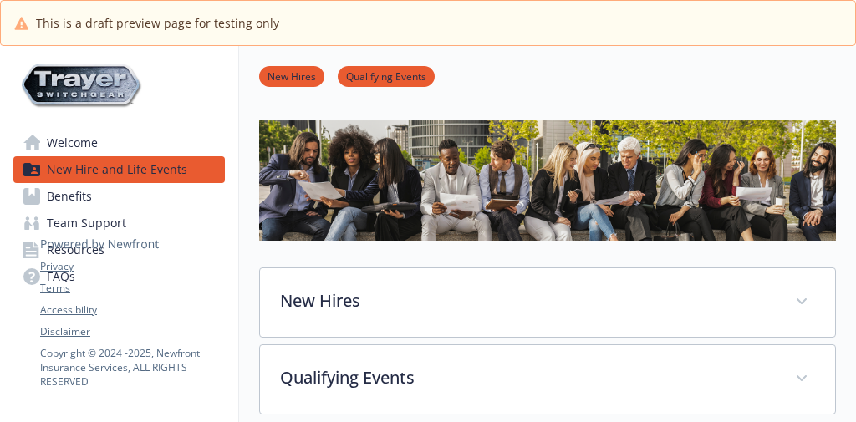
scroll to position [184, 0]
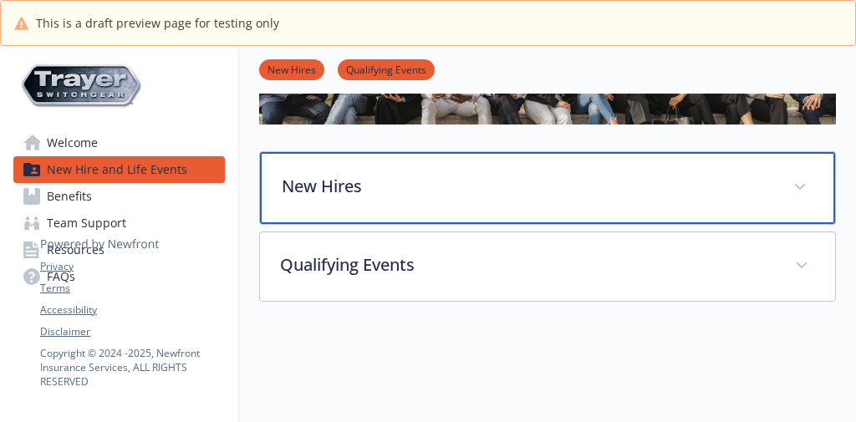
click at [742, 191] on div "New Hires" at bounding box center [547, 188] width 575 height 72
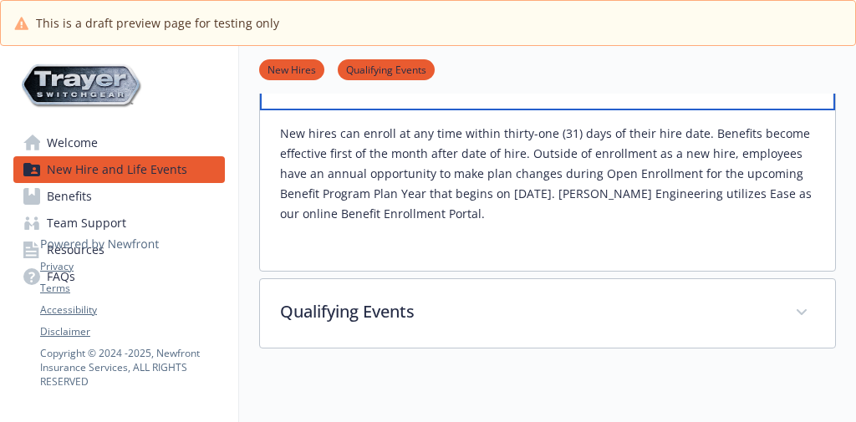
scroll to position [347, 0]
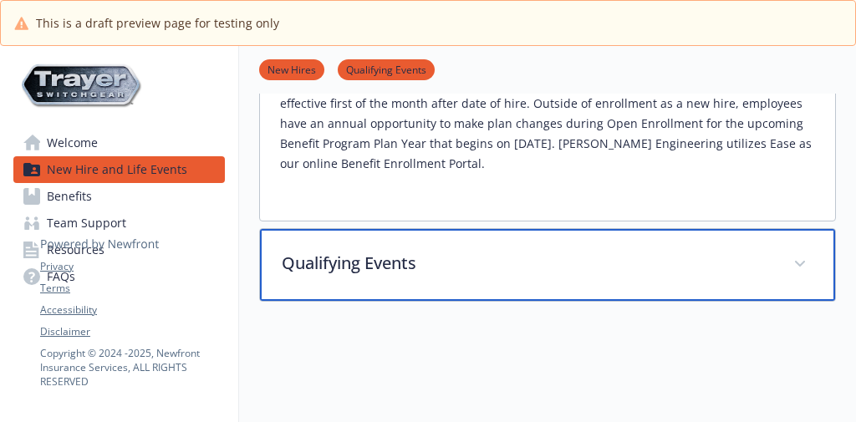
click at [626, 259] on p "Qualifying Events" at bounding box center [527, 263] width 491 height 25
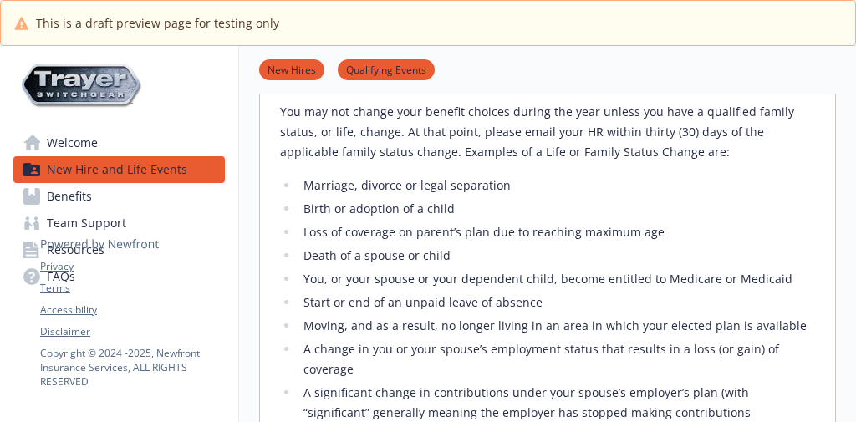
scroll to position [681, 0]
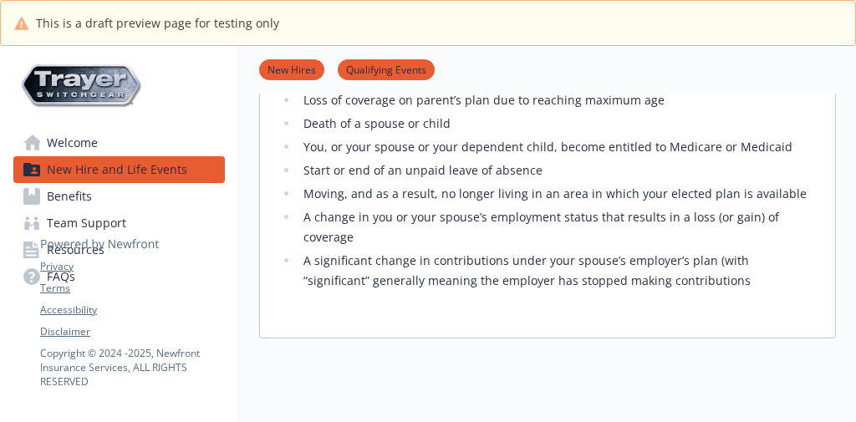
click at [87, 205] on span "Benefits" at bounding box center [69, 196] width 45 height 27
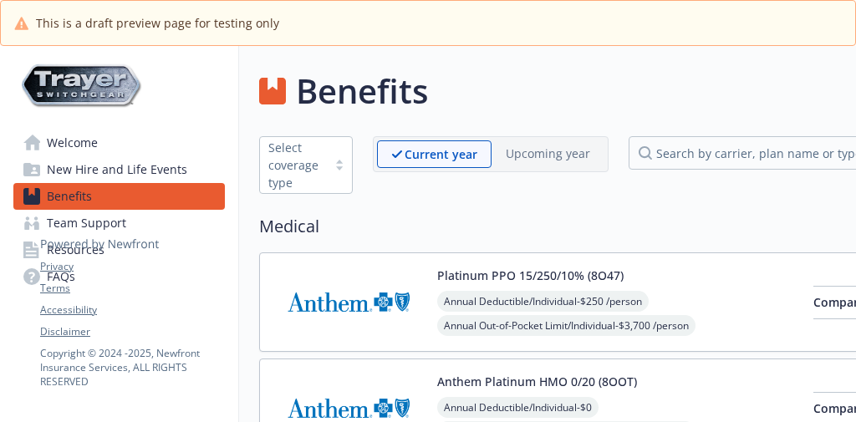
click at [114, 220] on icon at bounding box center [99, 232] width 119 height 42
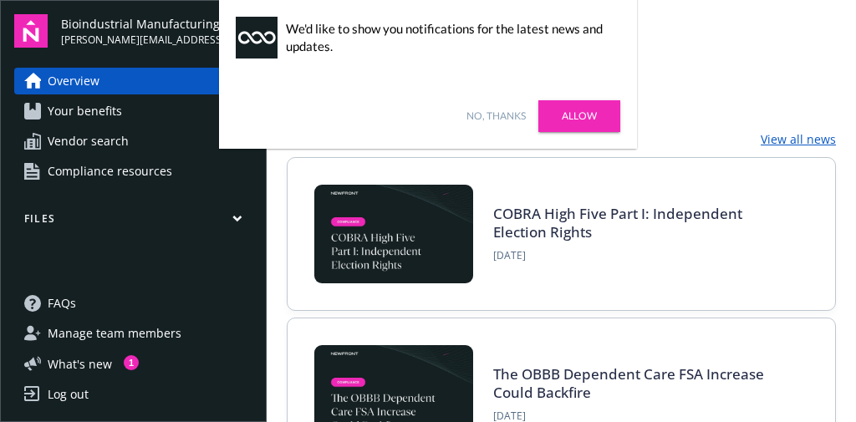
click at [586, 122] on link "Allow" at bounding box center [579, 116] width 82 height 32
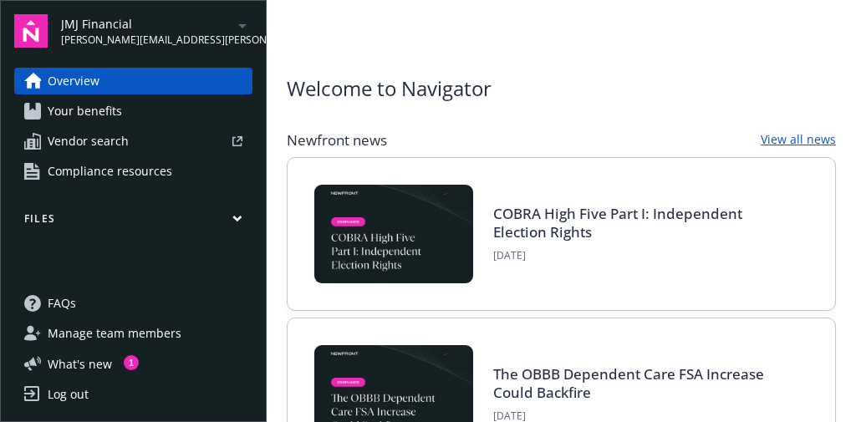
click at [104, 115] on span "Your benefits" at bounding box center [85, 111] width 74 height 27
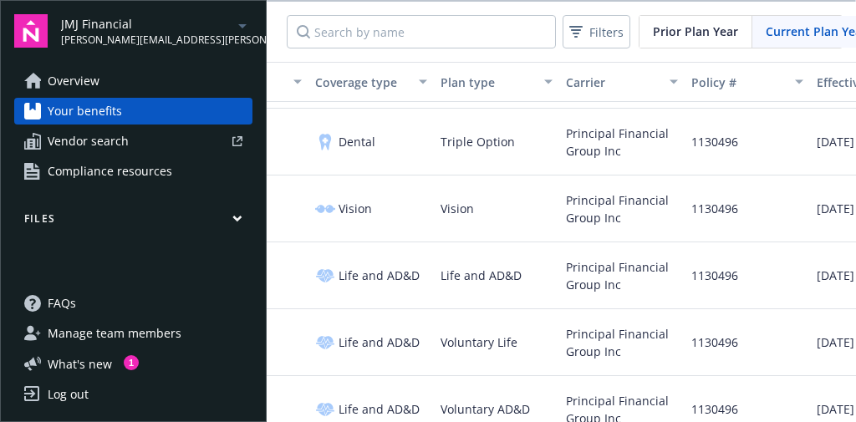
scroll to position [201, 0]
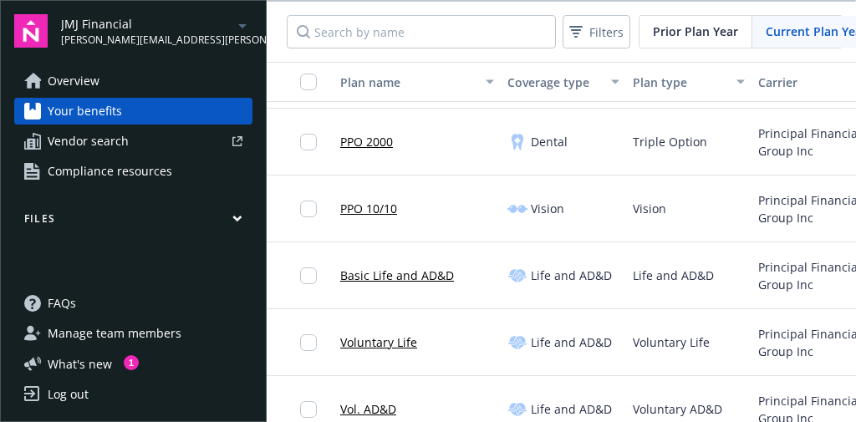
click at [125, 135] on span "Vendor search" at bounding box center [88, 141] width 81 height 27
click at [132, 170] on span "Compliance resources" at bounding box center [110, 171] width 125 height 27
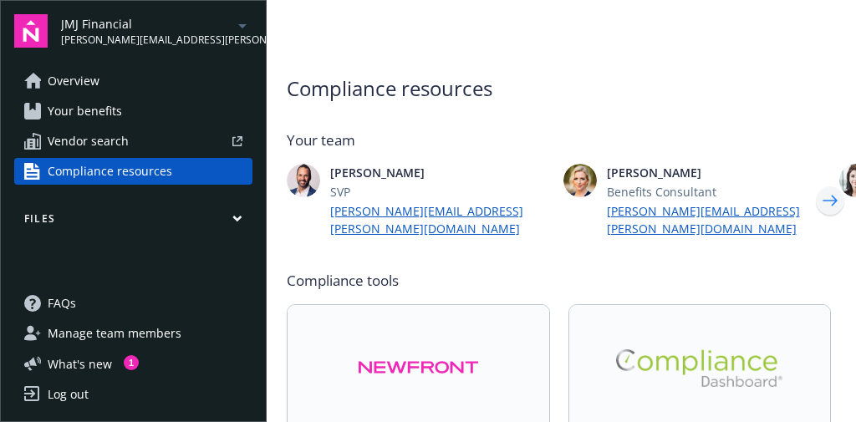
click at [821, 195] on icon "Next" at bounding box center [829, 200] width 27 height 33
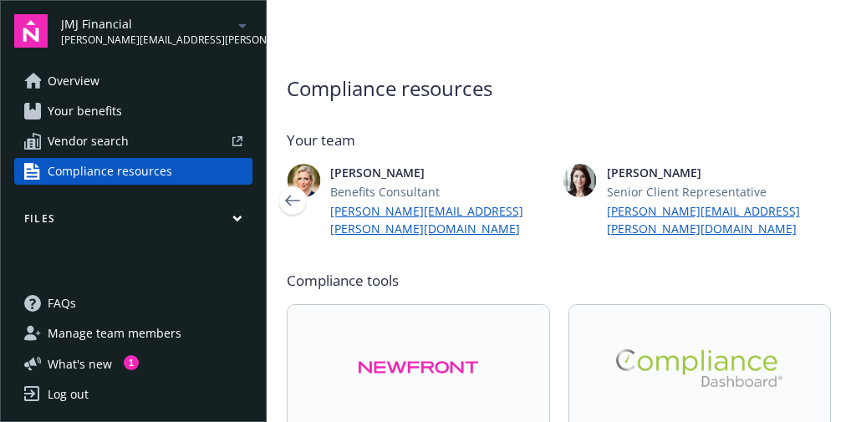
click at [235, 217] on icon "button" at bounding box center [237, 218] width 8 height 4
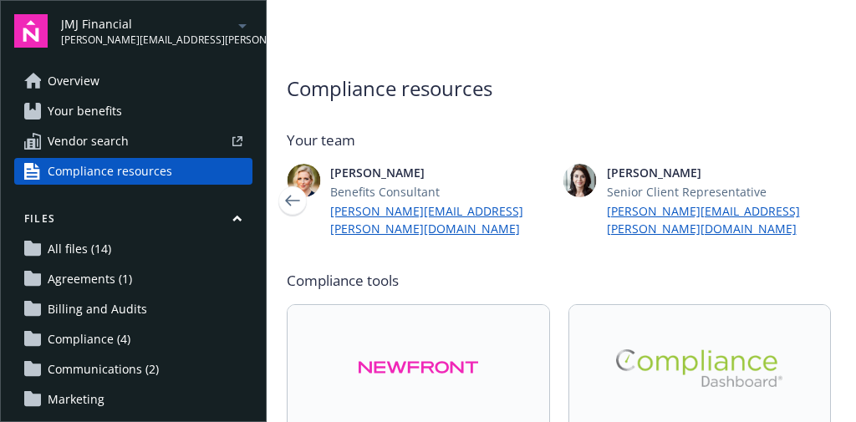
scroll to position [134, 0]
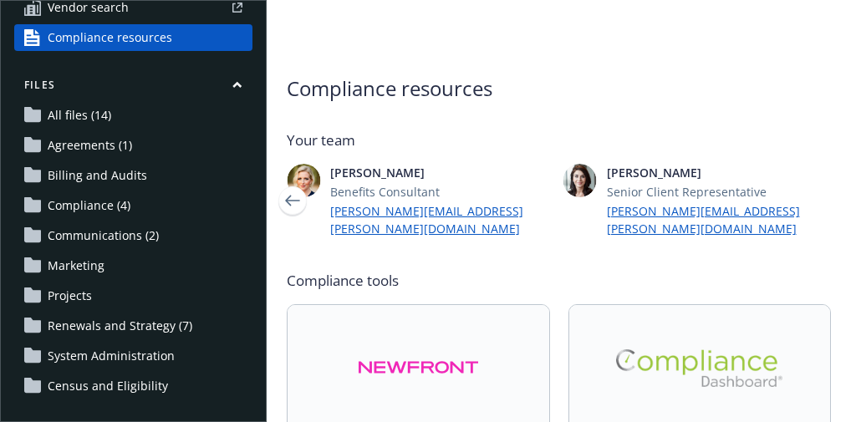
click at [145, 333] on span "Renewals and Strategy (7)" at bounding box center [120, 326] width 145 height 27
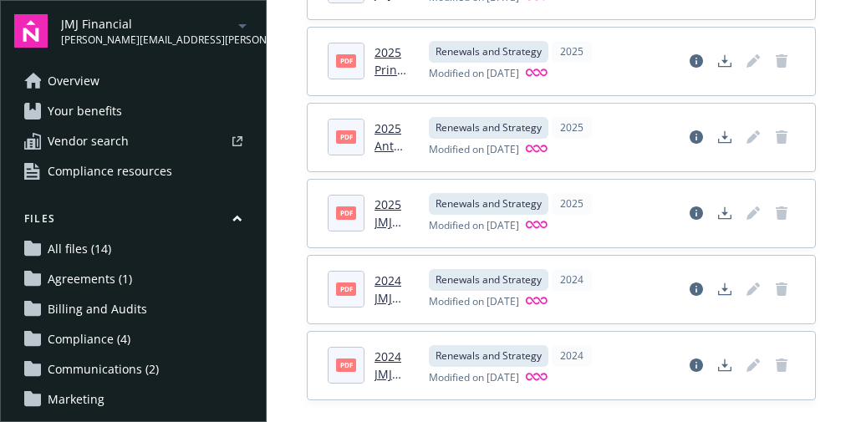
scroll to position [279, 0]
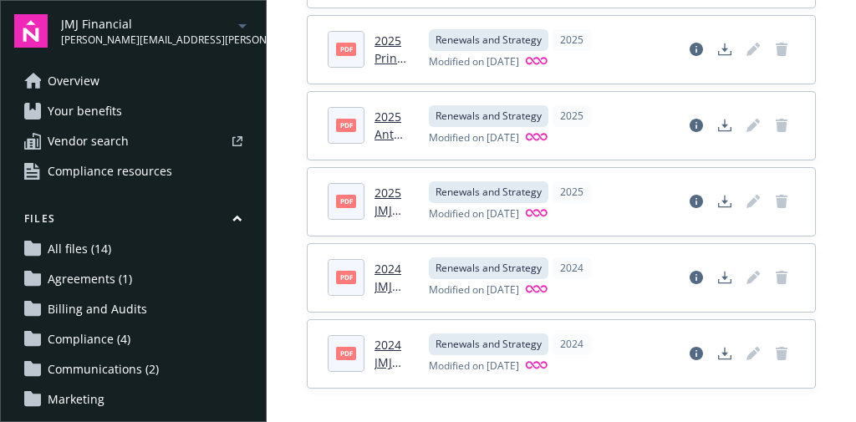
click at [92, 254] on span "All files (14)" at bounding box center [80, 249] width 64 height 27
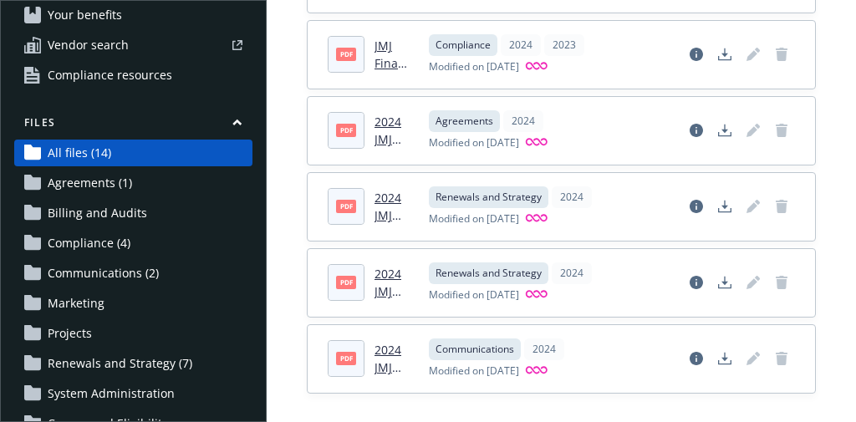
scroll to position [134, 0]
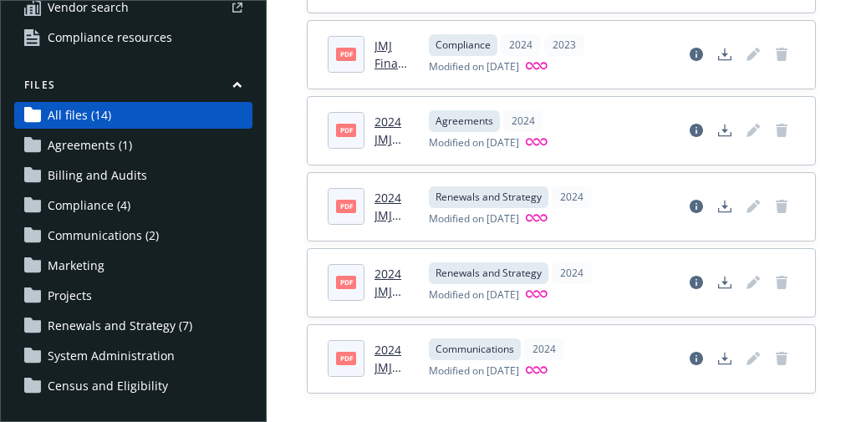
click at [100, 207] on span "Compliance (4)" at bounding box center [89, 205] width 83 height 27
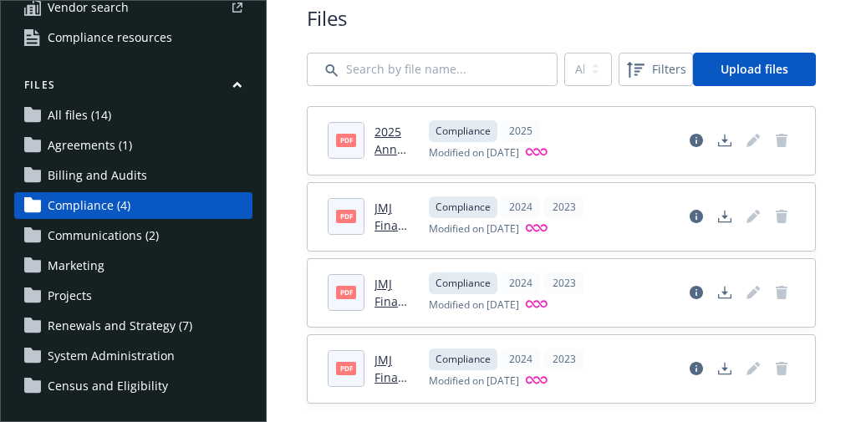
scroll to position [54, 0]
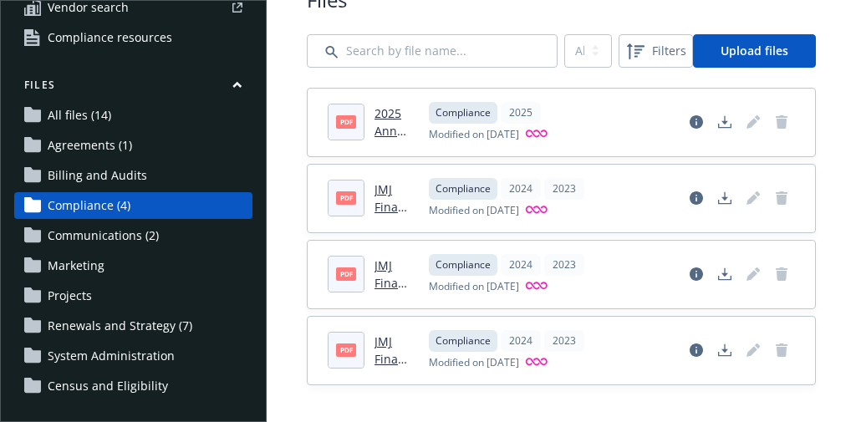
click at [99, 326] on span "Renewals and Strategy (7)" at bounding box center [120, 326] width 145 height 27
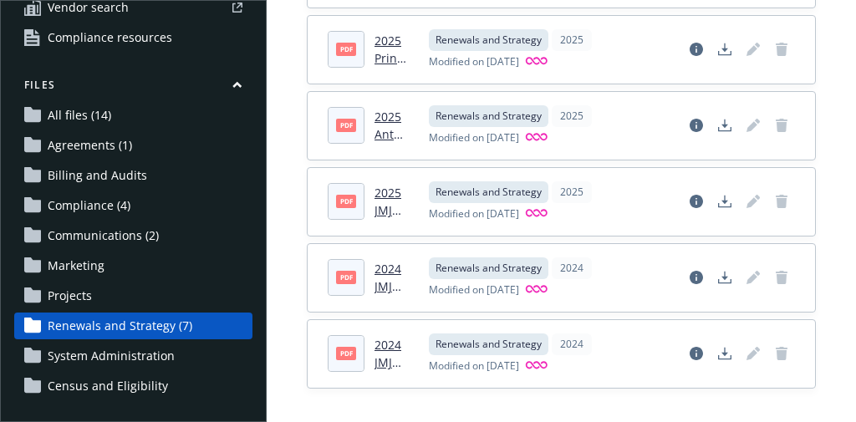
scroll to position [279, 0]
click at [134, 237] on span "Communications (2)" at bounding box center [103, 235] width 111 height 27
